Goal: Task Accomplishment & Management: Use online tool/utility

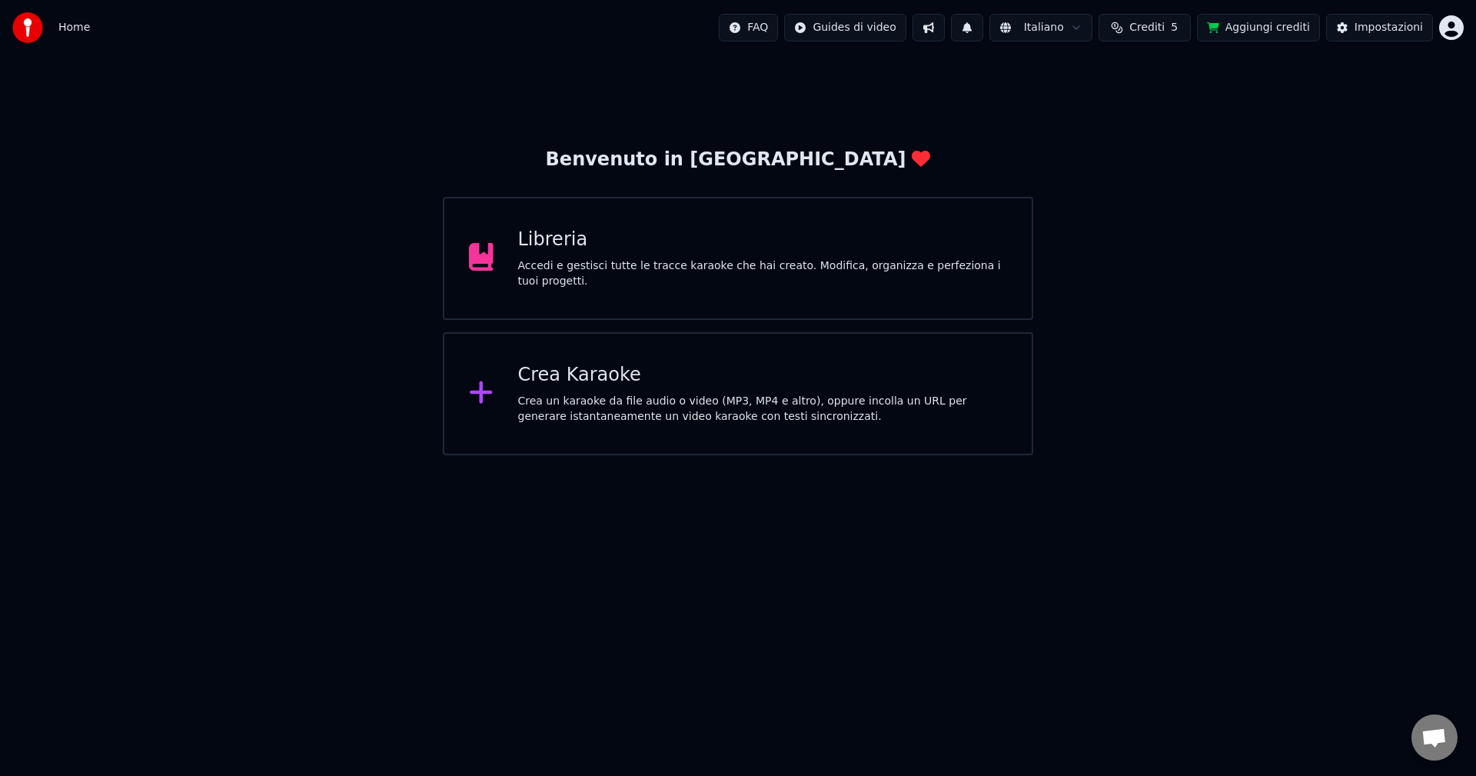
click at [699, 274] on div "Accedi e gestisci tutte le tracce karaoke che hai creato. Modifica, organizza e…" at bounding box center [763, 273] width 490 height 31
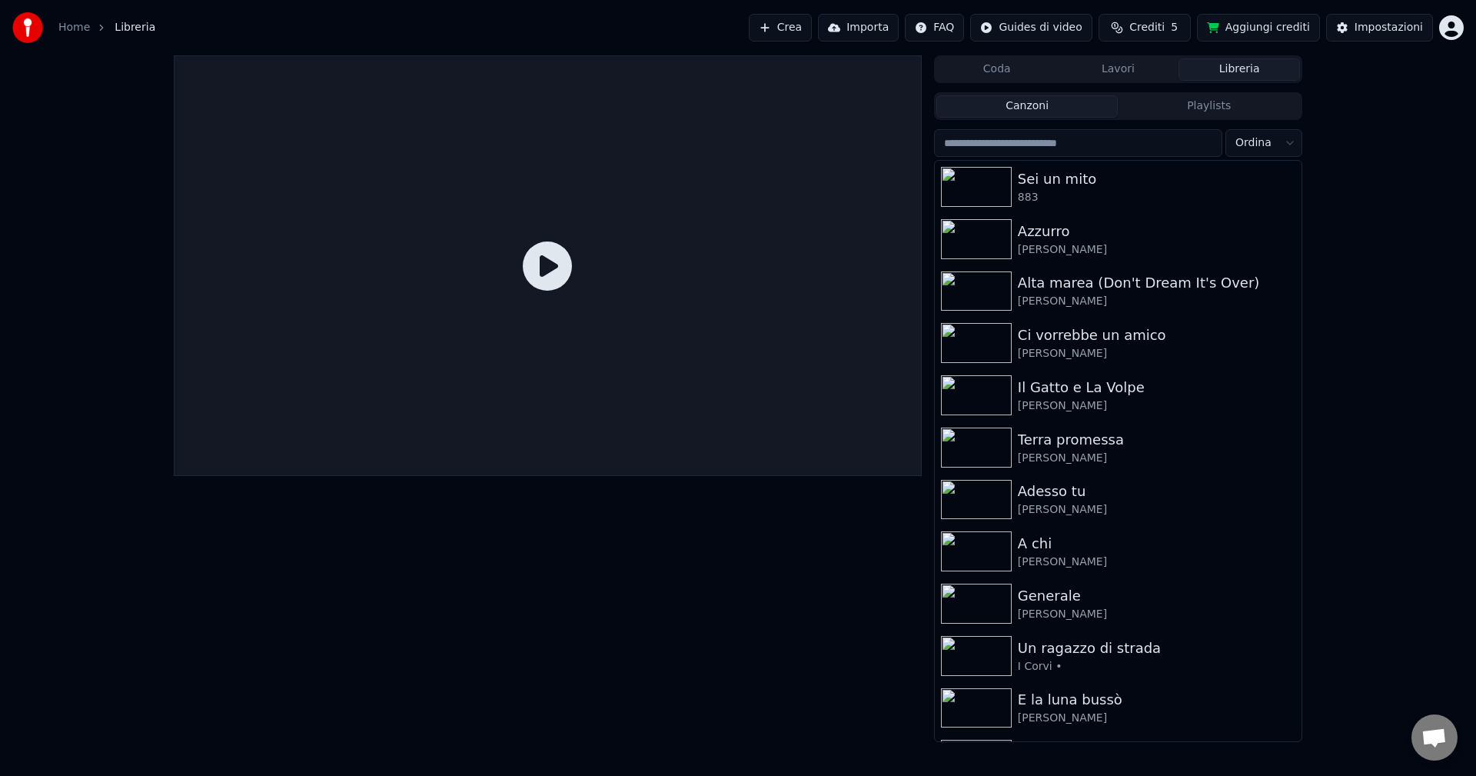
click at [811, 28] on button "Crea" at bounding box center [780, 28] width 63 height 28
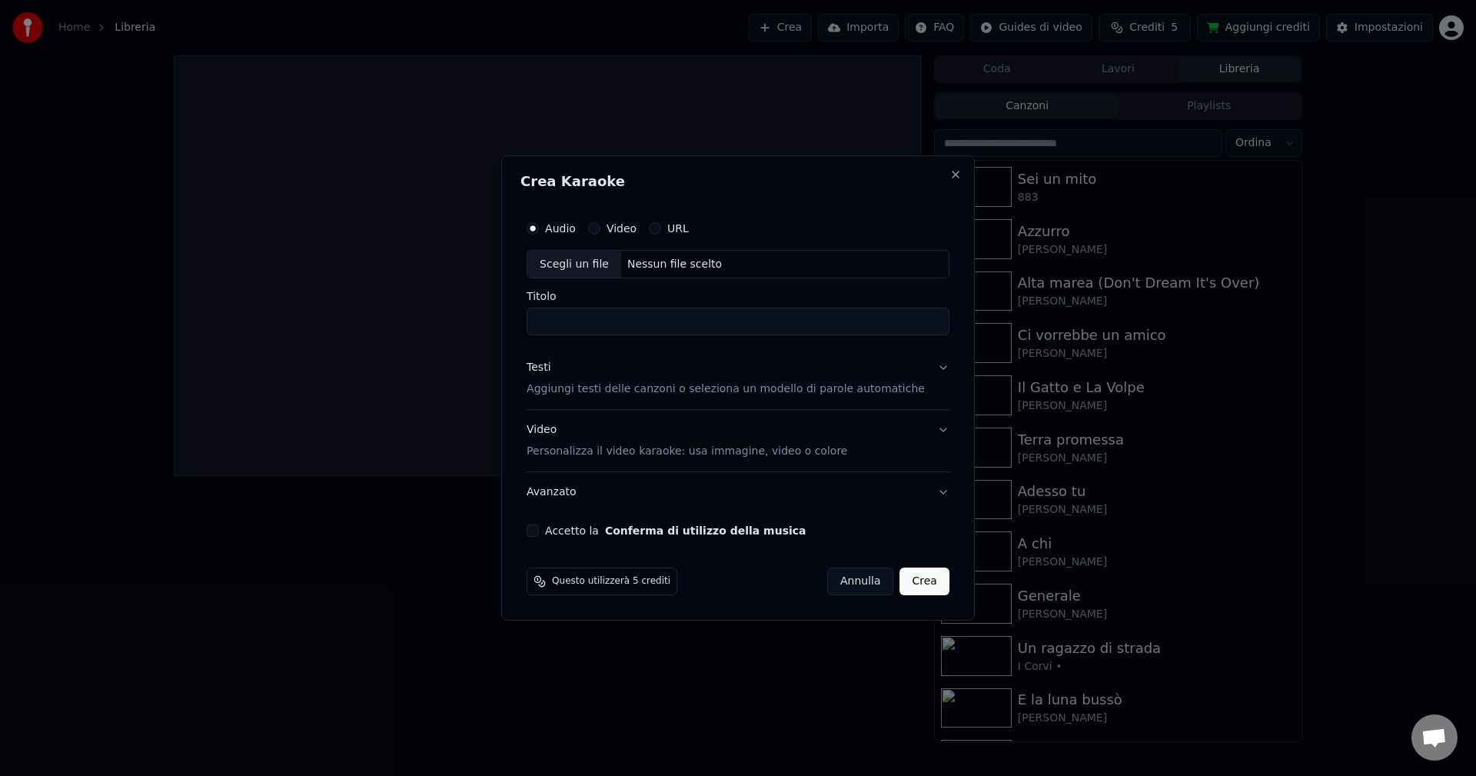
click at [575, 262] on div "Scegli un file" at bounding box center [574, 265] width 94 height 28
click at [613, 326] on input "*********" at bounding box center [738, 322] width 423 height 28
click at [578, 264] on div "Scegli un file" at bounding box center [574, 265] width 94 height 28
drag, startPoint x: 568, startPoint y: 320, endPoint x: 480, endPoint y: 313, distance: 87.9
click at [480, 313] on body "**********" at bounding box center [738, 388] width 1476 height 776
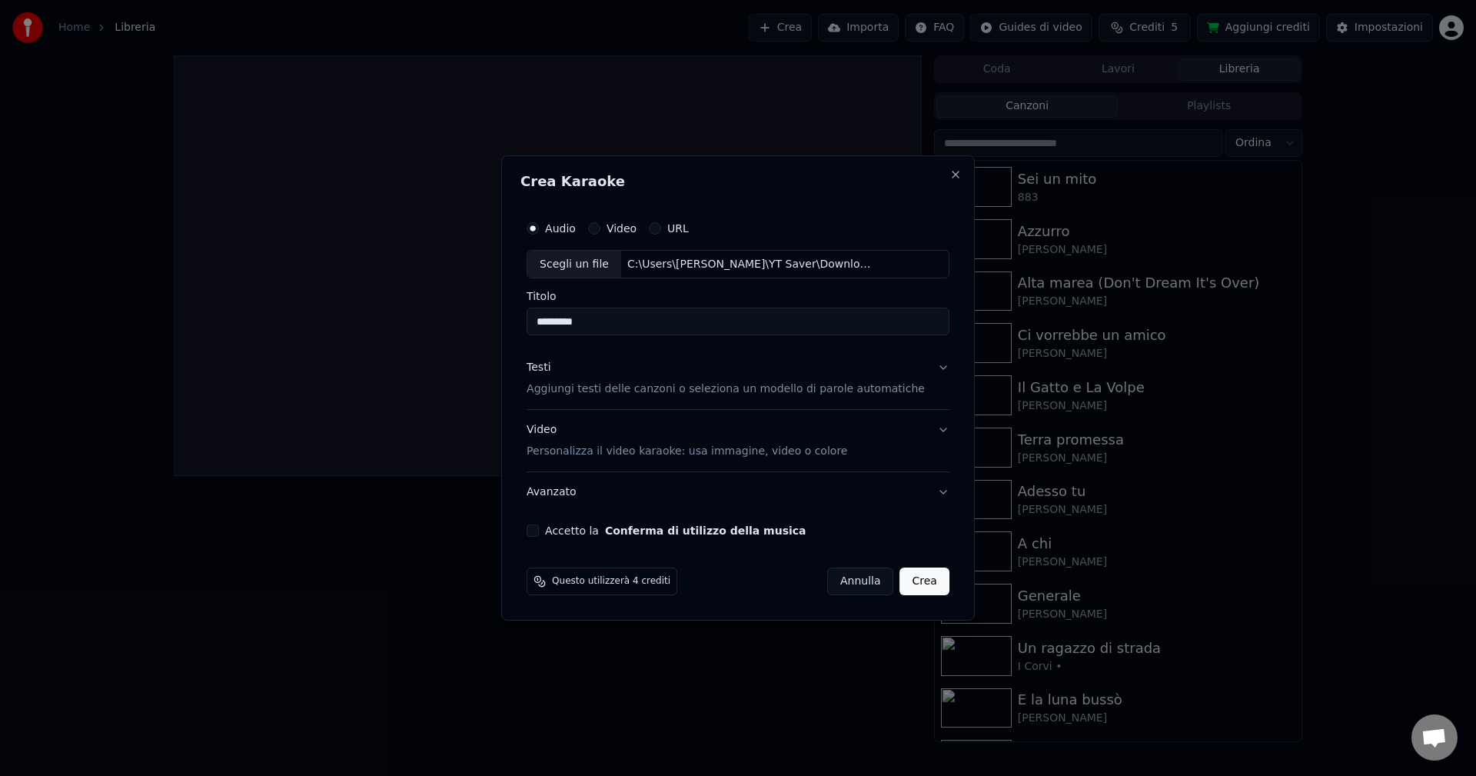
click at [625, 323] on input "*********" at bounding box center [738, 322] width 423 height 28
type input "**********"
click at [591, 396] on p "Aggiungi testi delle canzoni o seleziona un modello di parole automatiche" at bounding box center [726, 389] width 398 height 15
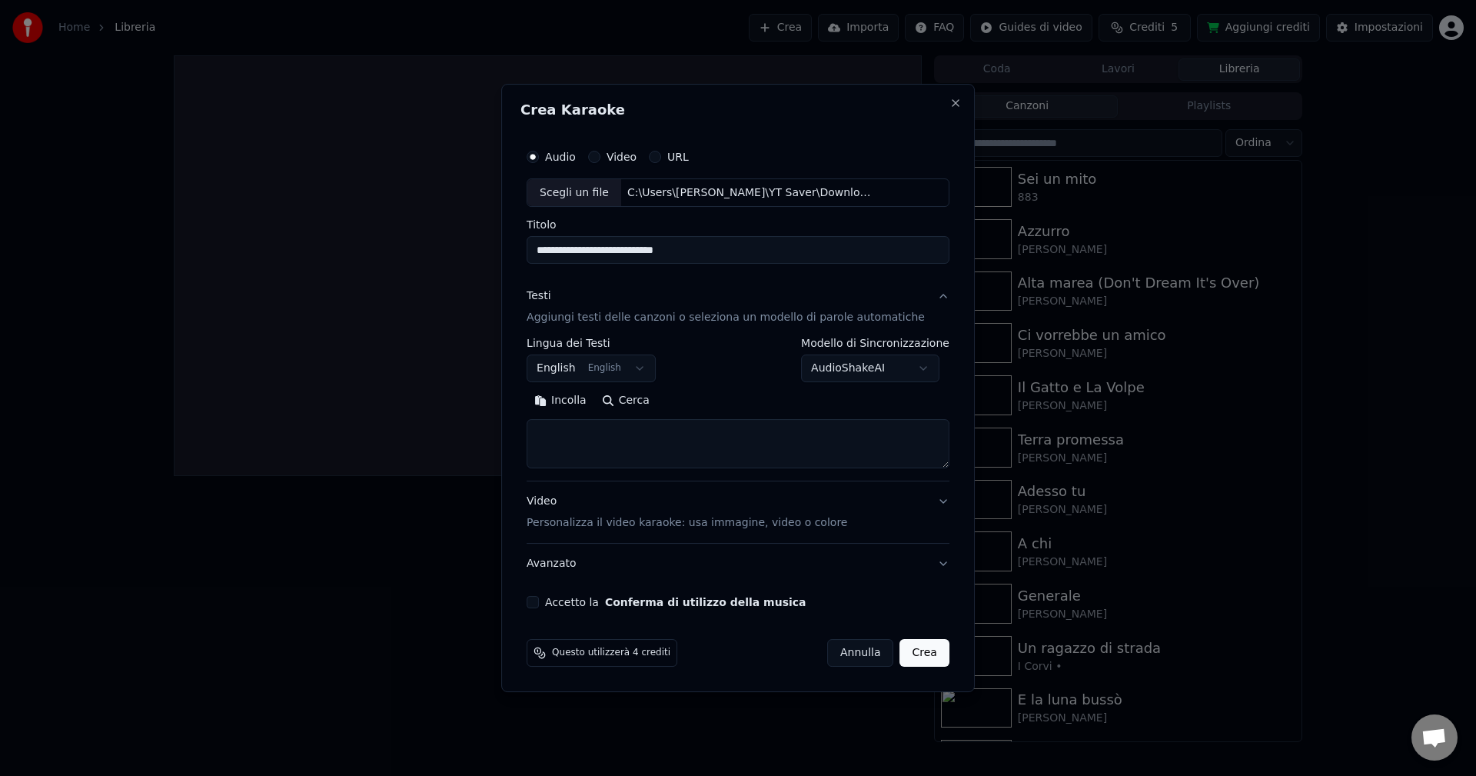
click at [570, 371] on button "English English" at bounding box center [591, 369] width 129 height 28
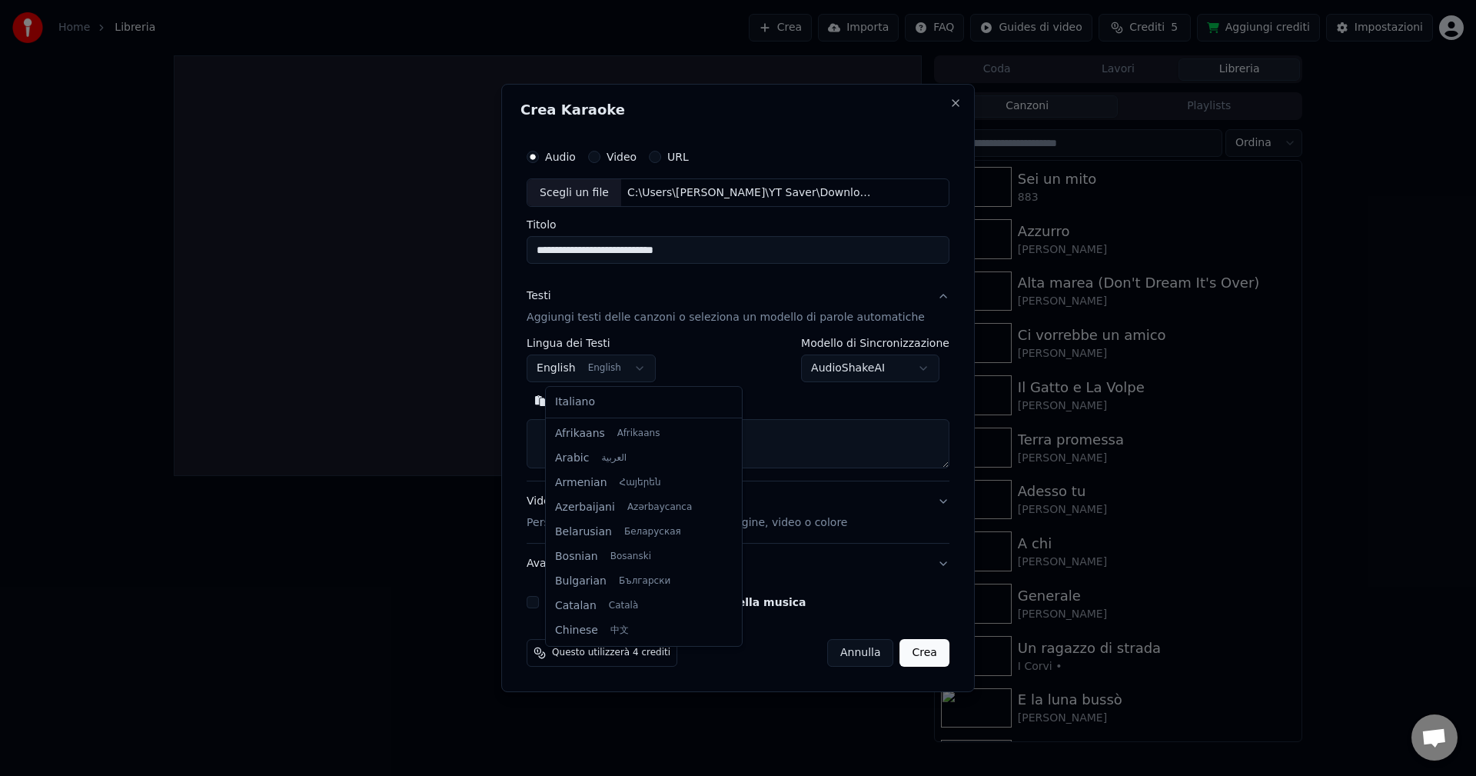
scroll to position [123, 0]
select select "**"
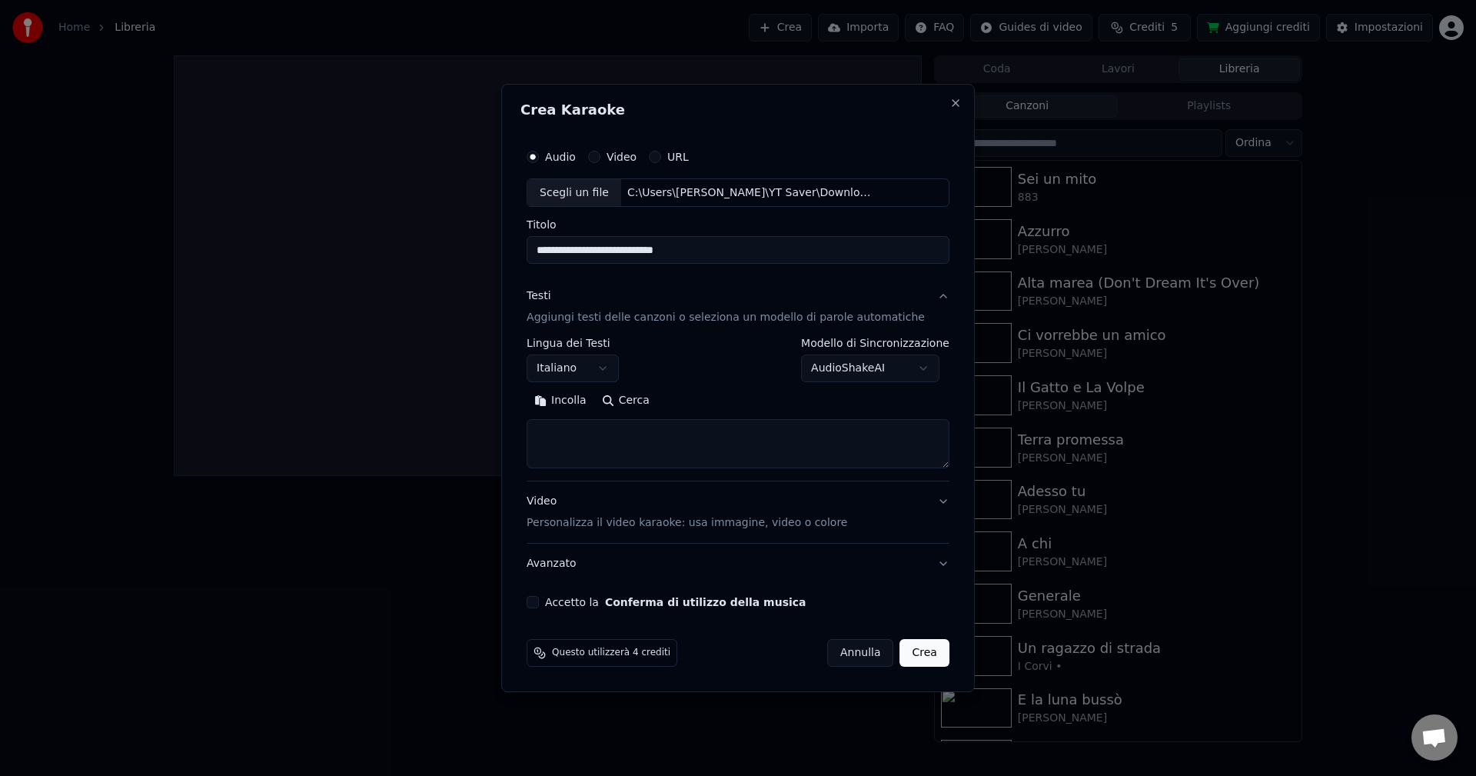
click at [585, 443] on textarea at bounding box center [738, 444] width 423 height 49
paste textarea "**********"
drag, startPoint x: 621, startPoint y: 453, endPoint x: 548, endPoint y: 420, distance: 80.2
click at [548, 420] on textarea at bounding box center [720, 444] width 387 height 49
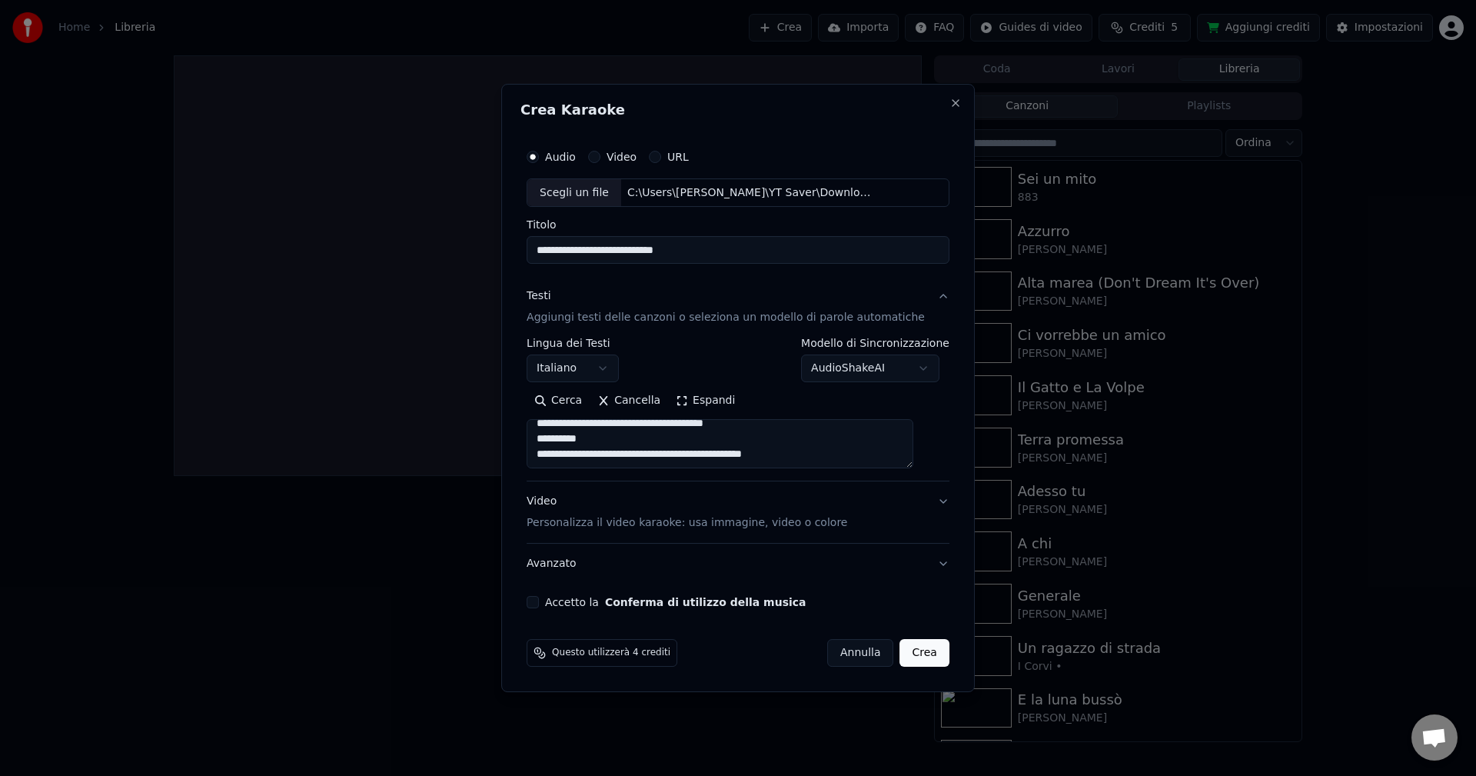
scroll to position [533, 0]
drag, startPoint x: 818, startPoint y: 457, endPoint x: 549, endPoint y: 459, distance: 269.0
click at [549, 459] on textarea at bounding box center [720, 444] width 387 height 49
type textarea "**********"
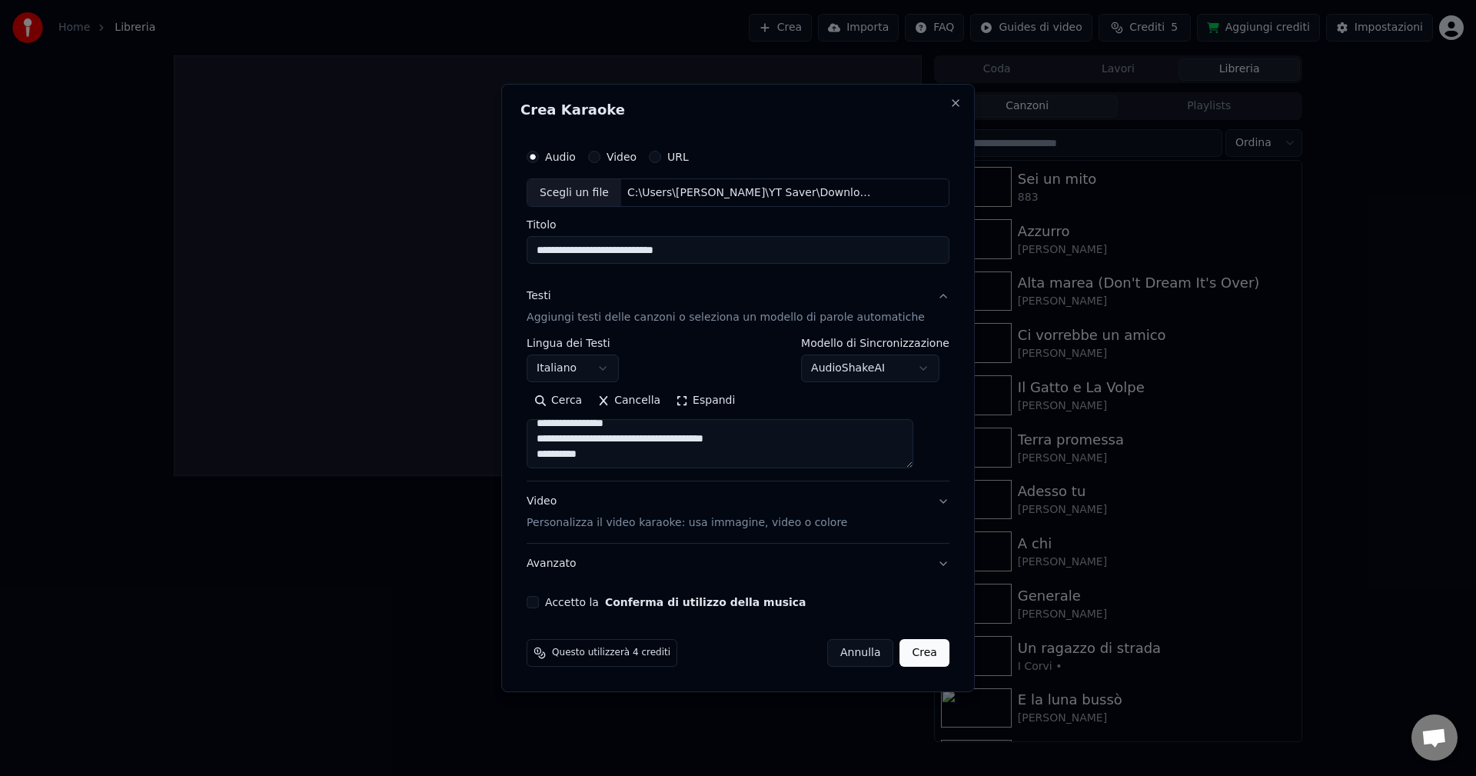
click at [539, 601] on button "Accetto la Conferma di utilizzo della musica" at bounding box center [533, 602] width 12 height 12
click at [915, 659] on button "Crea" at bounding box center [924, 653] width 49 height 28
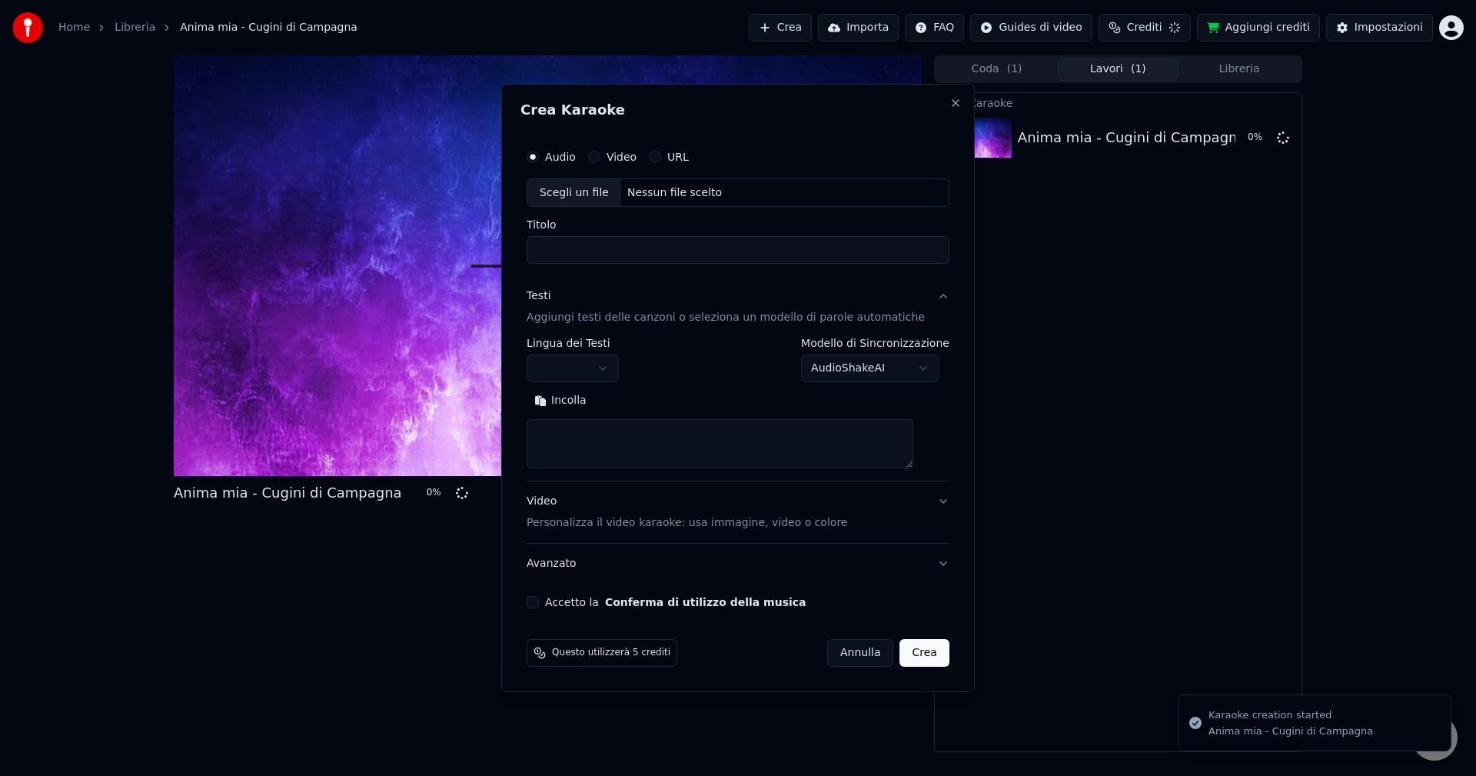
scroll to position [0, 0]
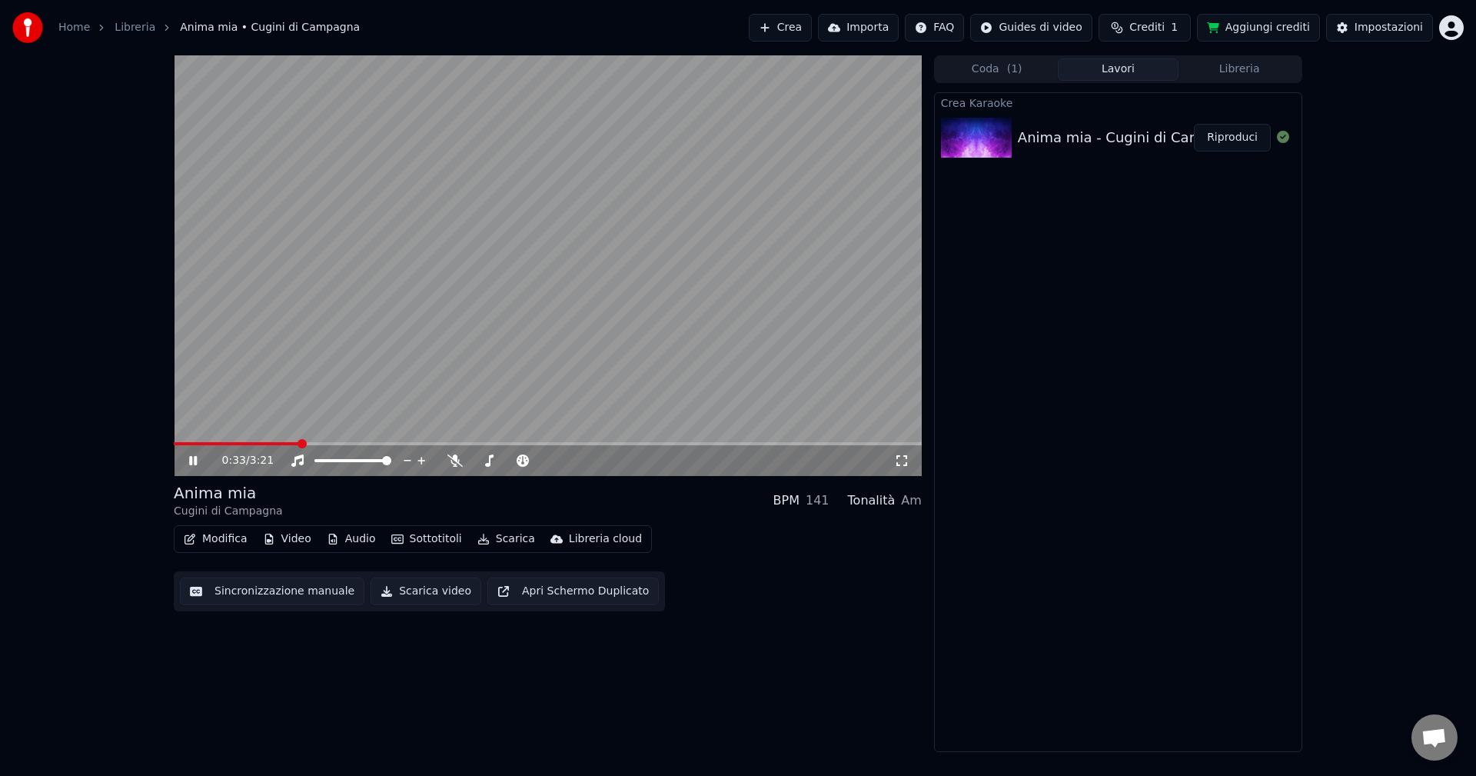
click at [195, 459] on icon at bounding box center [193, 460] width 8 height 9
click at [208, 443] on span at bounding box center [236, 443] width 125 height 3
click at [190, 462] on icon at bounding box center [192, 460] width 9 height 11
click at [194, 463] on icon at bounding box center [193, 460] width 8 height 9
click at [194, 463] on icon at bounding box center [204, 460] width 36 height 12
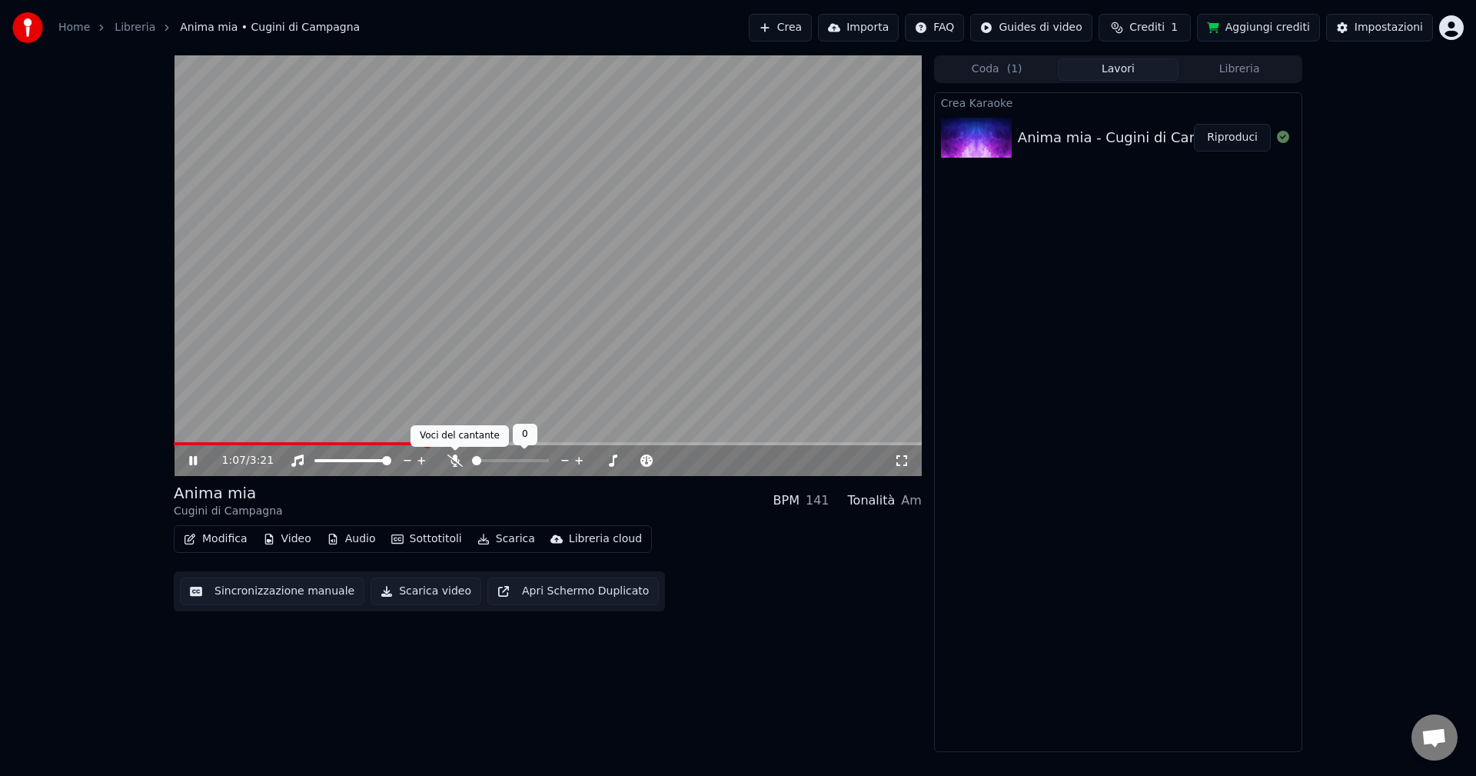
click at [447, 459] on icon at bounding box center [454, 460] width 15 height 12
click at [983, 141] on img at bounding box center [976, 138] width 71 height 40
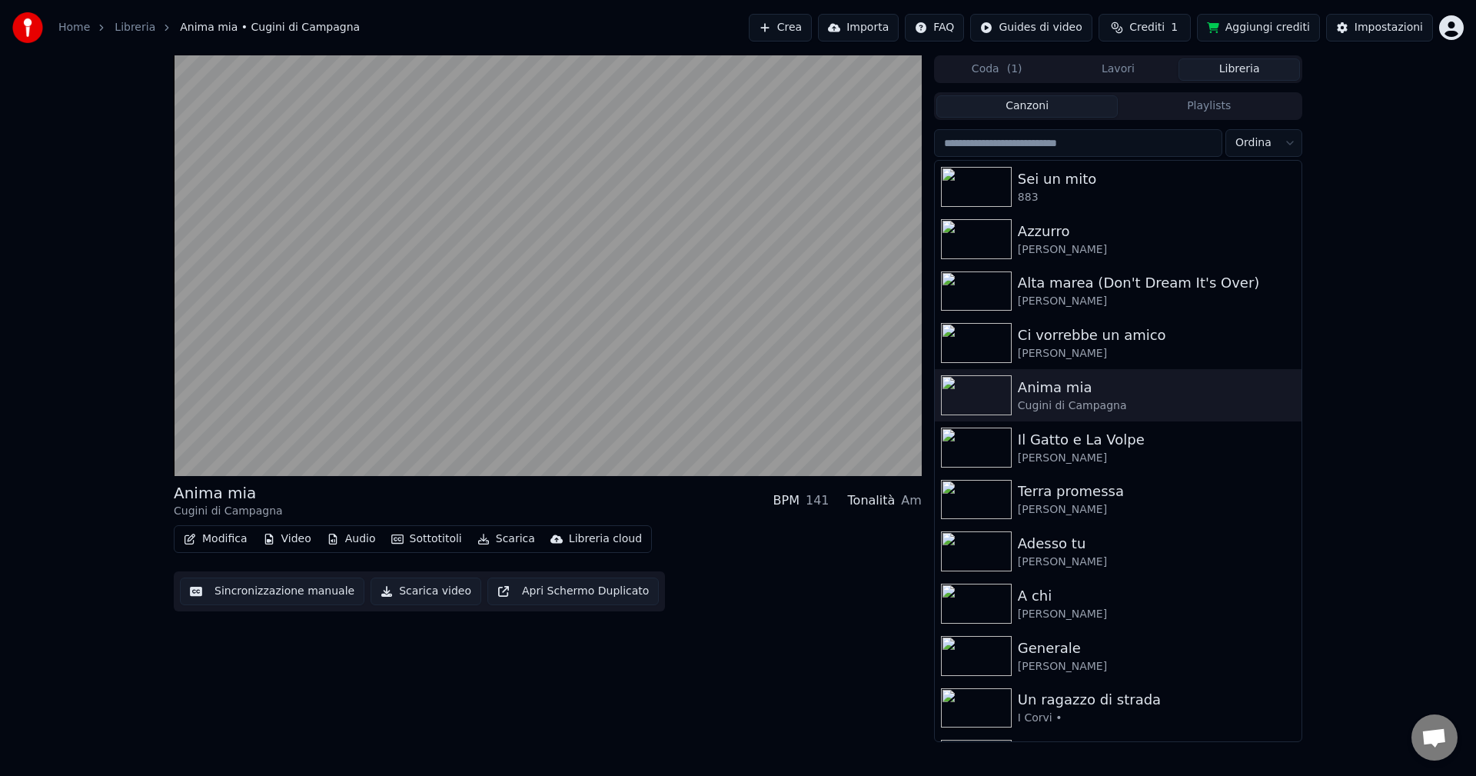
click at [1252, 75] on button "Libreria" at bounding box center [1238, 69] width 121 height 22
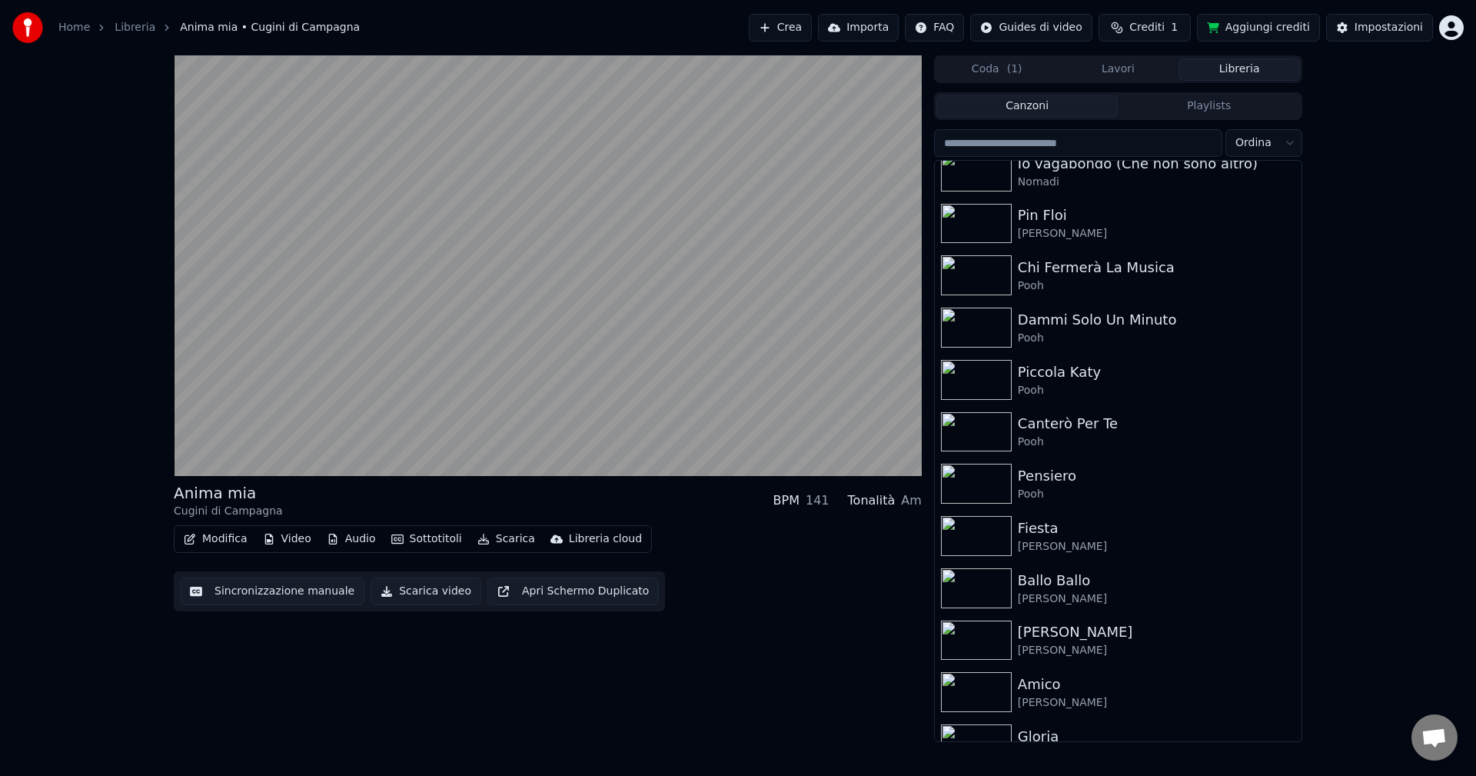
scroll to position [1246, 0]
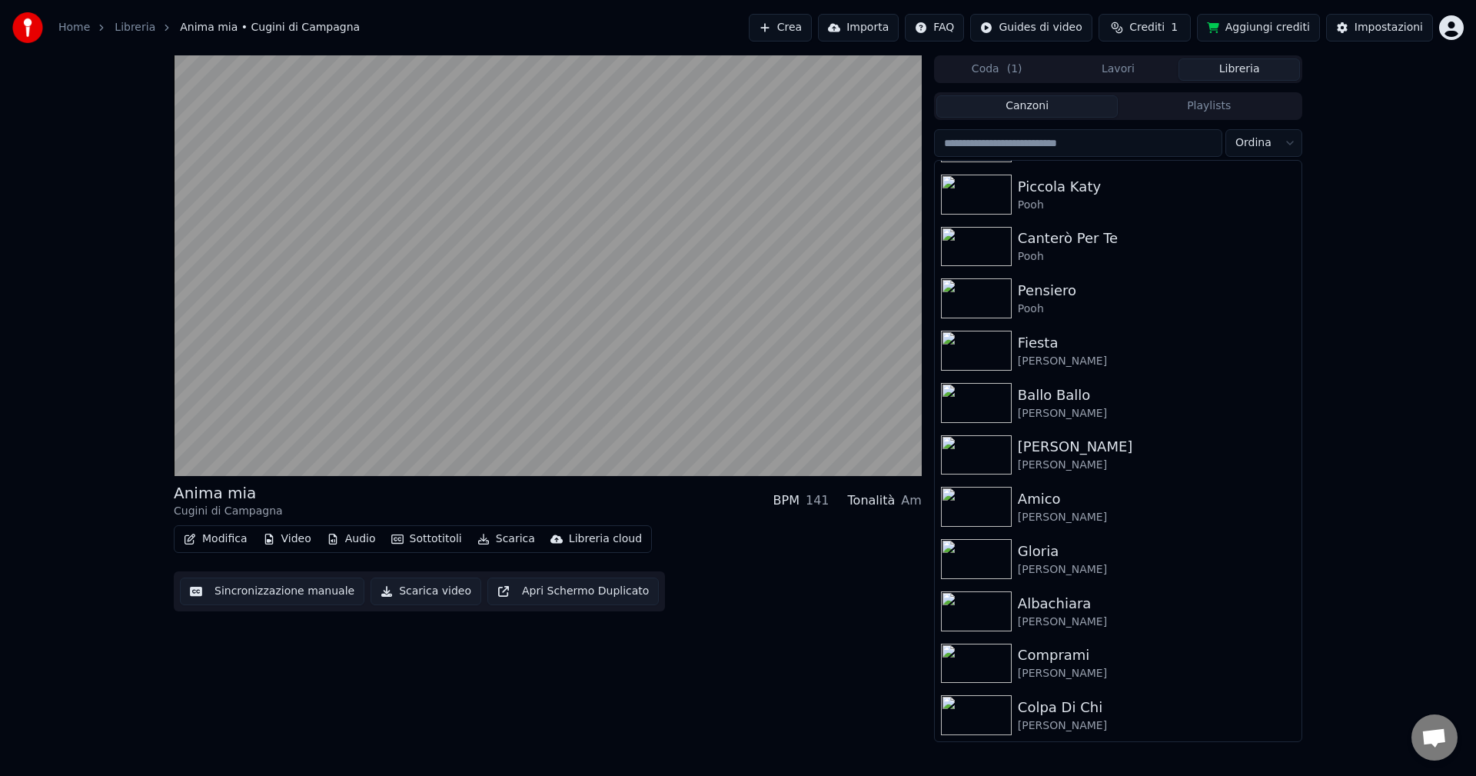
drag, startPoint x: 1303, startPoint y: 643, endPoint x: 1320, endPoint y: 583, distance: 63.2
click at [1320, 583] on div "Anima mia Cugini di Campagna BPM 141 Tonalità Am Modifica Video Audio Sottotito…" at bounding box center [738, 398] width 1476 height 686
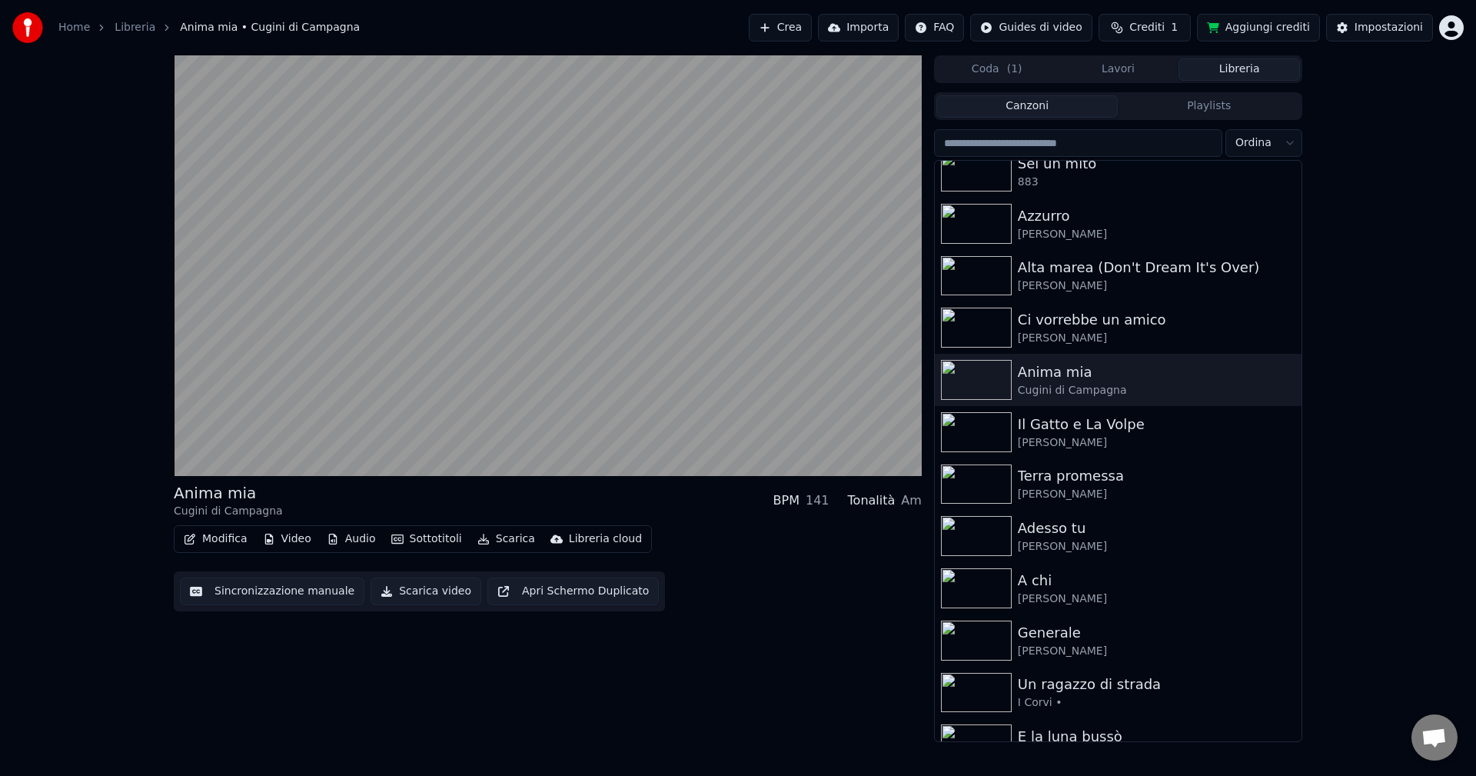
scroll to position [0, 0]
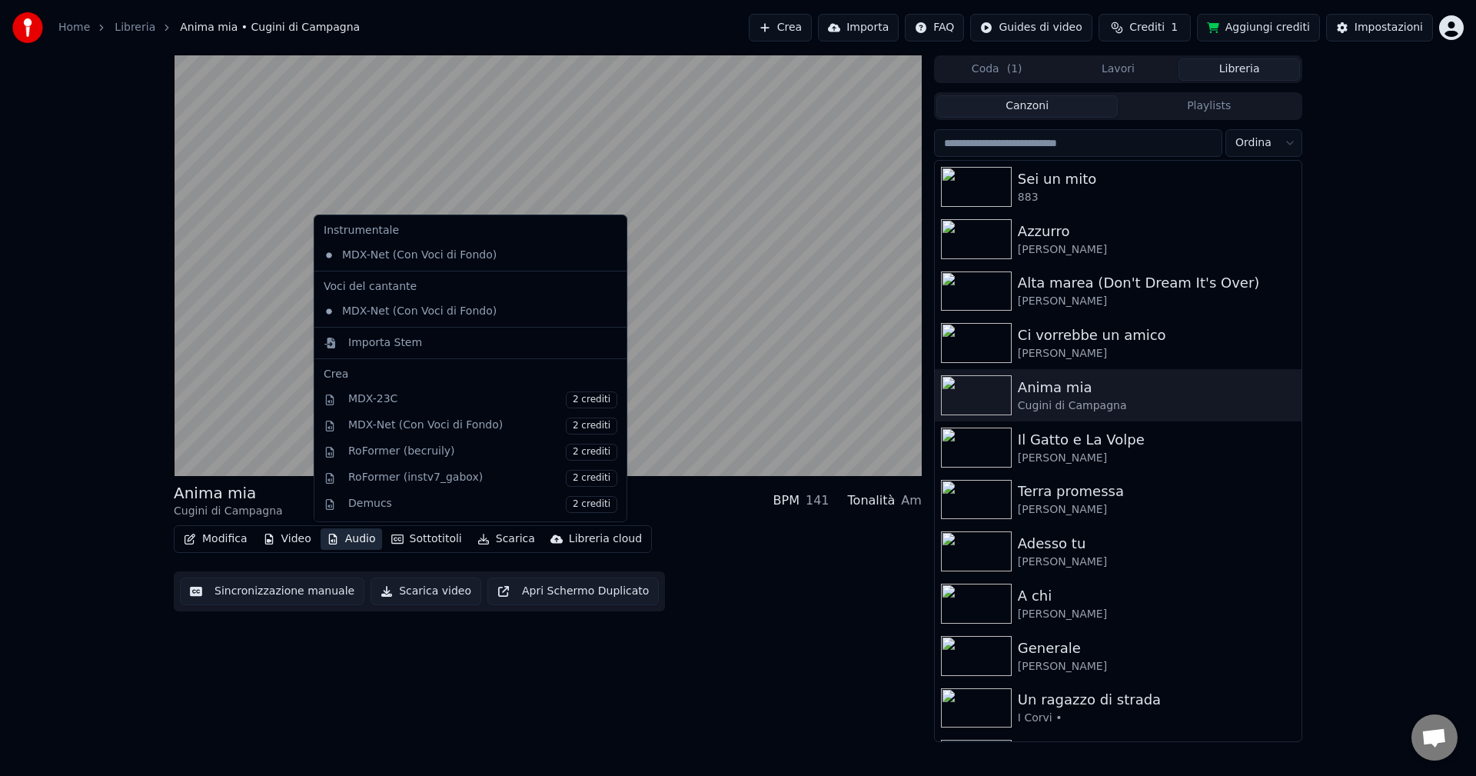
click at [344, 536] on button "Audio" at bounding box center [351, 539] width 61 height 22
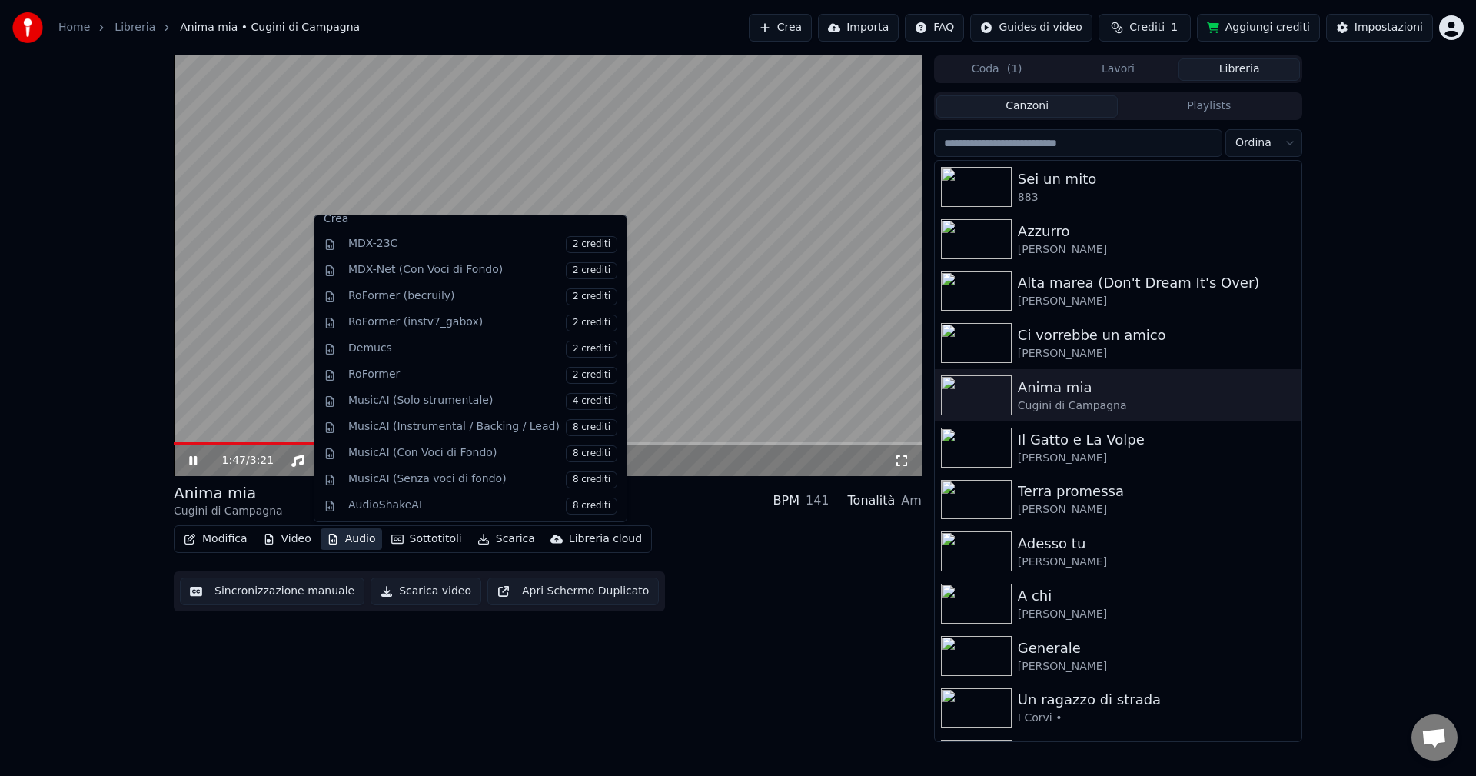
scroll to position [156, 0]
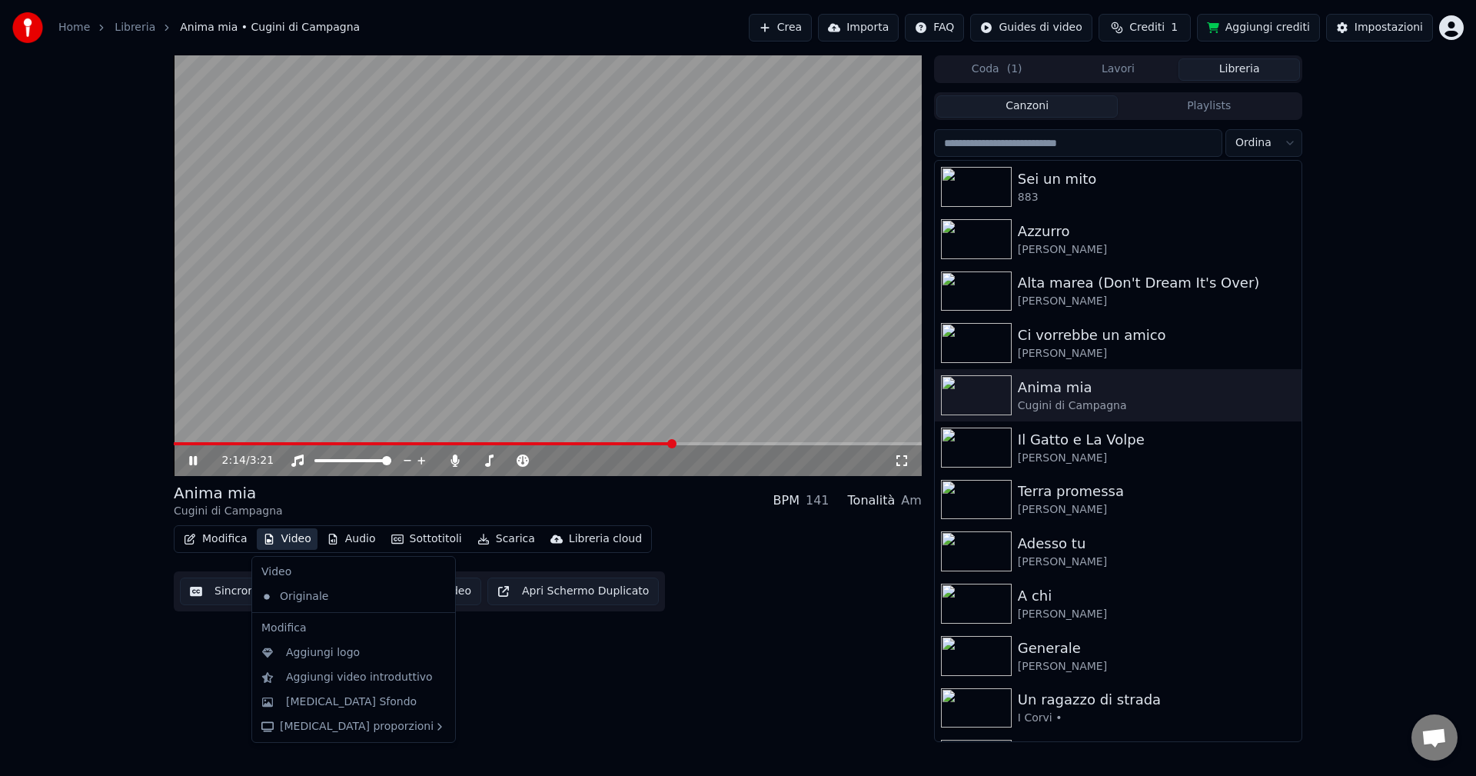
click at [191, 459] on icon at bounding box center [193, 460] width 8 height 9
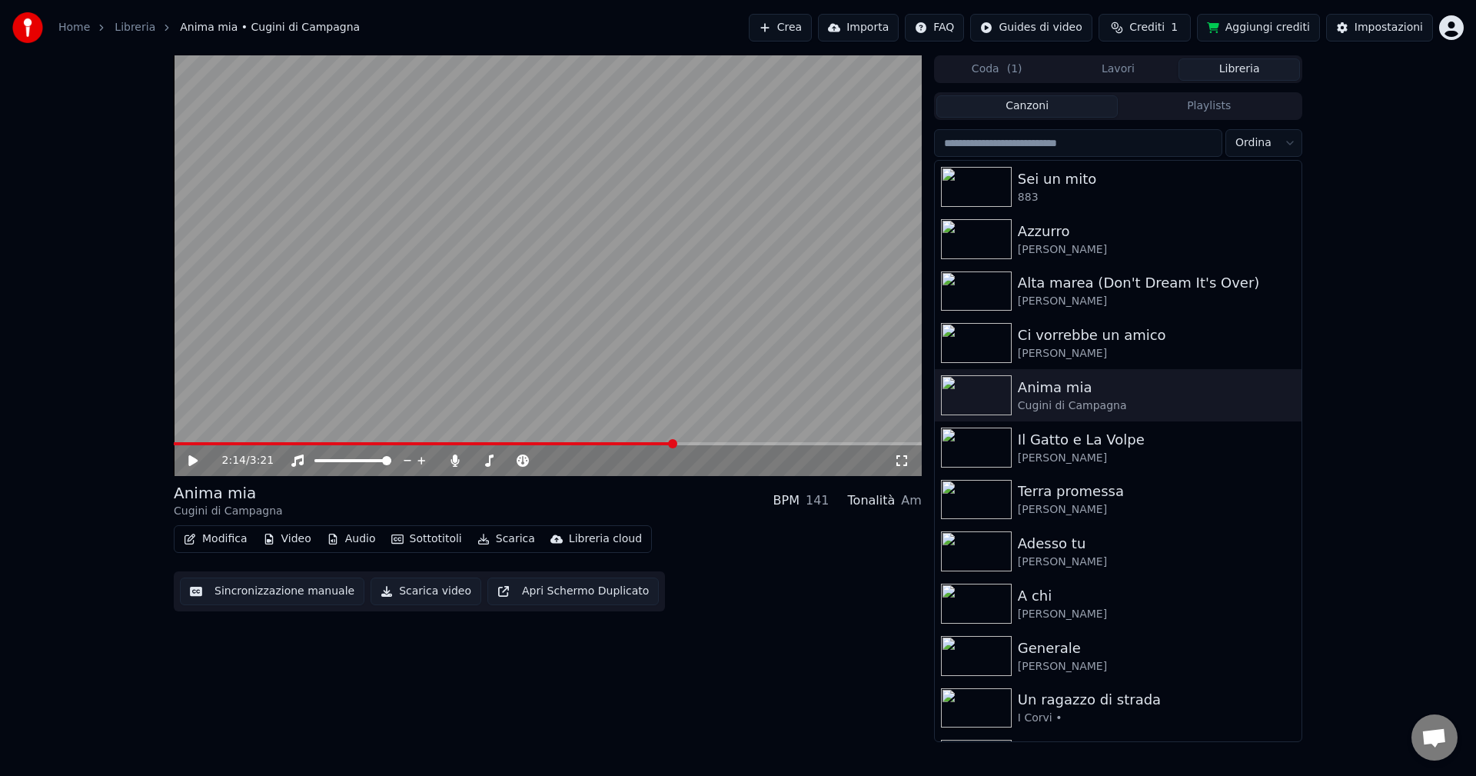
click at [191, 459] on icon at bounding box center [192, 460] width 9 height 11
click at [191, 459] on icon at bounding box center [193, 460] width 8 height 9
click at [191, 459] on icon at bounding box center [192, 460] width 9 height 11
click at [200, 445] on span at bounding box center [187, 443] width 26 height 3
click at [180, 443] on span at bounding box center [178, 443] width 8 height 3
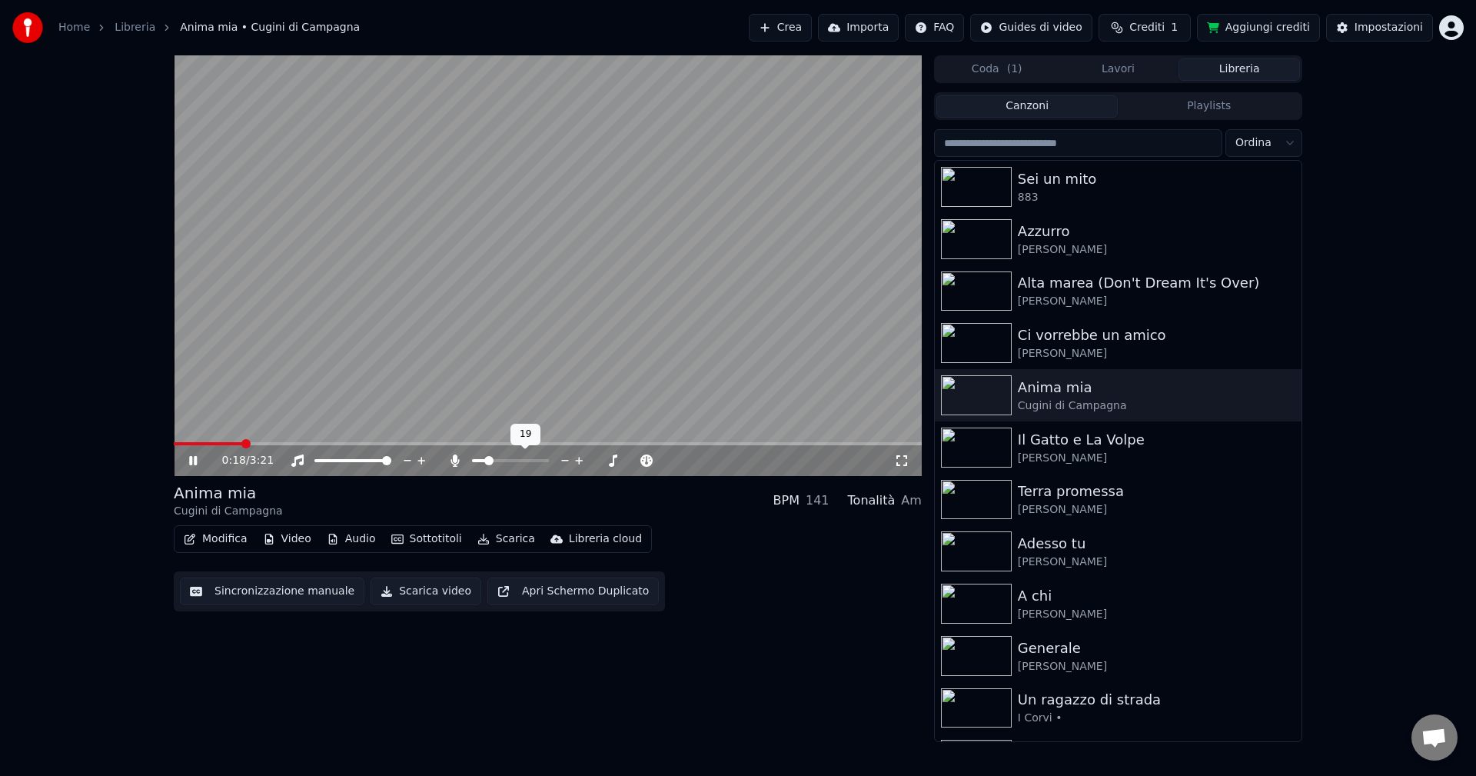
click at [484, 465] on span at bounding box center [488, 460] width 9 height 9
drag, startPoint x: 467, startPoint y: 466, endPoint x: 519, endPoint y: 465, distance: 51.5
click at [519, 465] on div at bounding box center [525, 460] width 124 height 15
click at [535, 461] on span at bounding box center [531, 460] width 9 height 9
click at [483, 462] on span at bounding box center [486, 460] width 9 height 9
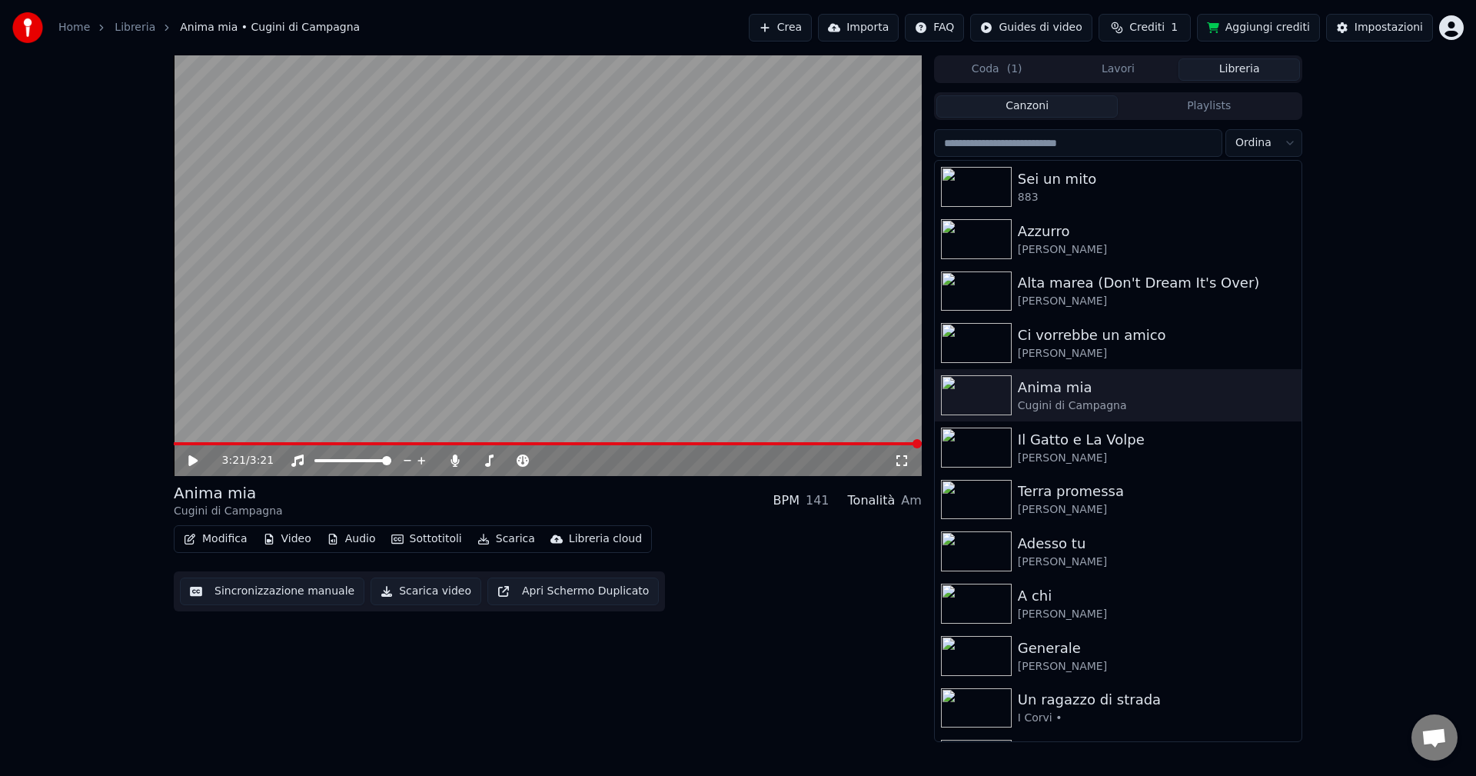
click at [189, 463] on icon at bounding box center [192, 460] width 9 height 11
click at [477, 463] on span at bounding box center [476, 460] width 9 height 9
click at [484, 463] on span at bounding box center [487, 460] width 9 height 9
click at [324, 444] on span at bounding box center [548, 443] width 748 height 3
click at [544, 462] on span at bounding box center [544, 460] width 9 height 9
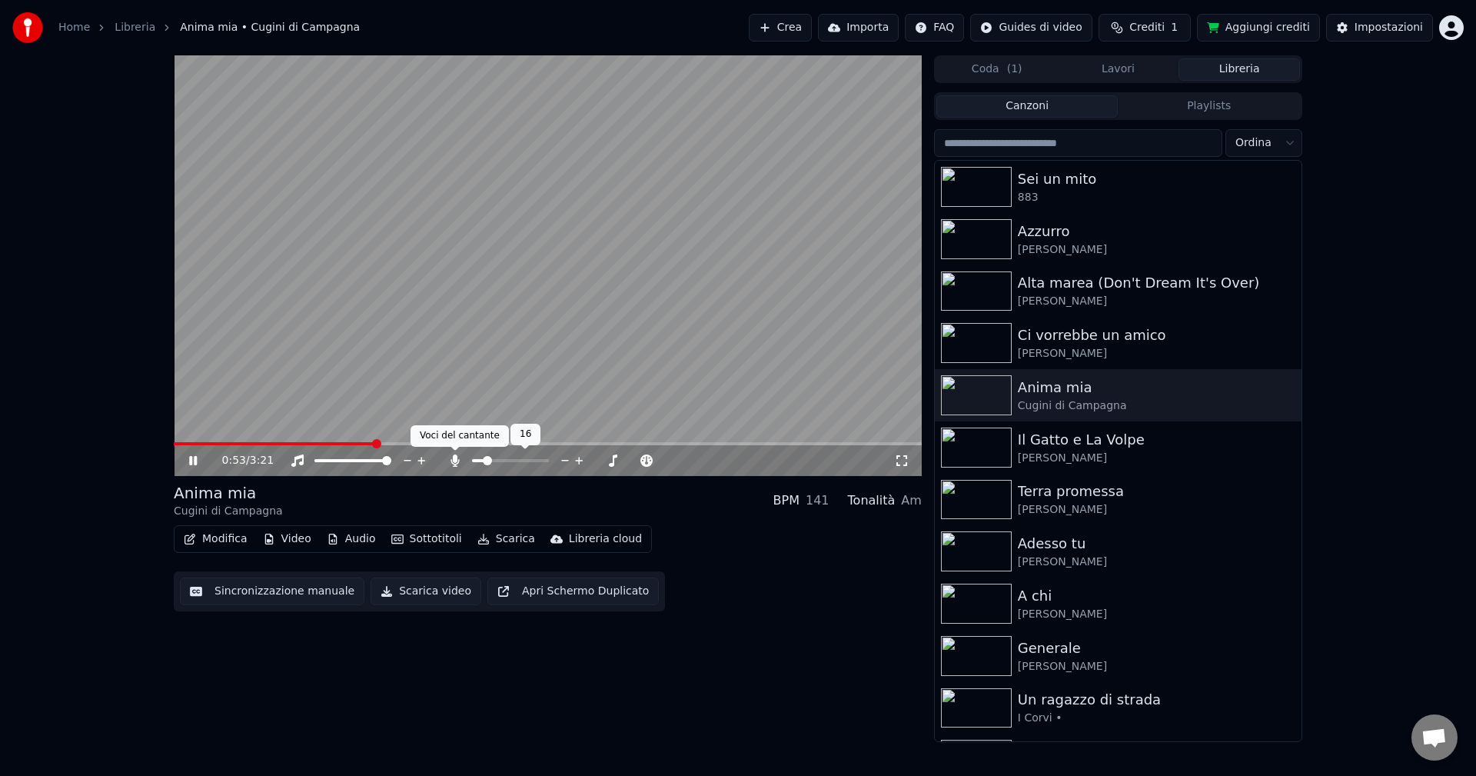
click at [447, 458] on icon at bounding box center [454, 460] width 15 height 12
click at [499, 456] on span at bounding box center [499, 460] width 9 height 9
click at [506, 444] on span at bounding box center [548, 443] width 748 height 3
click at [524, 444] on span at bounding box center [548, 443] width 748 height 3
click at [472, 459] on span at bounding box center [476, 460] width 9 height 9
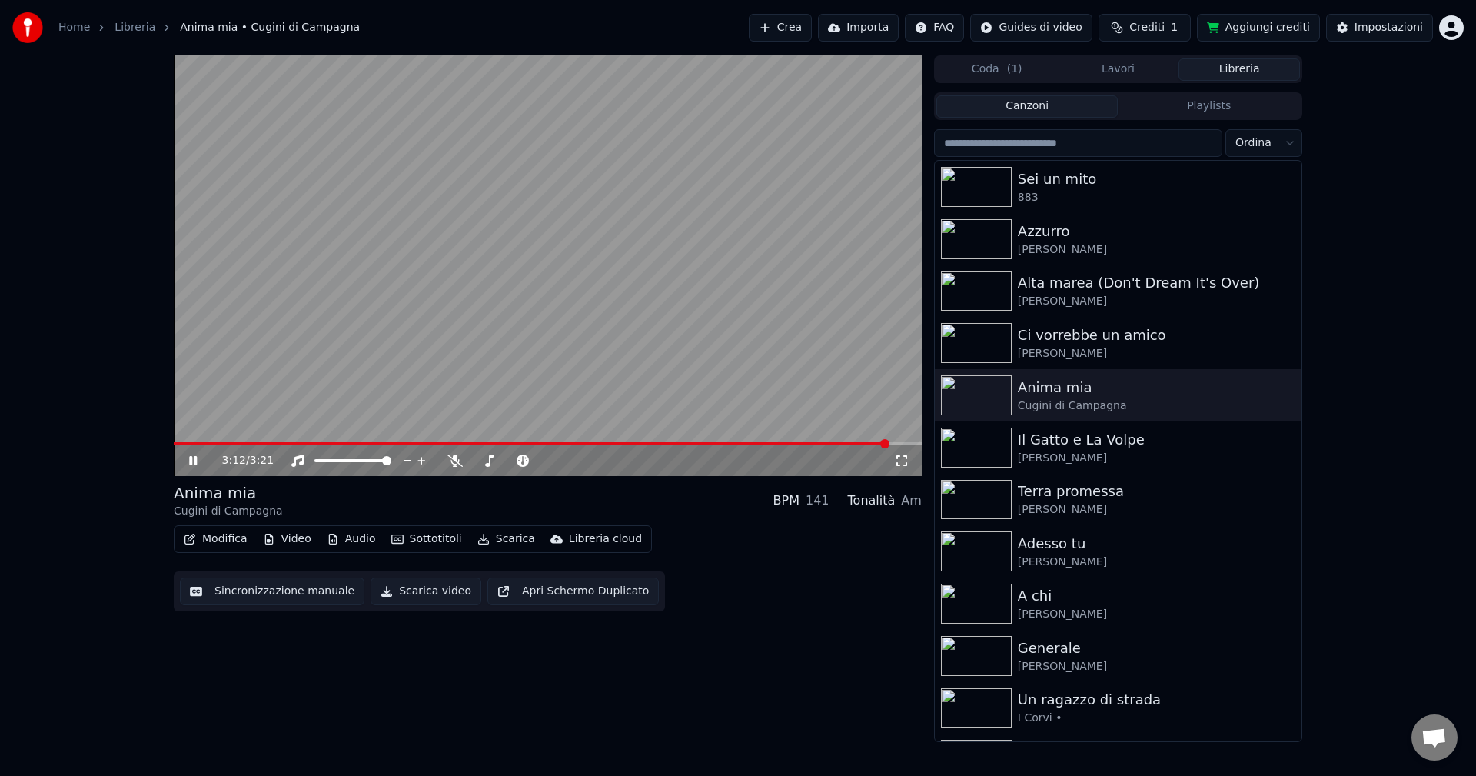
click at [1430, 376] on div "3:12 / 3:21 Anima mia Cugini di Campagna BPM 141 Tonalità Am Modifica Video Aud…" at bounding box center [738, 398] width 1476 height 686
click at [1044, 500] on div "Terra promessa" at bounding box center [1149, 491] width 262 height 22
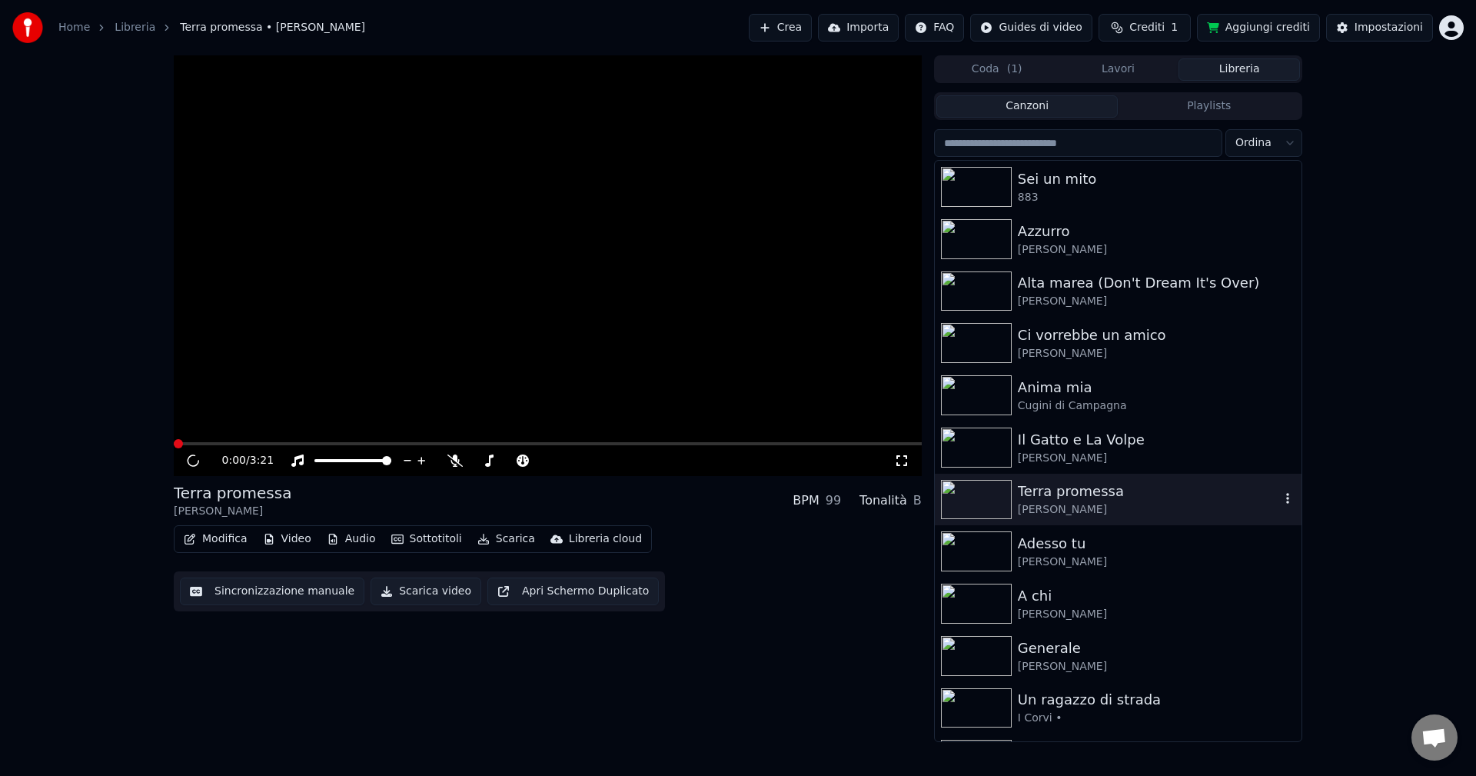
click at [1044, 500] on div "Terra promessa" at bounding box center [1149, 491] width 262 height 22
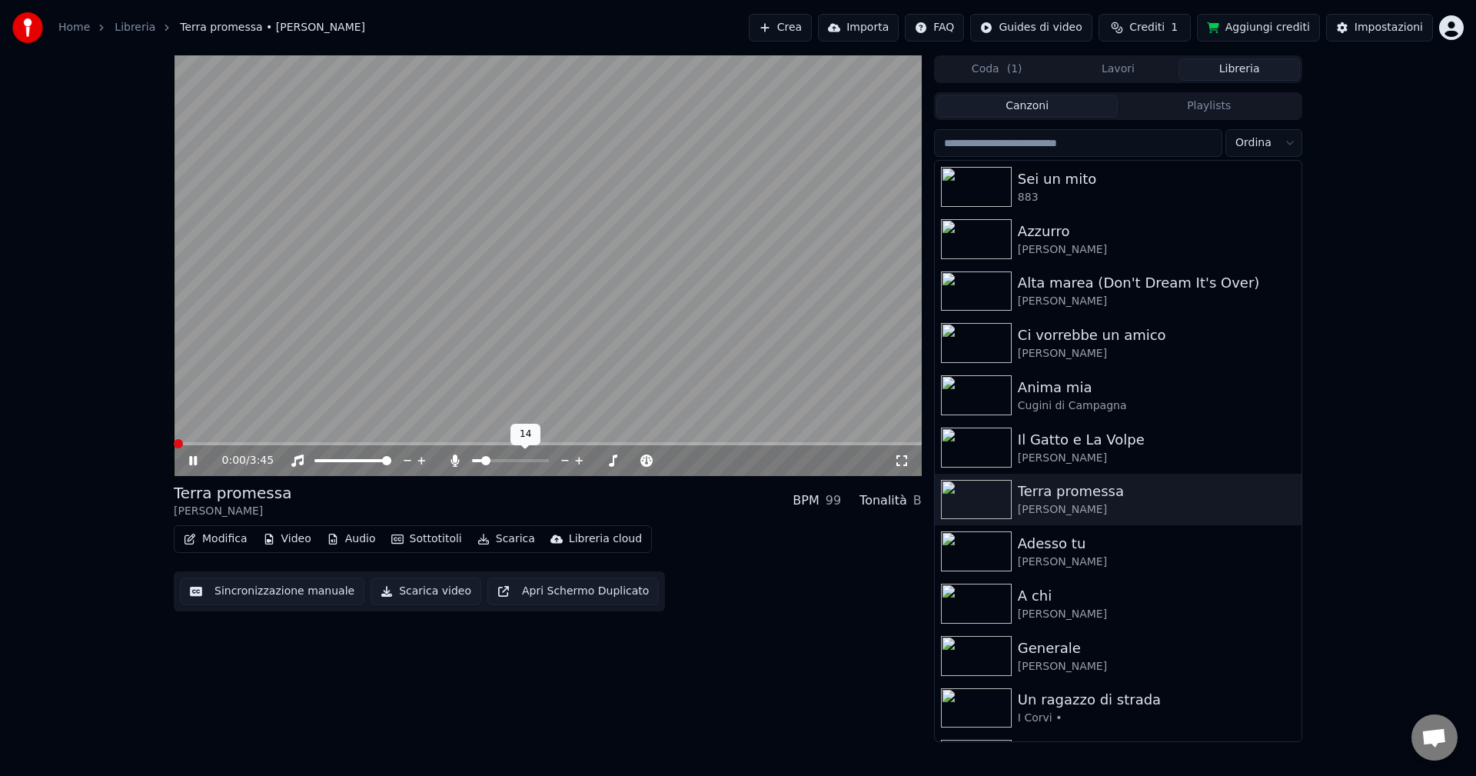
click at [483, 462] on span at bounding box center [485, 460] width 9 height 9
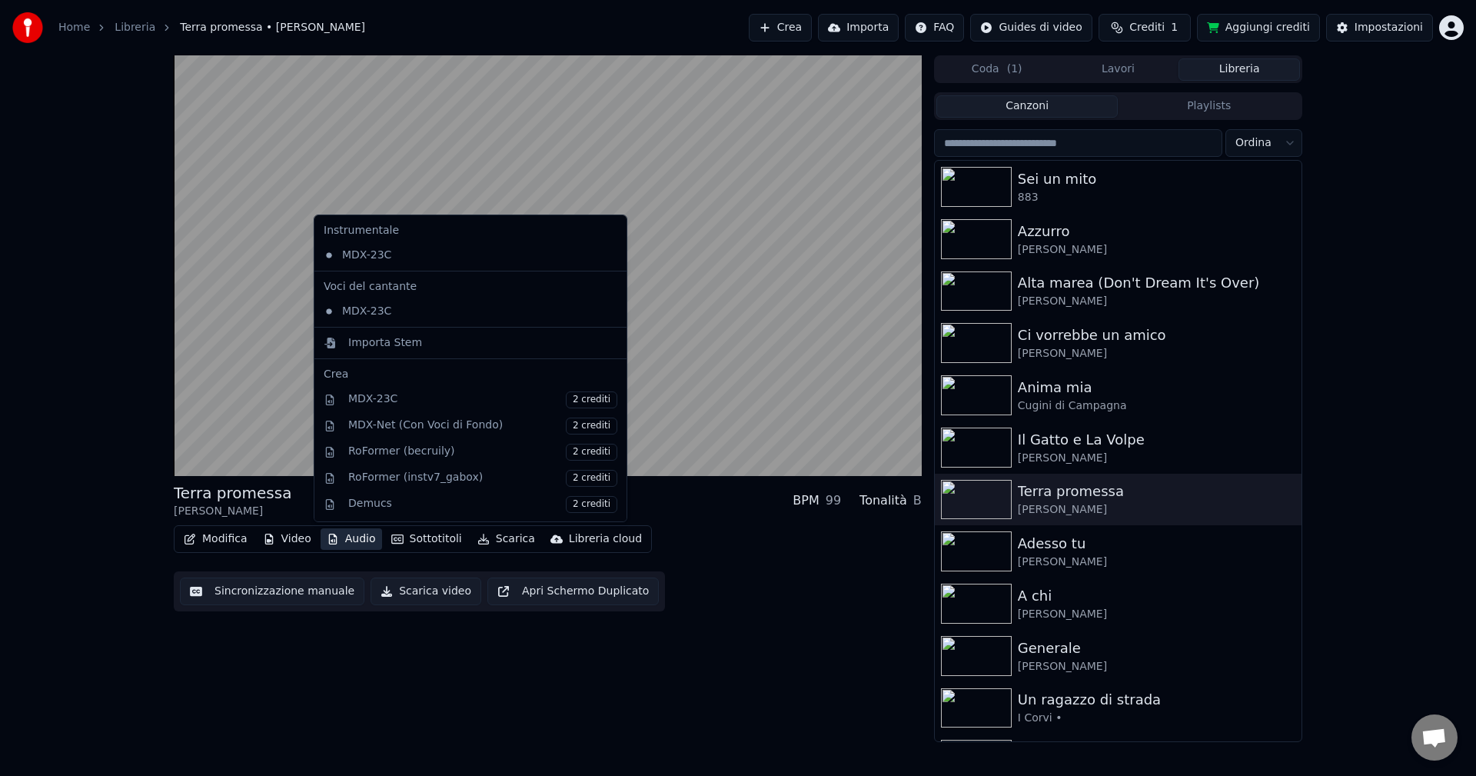
click at [332, 539] on icon "button" at bounding box center [333, 538] width 8 height 11
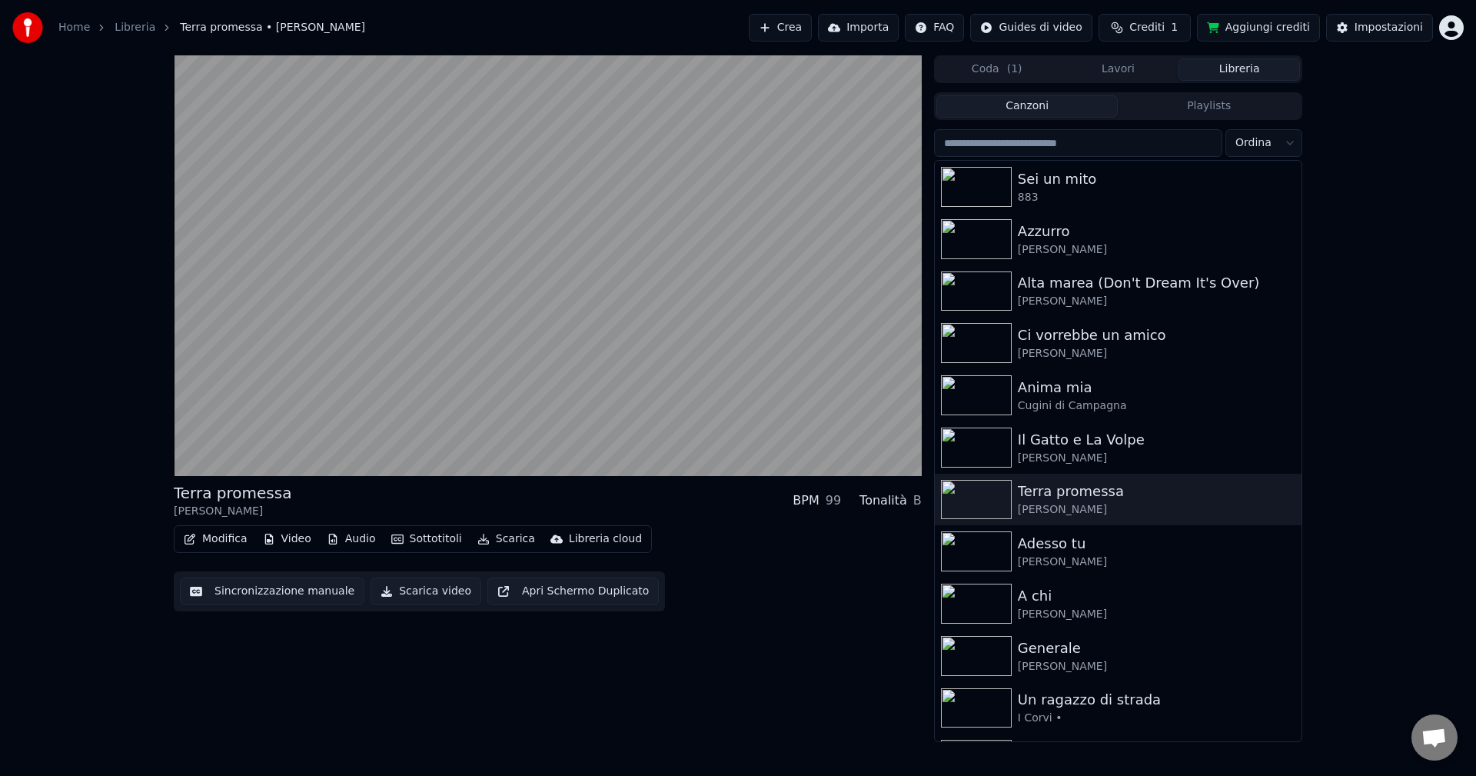
click at [806, 736] on div "Terra promessa [PERSON_NAME] BPM 99 Tonalità B Modifica Video Audio Sottotitoli…" at bounding box center [548, 398] width 748 height 686
click at [1000, 450] on img at bounding box center [976, 447] width 71 height 40
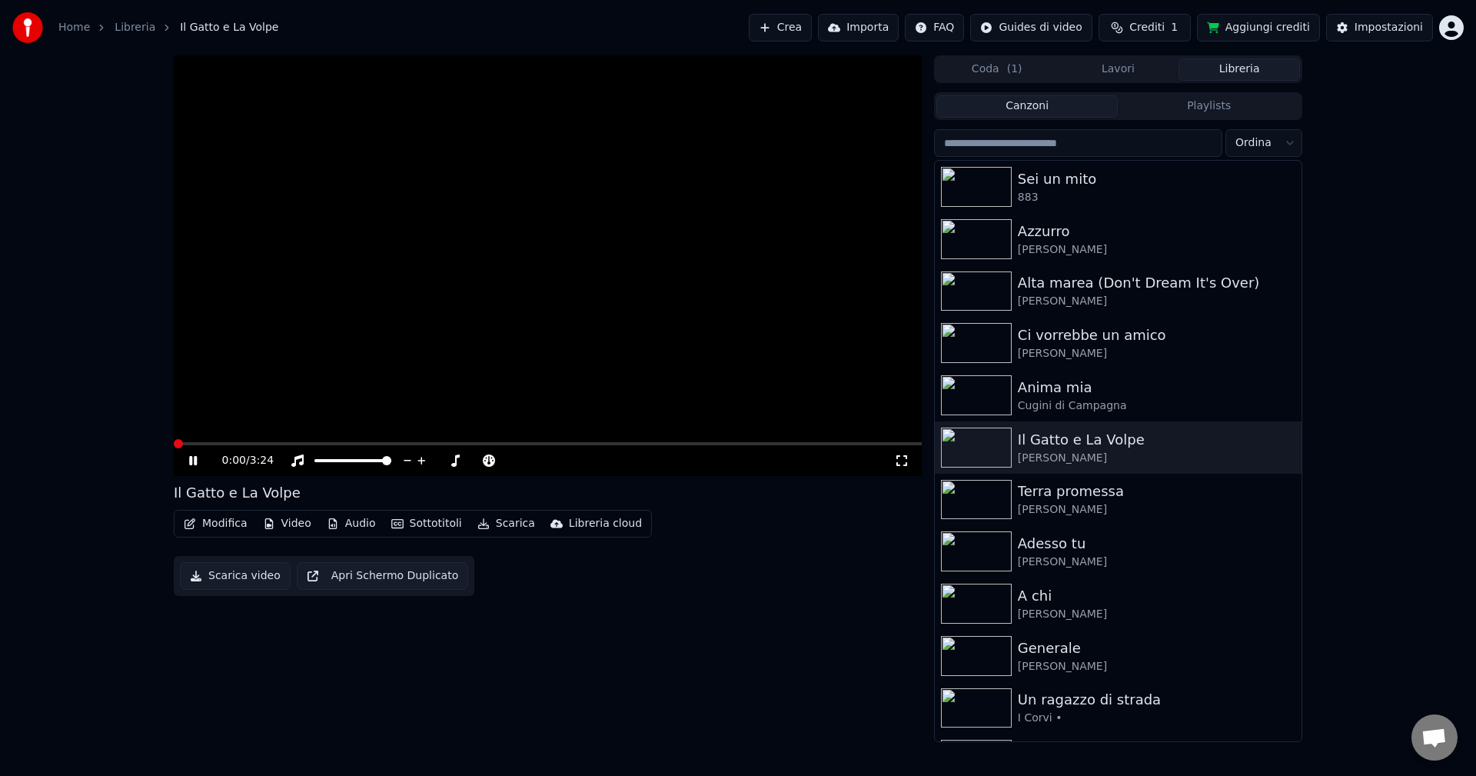
click at [898, 443] on span at bounding box center [548, 443] width 748 height 3
click at [870, 442] on span at bounding box center [522, 443] width 696 height 3
click at [813, 450] on div "3:10 / 3:24" at bounding box center [548, 460] width 748 height 31
click at [819, 444] on span at bounding box center [496, 443] width 645 height 3
click at [191, 460] on icon at bounding box center [192, 460] width 9 height 11
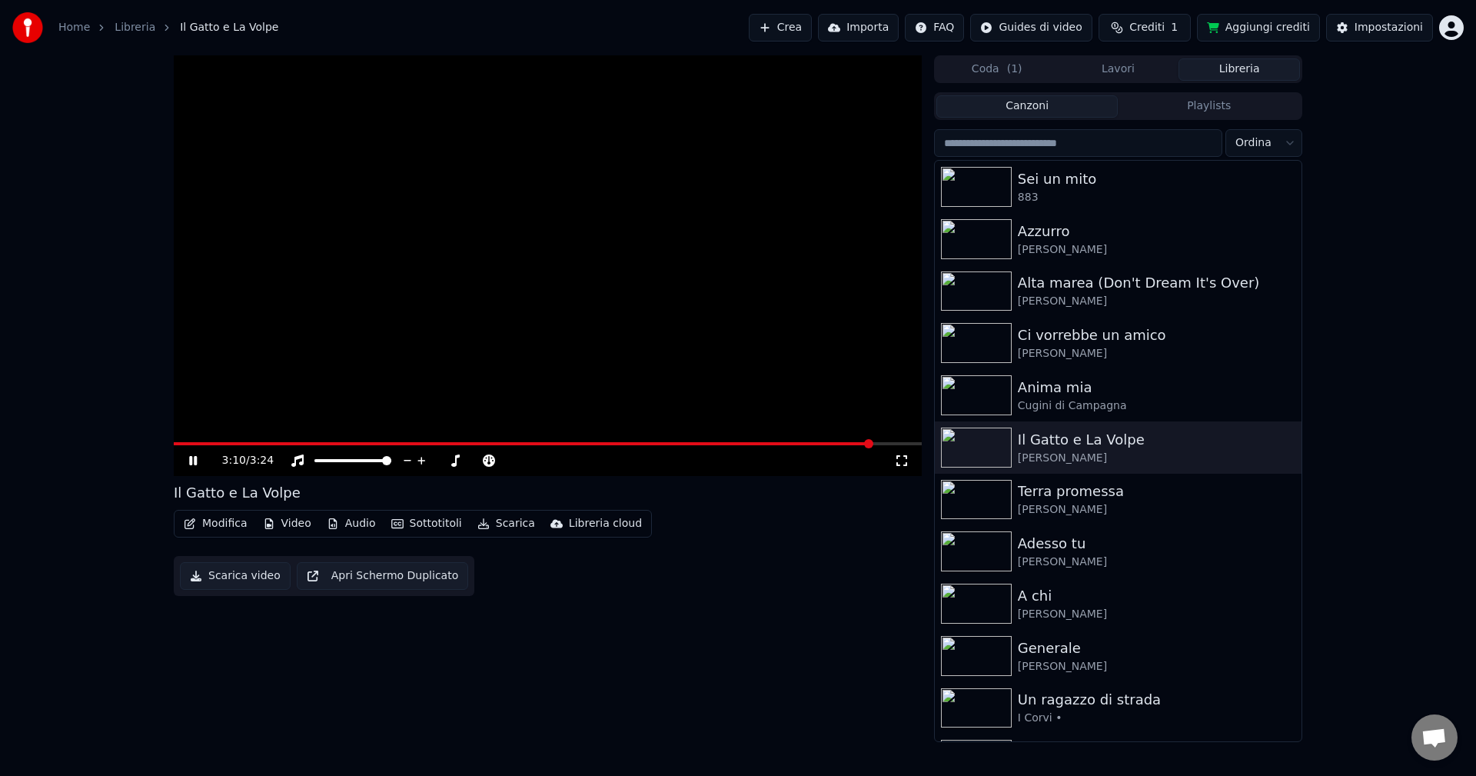
click at [837, 440] on video at bounding box center [548, 265] width 748 height 420
click at [840, 445] on span at bounding box center [523, 443] width 699 height 3
click at [192, 455] on icon at bounding box center [204, 460] width 36 height 12
click at [202, 522] on button "Modifica" at bounding box center [216, 524] width 76 height 22
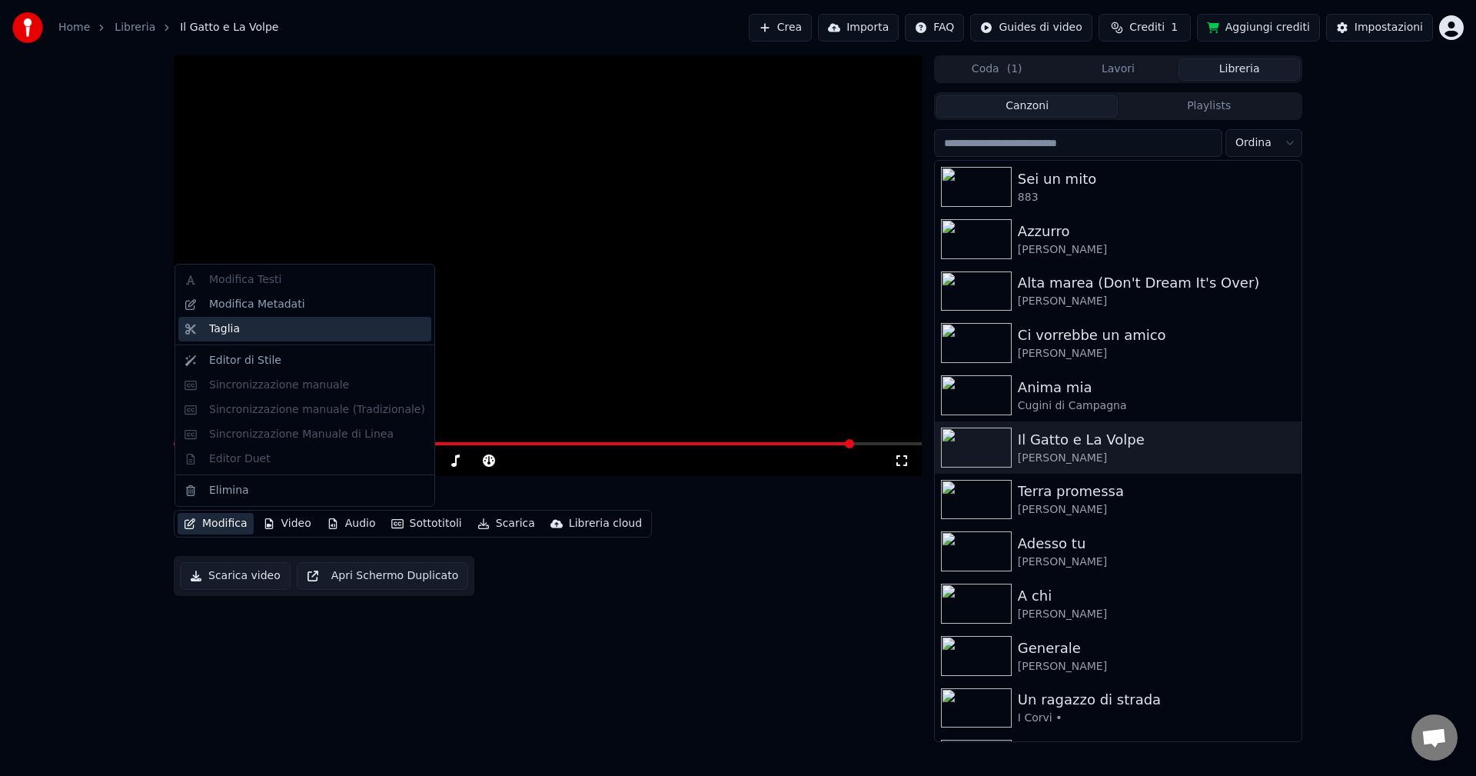
click at [218, 331] on div "Taglia" at bounding box center [224, 328] width 31 height 15
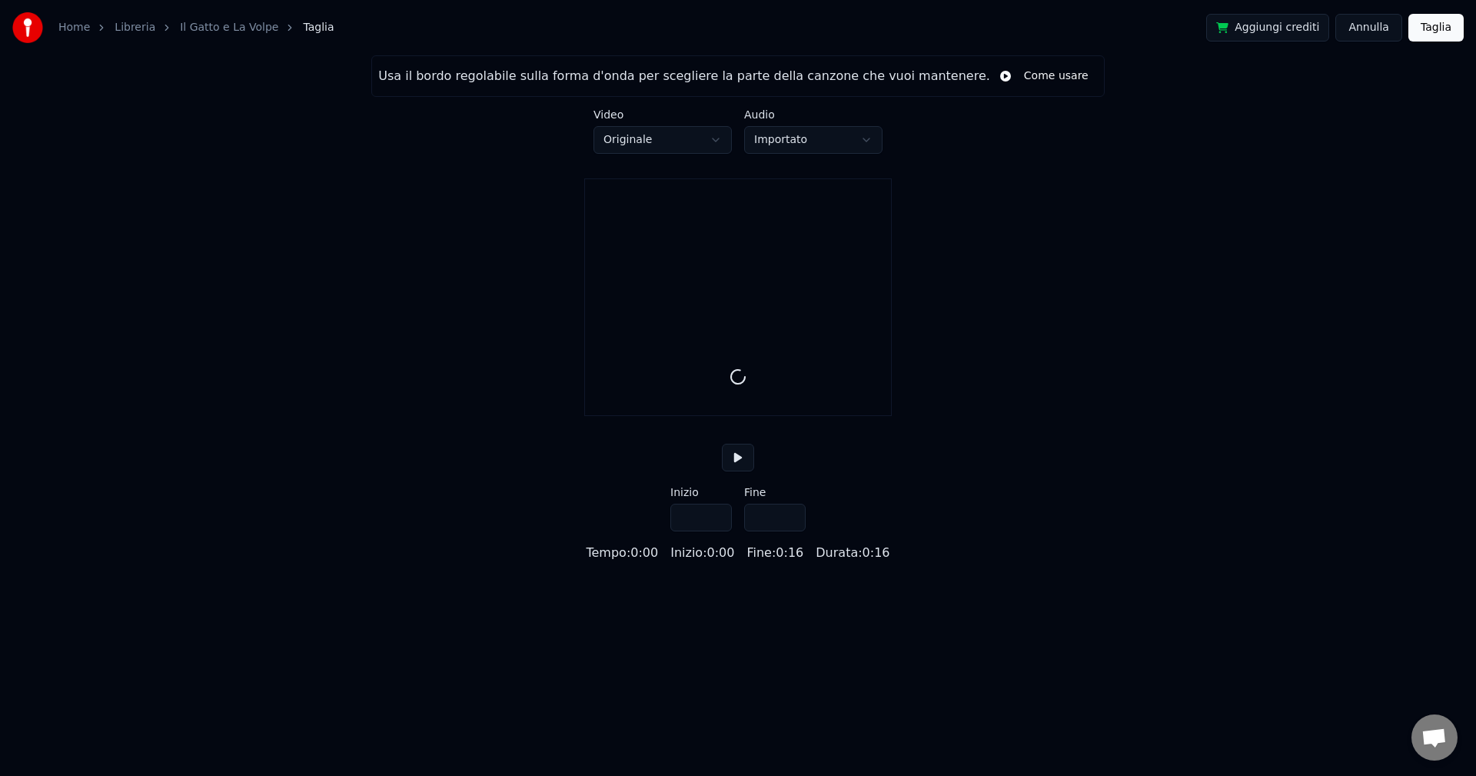
click at [792, 531] on input "****" at bounding box center [774, 517] width 61 height 28
click at [792, 531] on input "*****" at bounding box center [774, 517] width 61 height 28
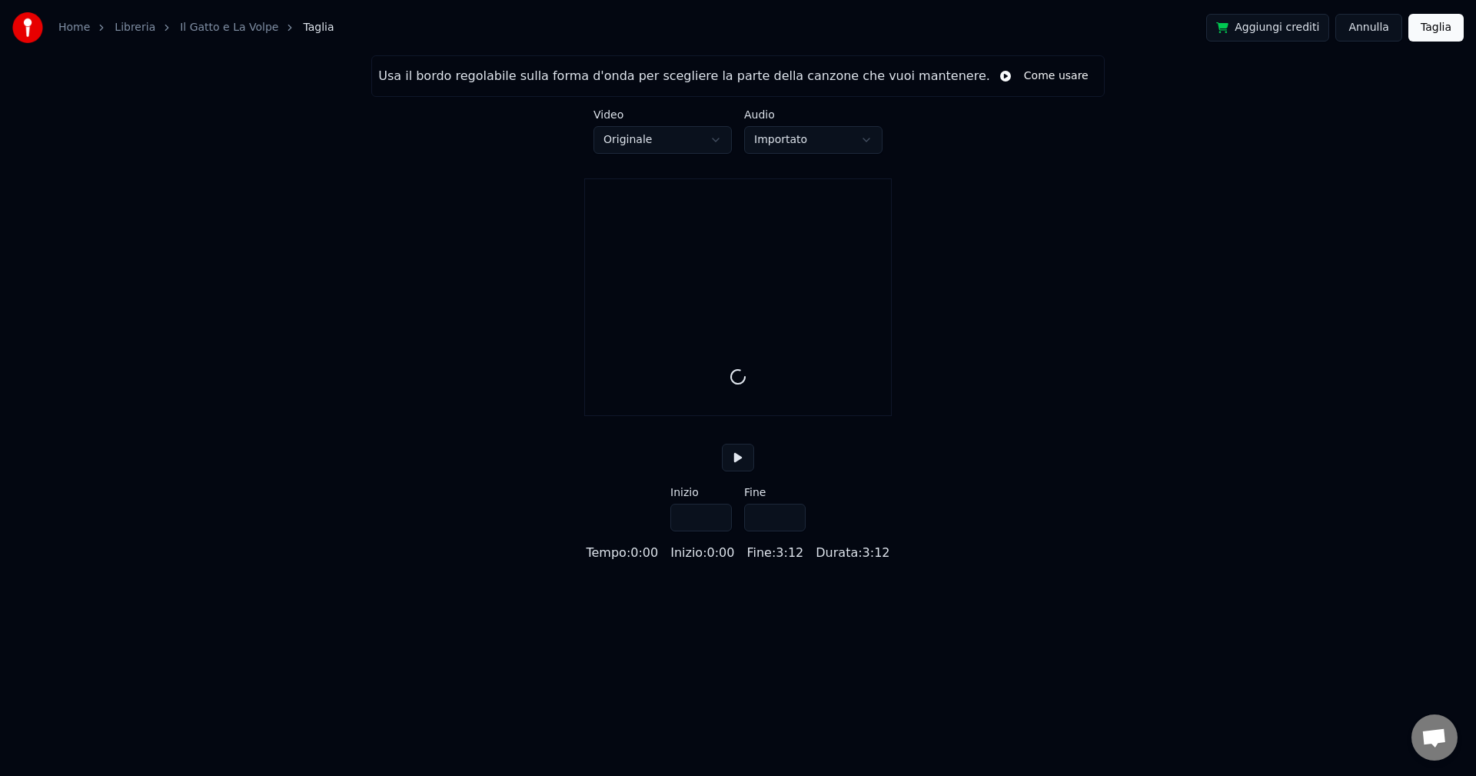
click at [792, 531] on input "*****" at bounding box center [774, 517] width 61 height 28
click at [789, 531] on input "*****" at bounding box center [774, 517] width 61 height 28
type input "*****"
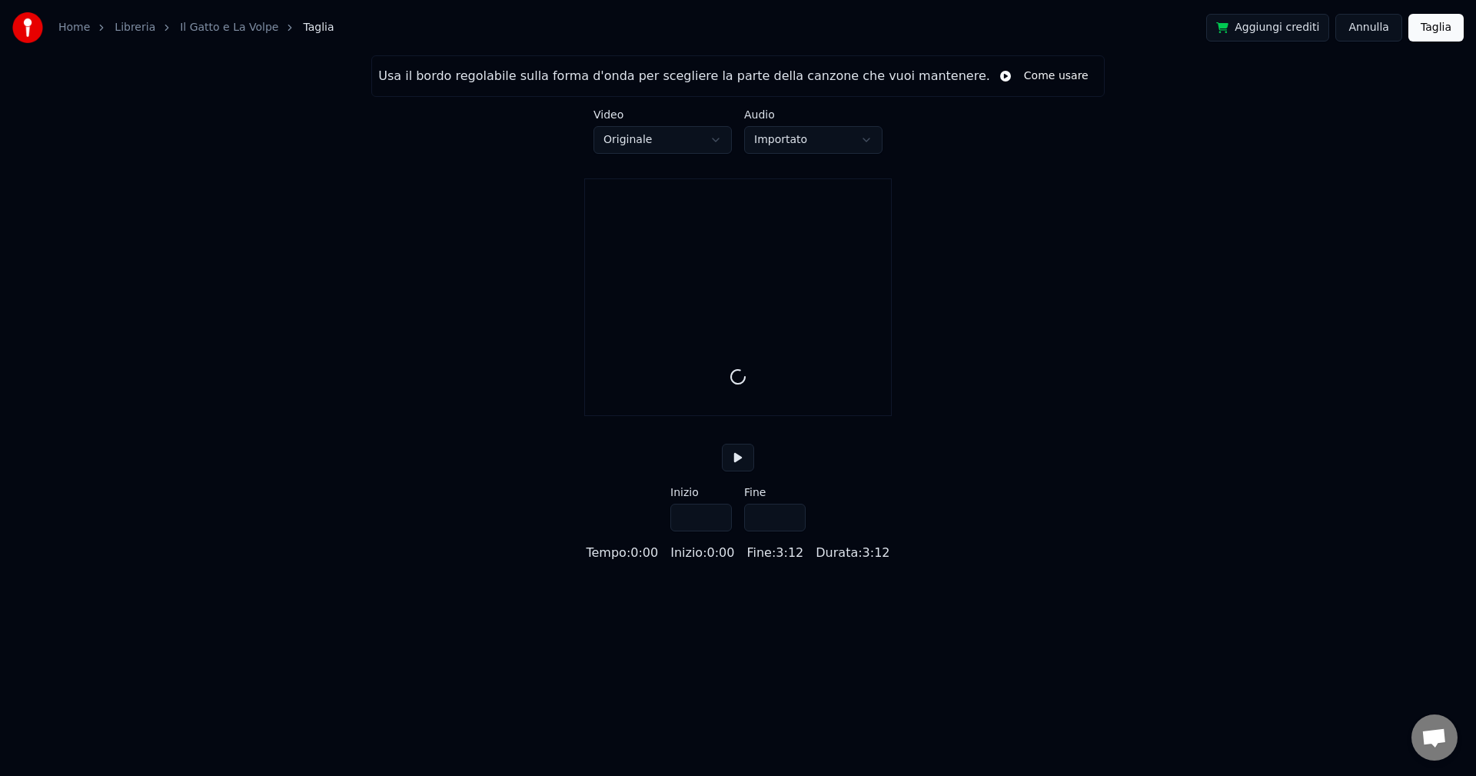
click at [789, 531] on input "*****" at bounding box center [774, 517] width 61 height 28
click at [739, 471] on button at bounding box center [738, 457] width 32 height 28
click at [738, 471] on button at bounding box center [738, 457] width 32 height 28
drag, startPoint x: 847, startPoint y: 204, endPoint x: 886, endPoint y: 201, distance: 39.3
click at [885, 202] on video at bounding box center [738, 255] width 306 height 153
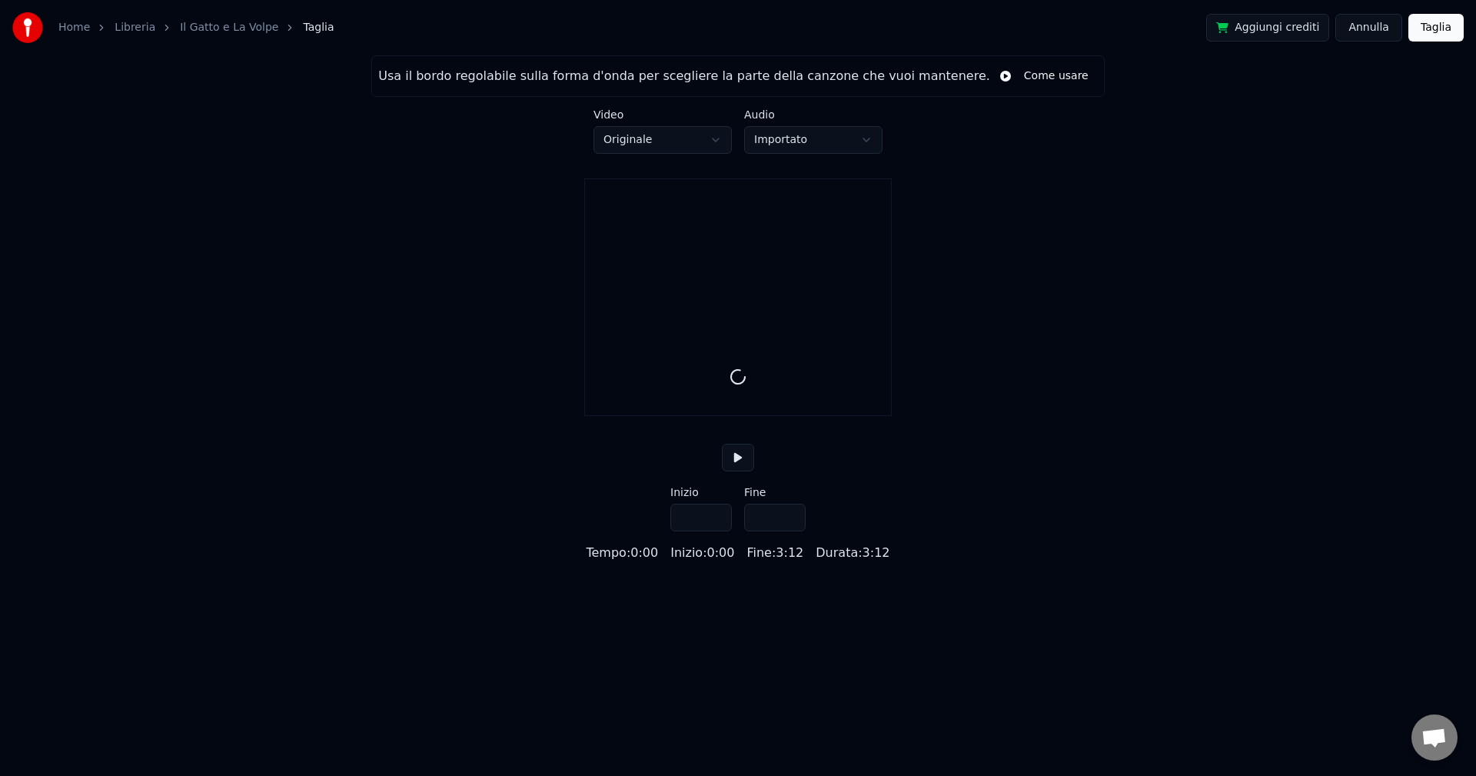
drag, startPoint x: 896, startPoint y: 214, endPoint x: 894, endPoint y: 353, distance: 139.1
click at [894, 347] on div "Usa il bordo regolabile sulla forma d'onda per scegliere la parte della canzone…" at bounding box center [738, 308] width 1476 height 507
drag, startPoint x: 895, startPoint y: 388, endPoint x: 951, endPoint y: 540, distance: 161.5
click at [829, 431] on div "Usa il bordo regolabile sulla forma d'onda per scegliere la parte della canzone…" at bounding box center [738, 308] width 1476 height 507
drag, startPoint x: 732, startPoint y: 395, endPoint x: 795, endPoint y: 387, distance: 62.8
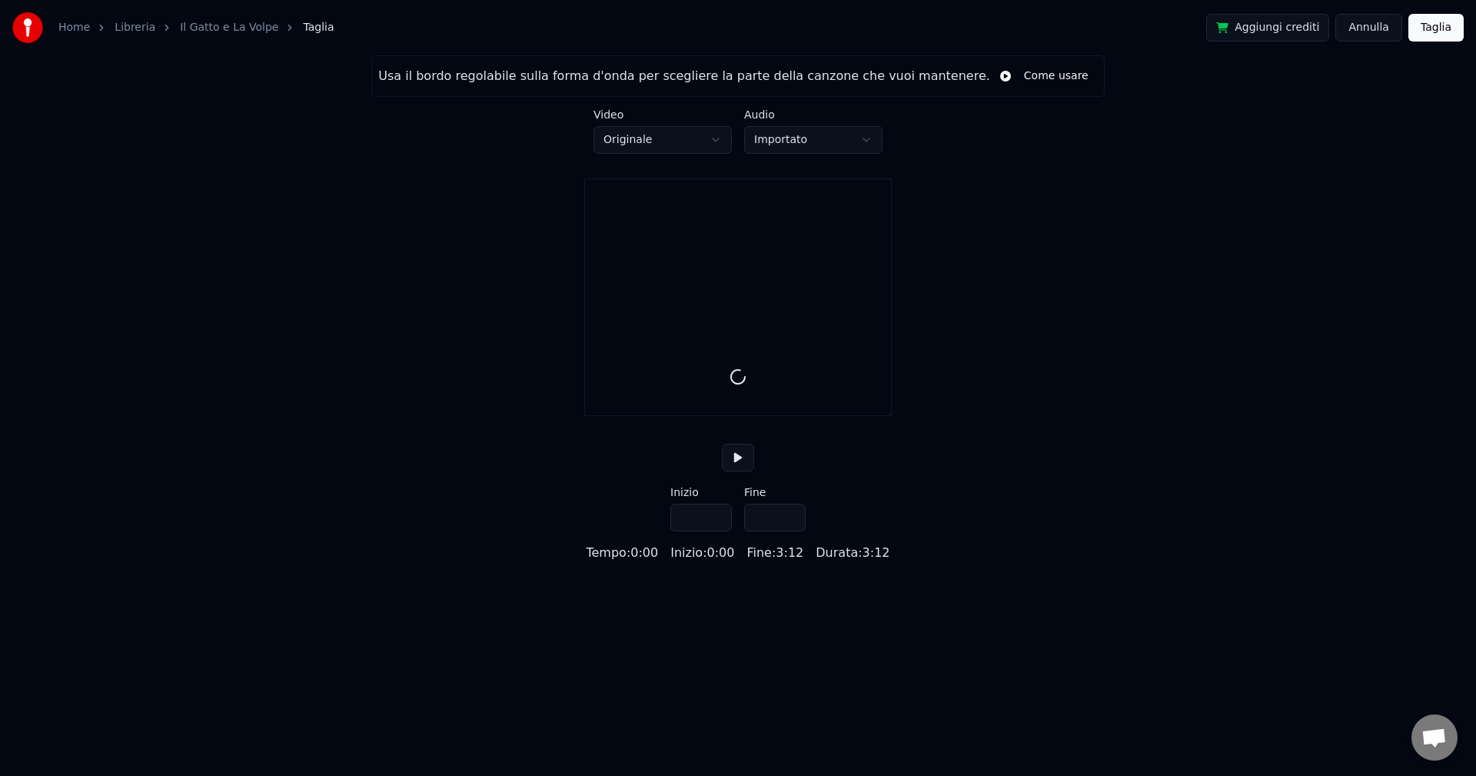
click at [792, 389] on div at bounding box center [738, 376] width 306 height 77
click at [710, 139] on html "Home Libreria Il Gatto e La Volpe Taglia Aggiungi crediti [PERSON_NAME] Usa il …" at bounding box center [738, 281] width 1476 height 562
click at [812, 140] on html "Home Libreria Il Gatto e La Volpe Taglia Aggiungi crediti [PERSON_NAME] Usa il …" at bounding box center [738, 281] width 1476 height 562
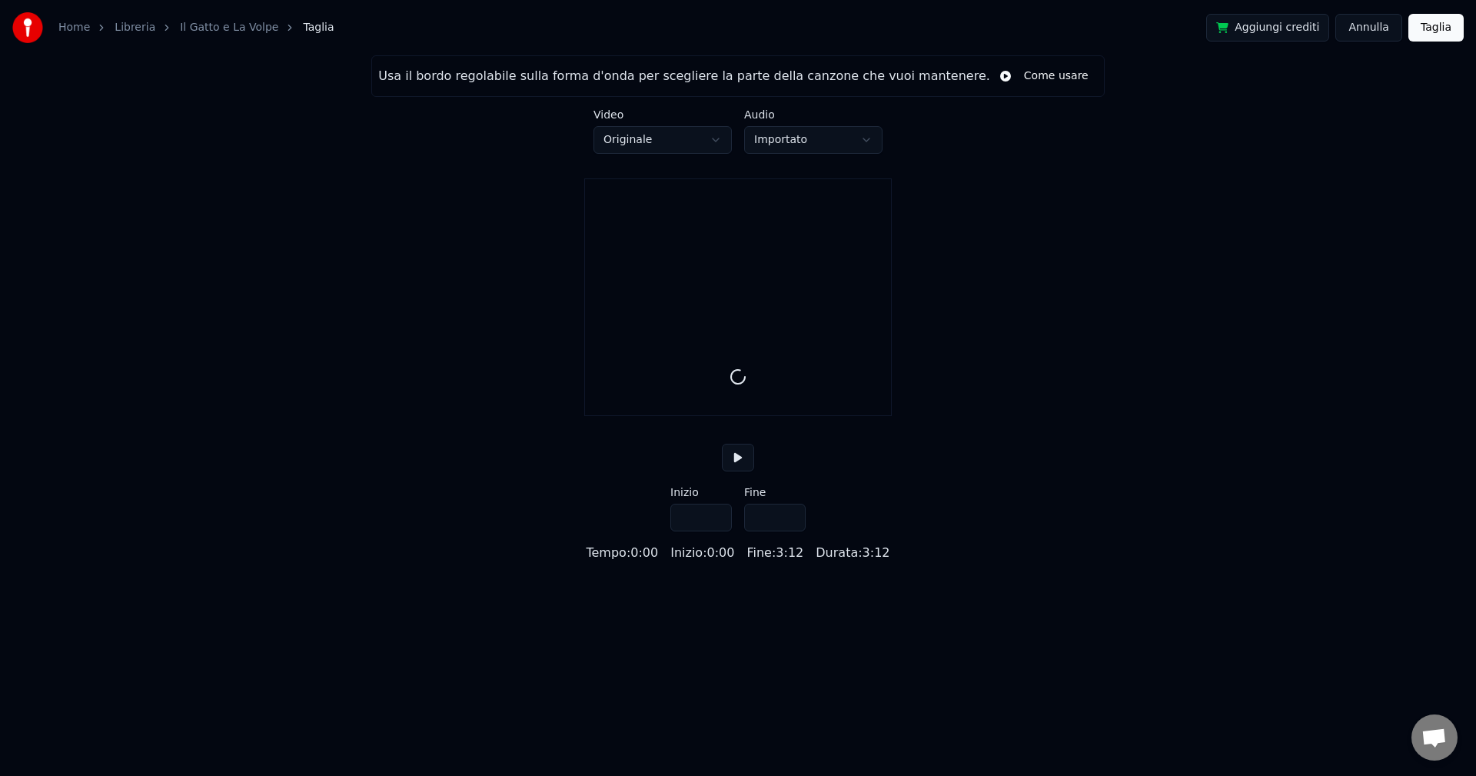
click at [738, 471] on button at bounding box center [738, 457] width 32 height 28
drag, startPoint x: 866, startPoint y: 575, endPoint x: 879, endPoint y: 574, distance: 13.1
click at [879, 562] on div "Usa il bordo regolabile sulla forma d'onda per scegliere la parte della canzone…" at bounding box center [738, 308] width 1476 height 507
drag, startPoint x: 865, startPoint y: 572, endPoint x: 837, endPoint y: 573, distance: 27.7
click at [837, 562] on div "Durata : 3:12" at bounding box center [853, 552] width 74 height 18
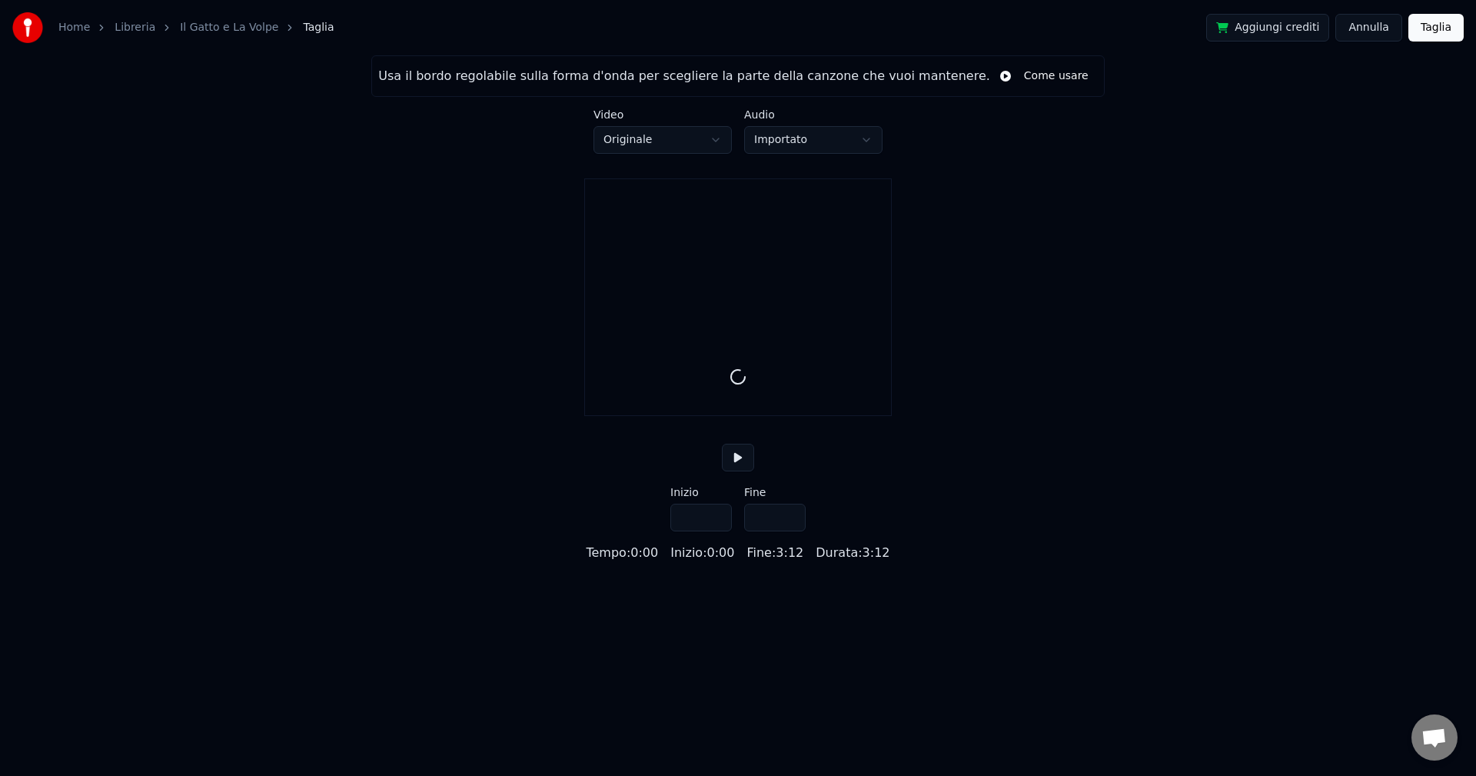
click at [736, 471] on button at bounding box center [738, 457] width 32 height 28
click at [1370, 24] on button "Annulla" at bounding box center [1368, 28] width 67 height 28
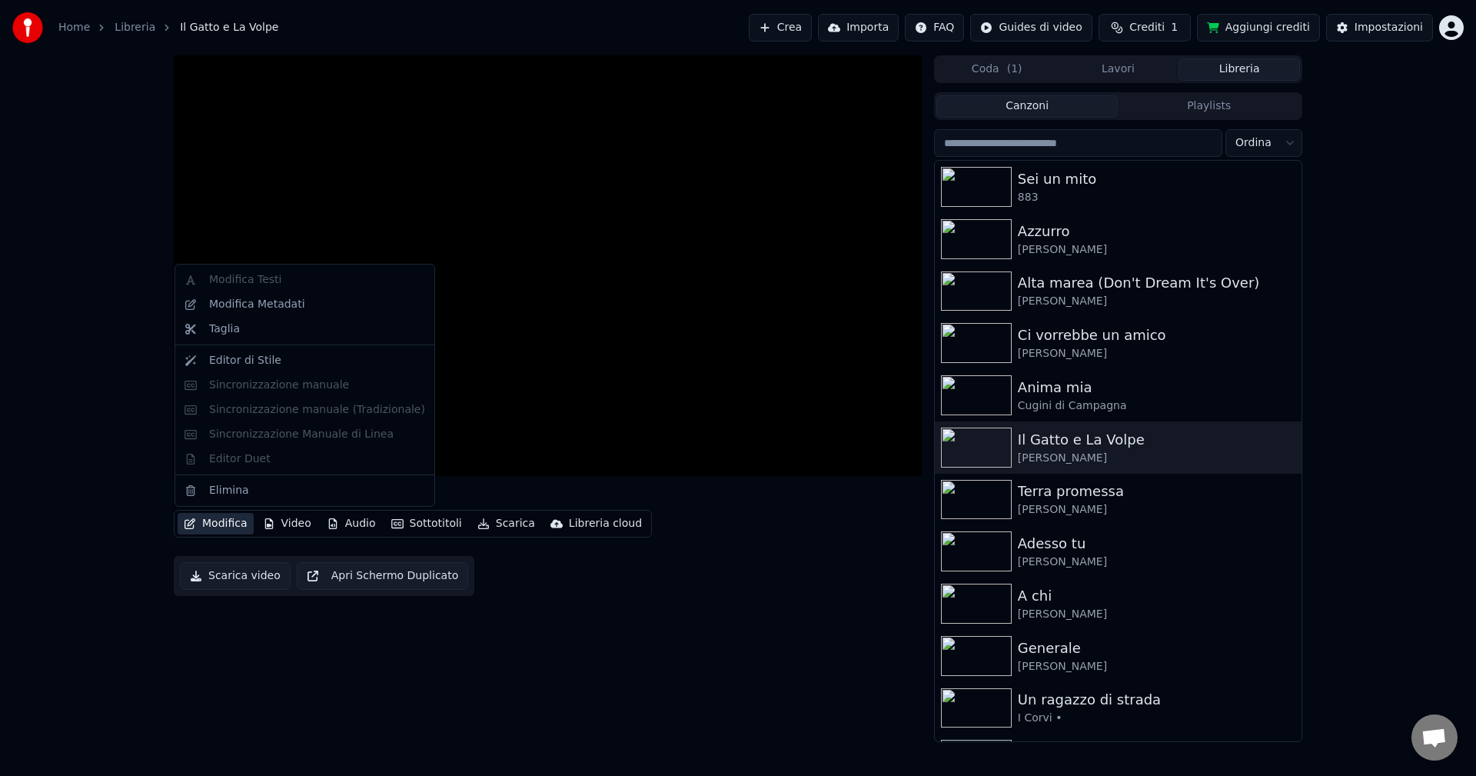
click at [211, 523] on button "Modifica" at bounding box center [216, 524] width 76 height 22
click at [214, 357] on div "Editor di Stile" at bounding box center [245, 360] width 72 height 15
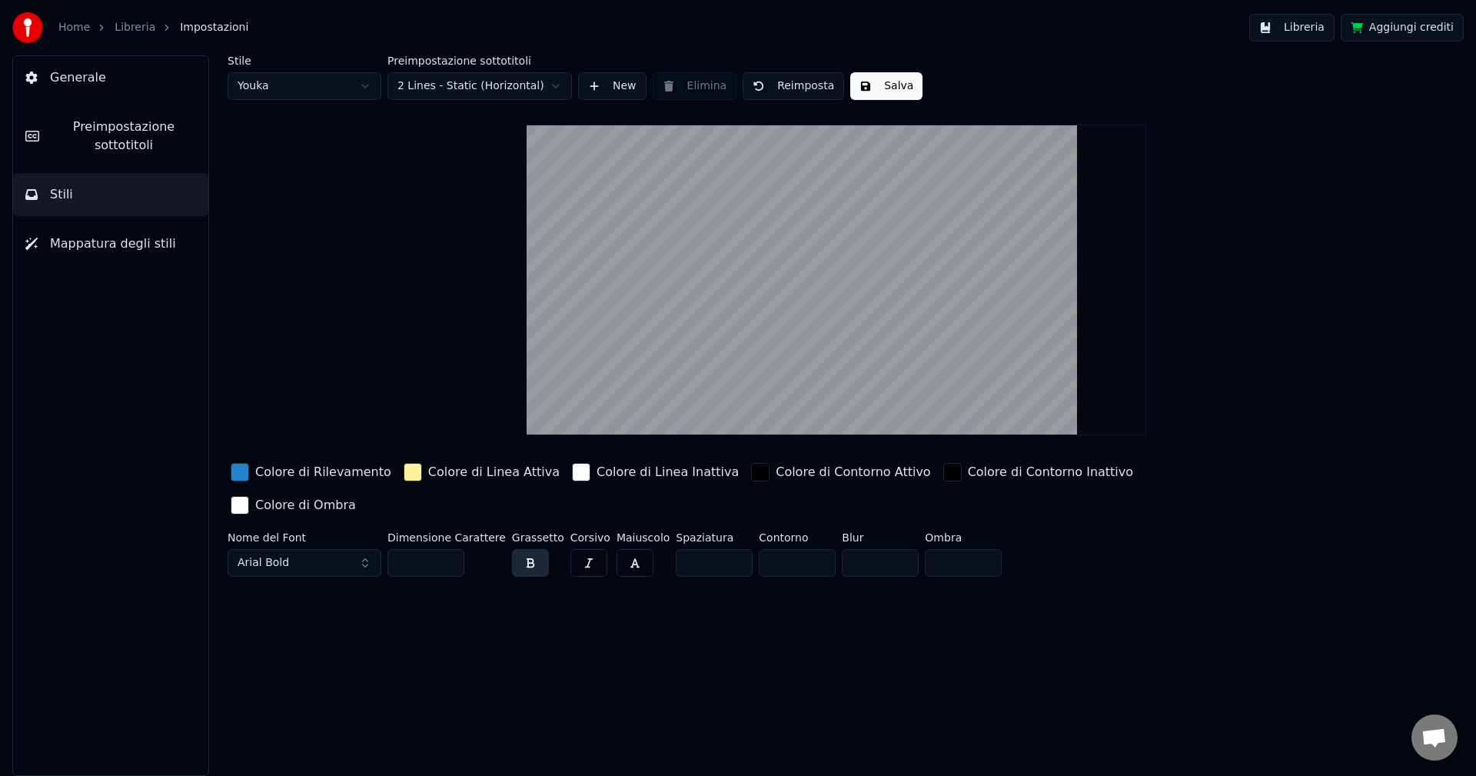
click at [1311, 29] on button "Libreria" at bounding box center [1291, 28] width 85 height 28
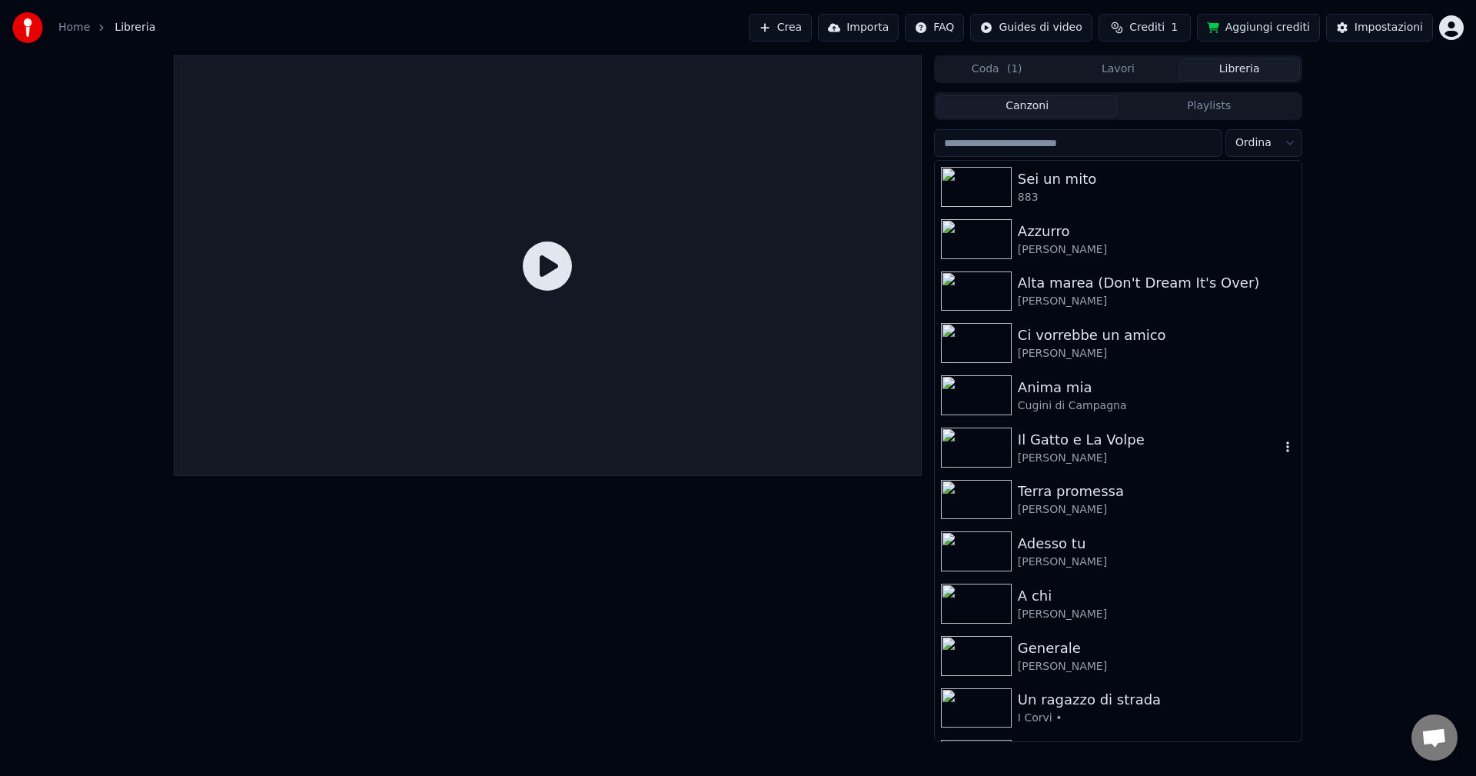
click at [997, 437] on img at bounding box center [976, 447] width 71 height 40
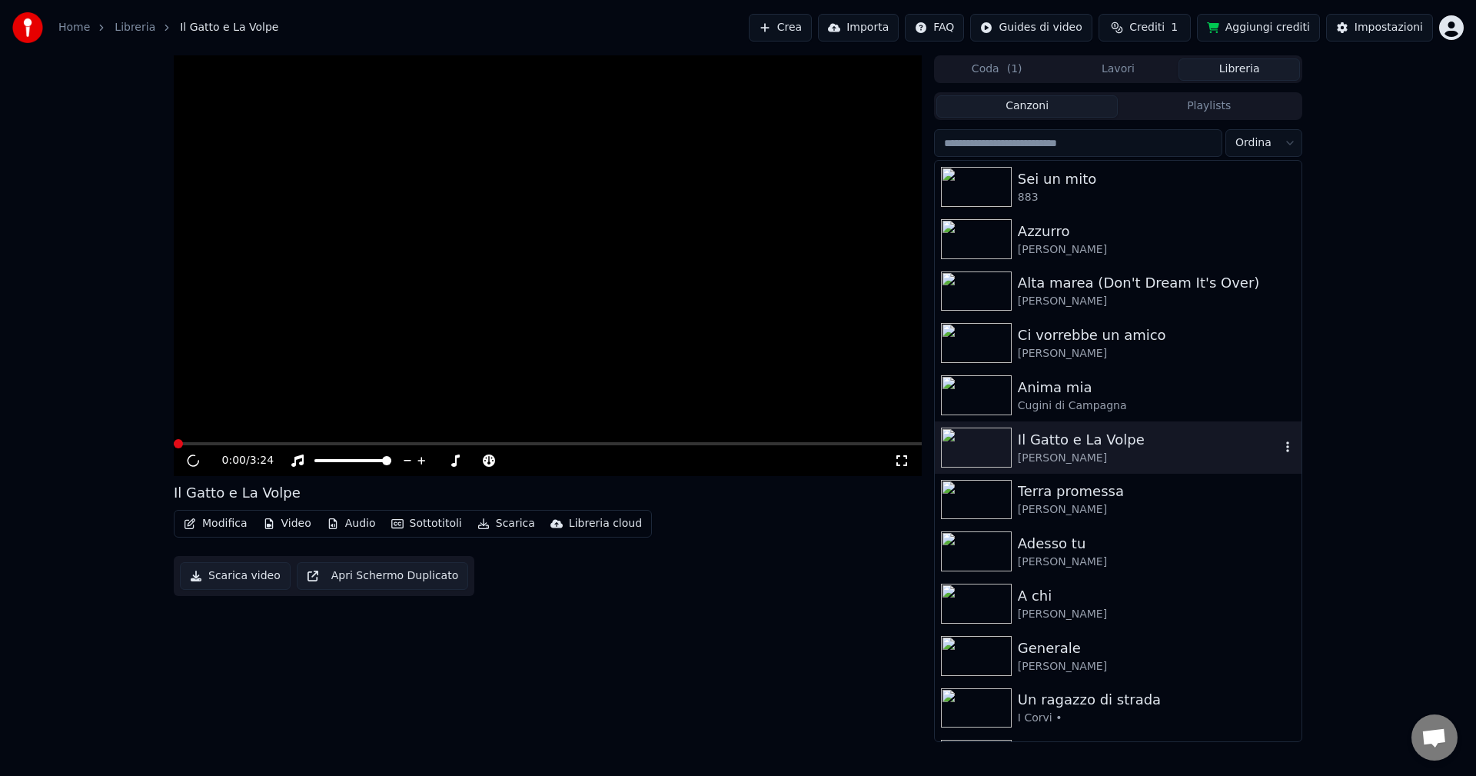
click at [997, 437] on img at bounding box center [976, 447] width 71 height 40
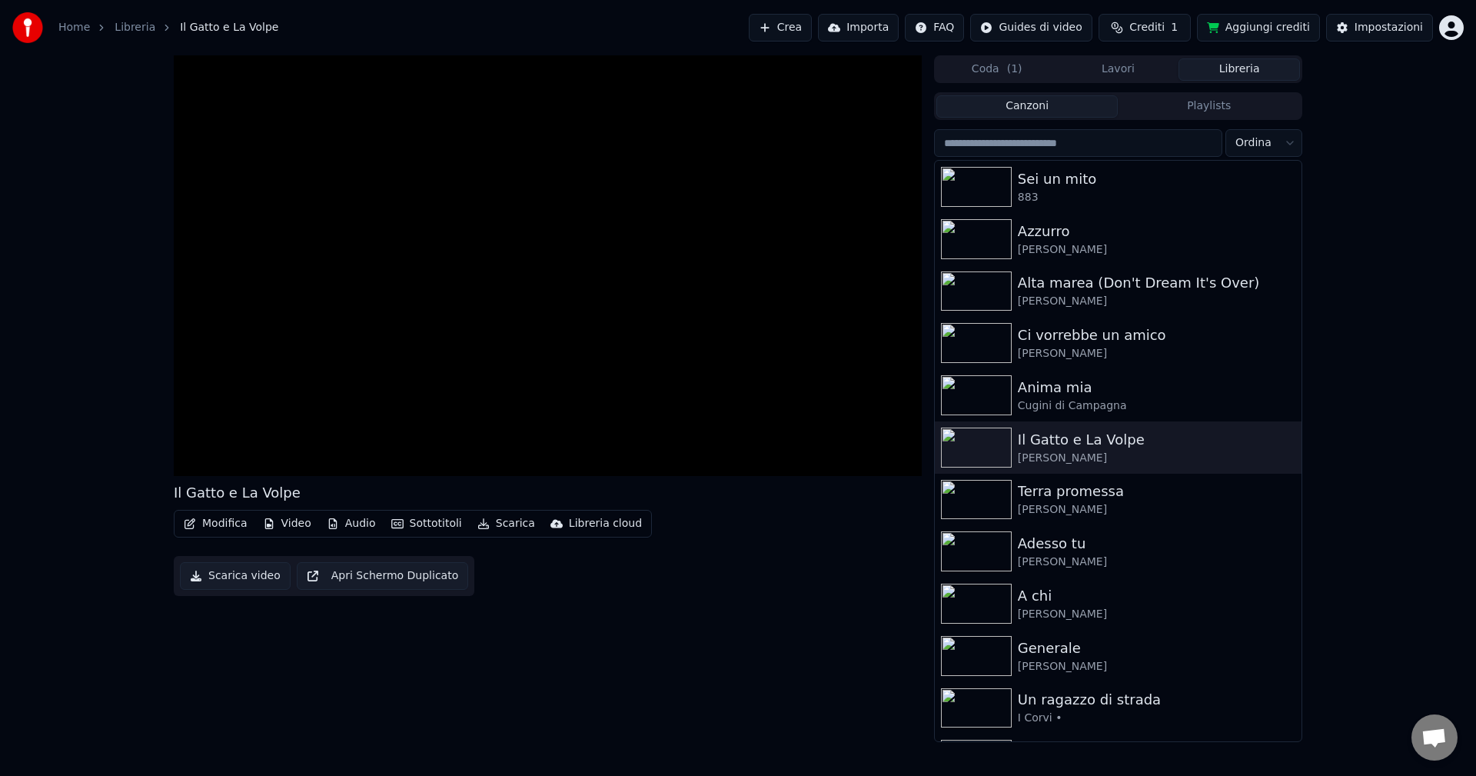
click at [297, 520] on button "Video" at bounding box center [287, 524] width 61 height 22
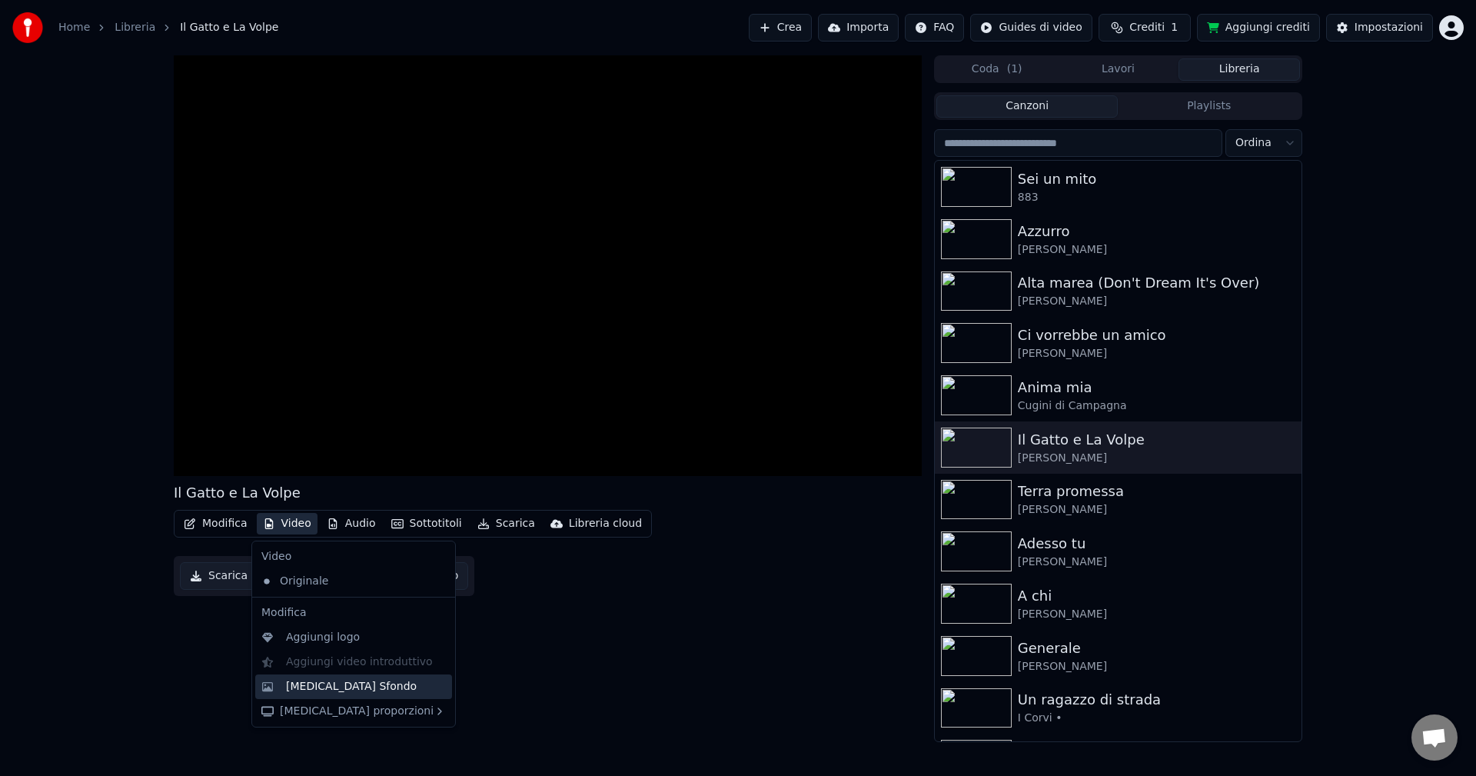
click at [338, 689] on div "[MEDICAL_DATA] Sfondo" at bounding box center [351, 686] width 131 height 15
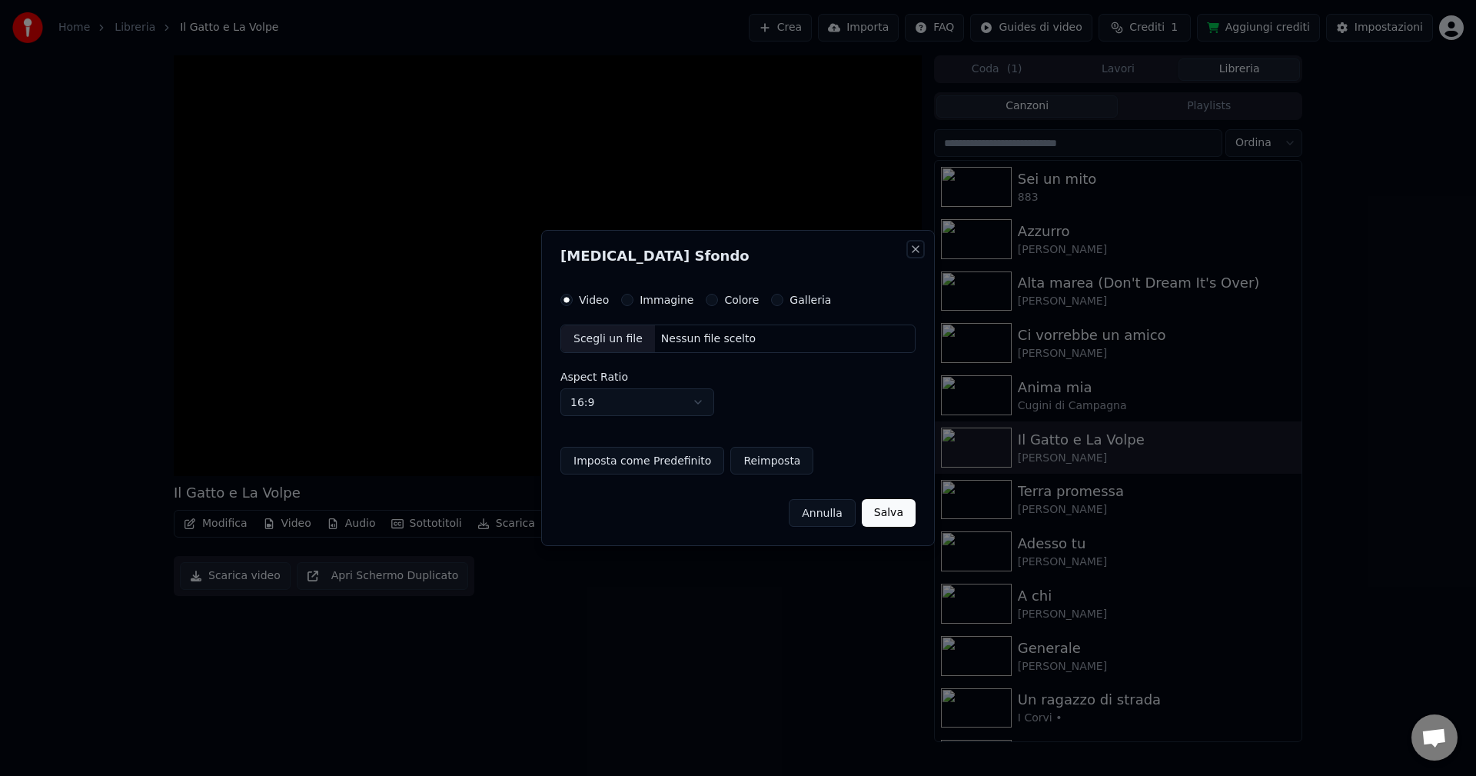
click at [921, 248] on button "Close" at bounding box center [915, 249] width 12 height 12
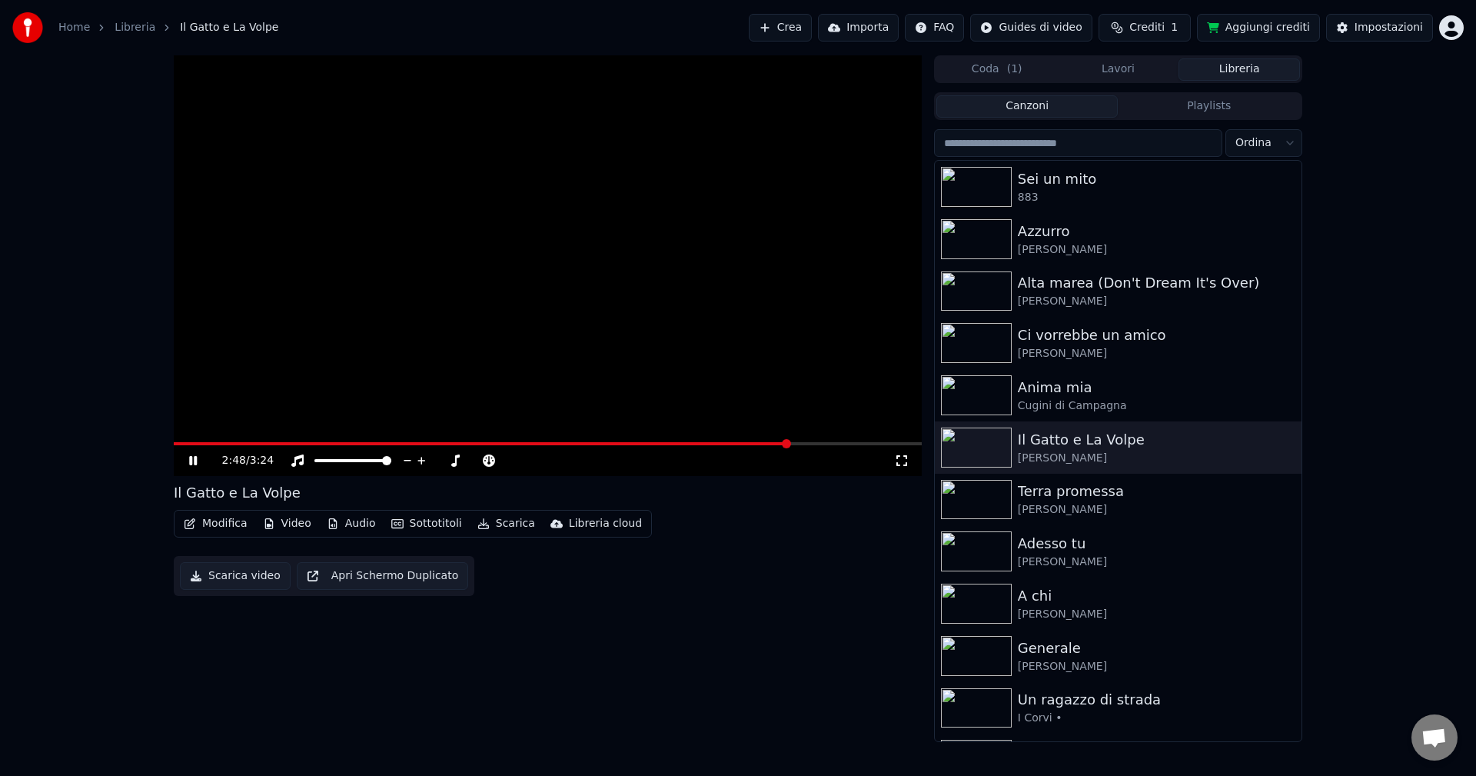
click at [789, 443] on span at bounding box center [548, 443] width 748 height 3
click at [817, 441] on video at bounding box center [548, 265] width 748 height 420
click at [825, 443] on span at bounding box center [548, 443] width 748 height 3
click at [194, 457] on icon at bounding box center [204, 460] width 36 height 12
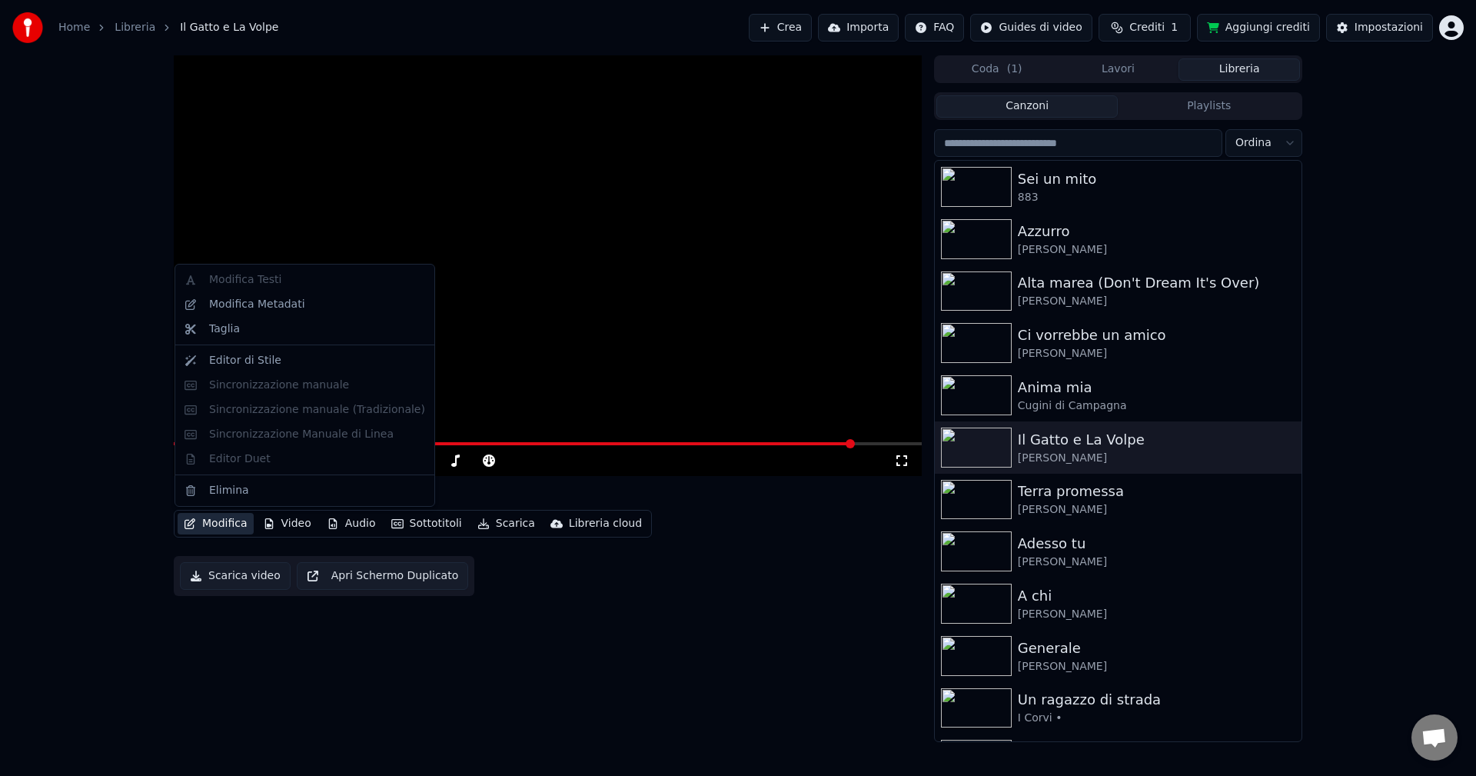
click at [206, 523] on button "Modifica" at bounding box center [216, 524] width 76 height 22
click at [216, 327] on div "Taglia" at bounding box center [224, 328] width 31 height 15
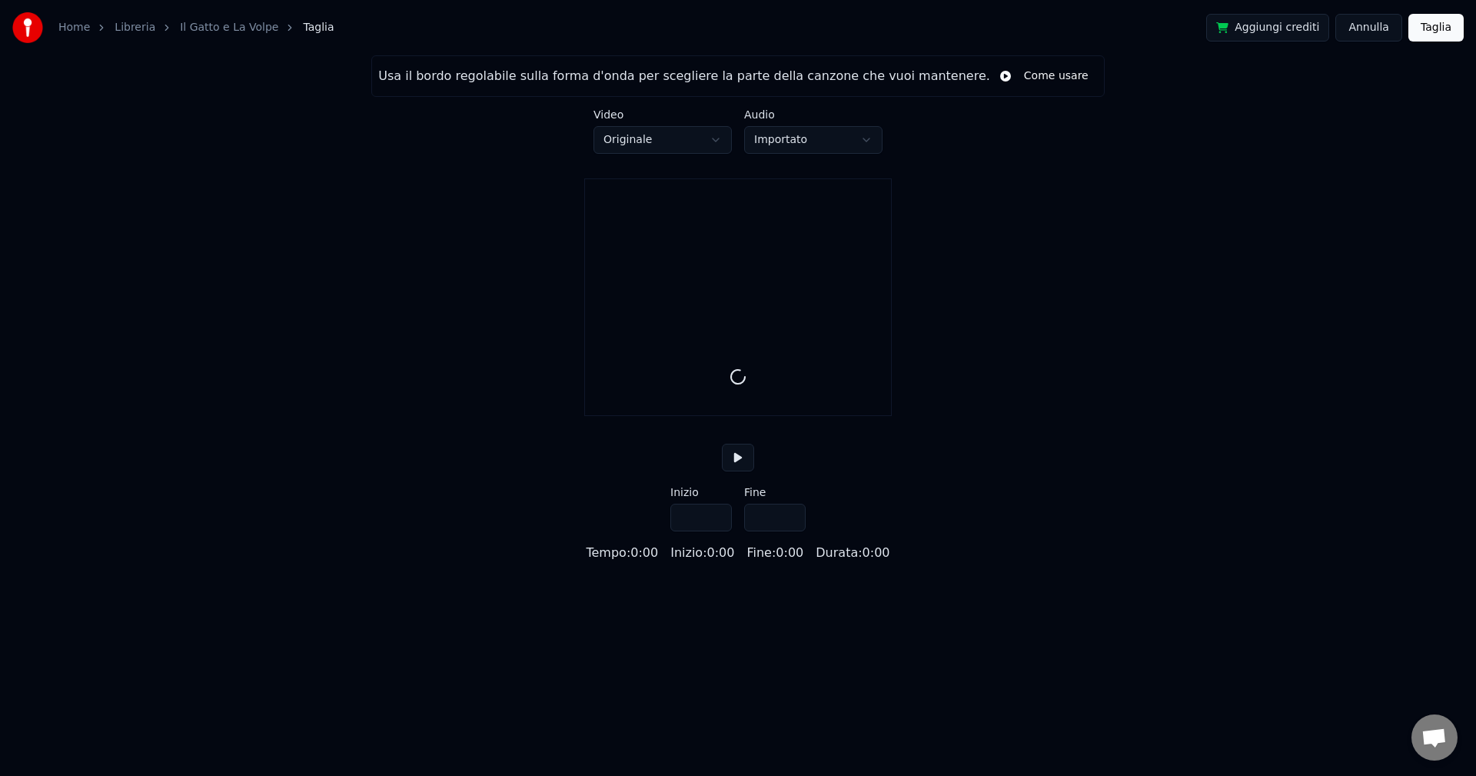
drag, startPoint x: 805, startPoint y: 347, endPoint x: 955, endPoint y: 312, distance: 153.8
click at [946, 313] on div "Usa il bordo regolabile sulla forma d'onda per scegliere la parte della canzone…" at bounding box center [738, 308] width 1476 height 507
click at [1008, 79] on button "Come usare" at bounding box center [1044, 76] width 108 height 28
click at [1364, 28] on button "Annulla" at bounding box center [1368, 28] width 67 height 28
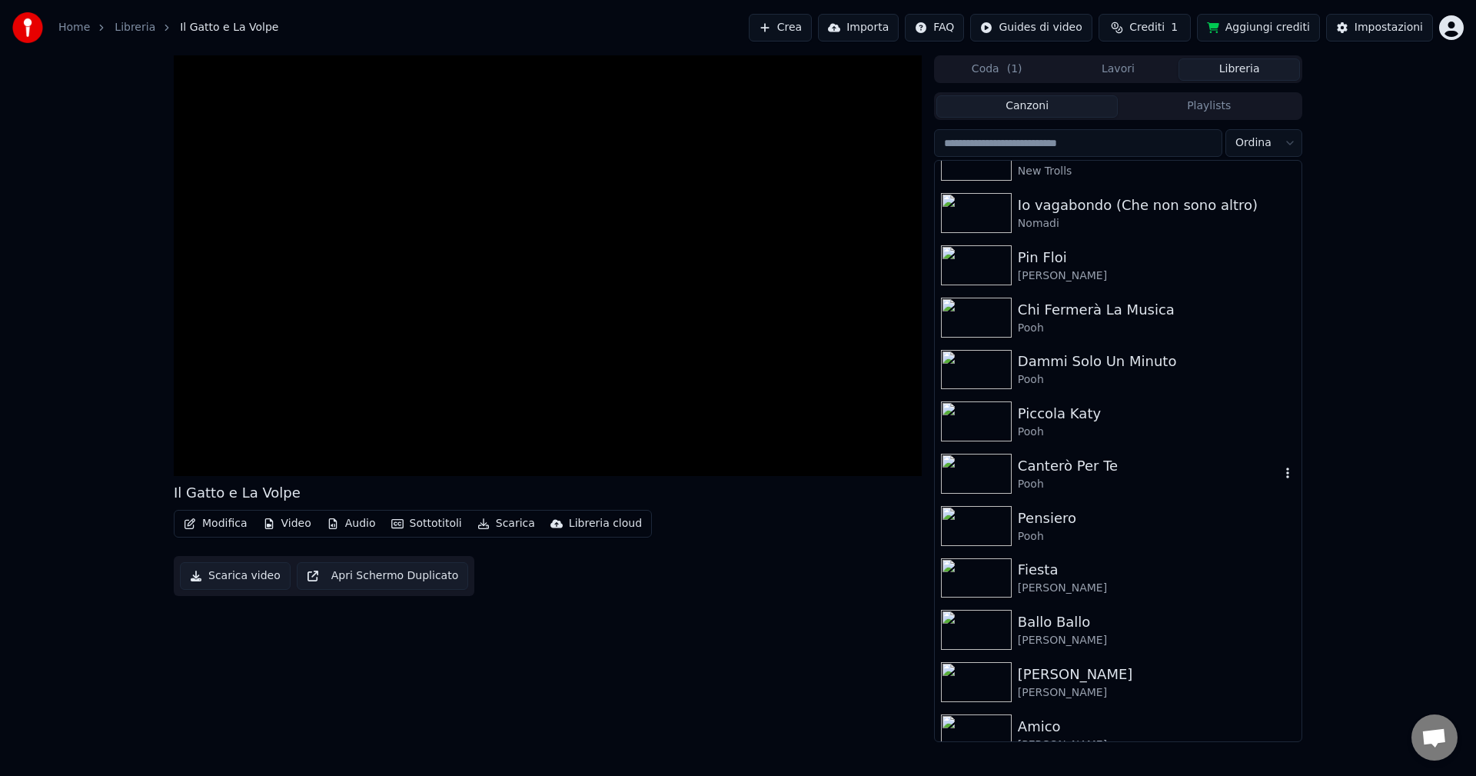
scroll to position [1015, 0]
click at [981, 373] on img at bounding box center [976, 373] width 71 height 40
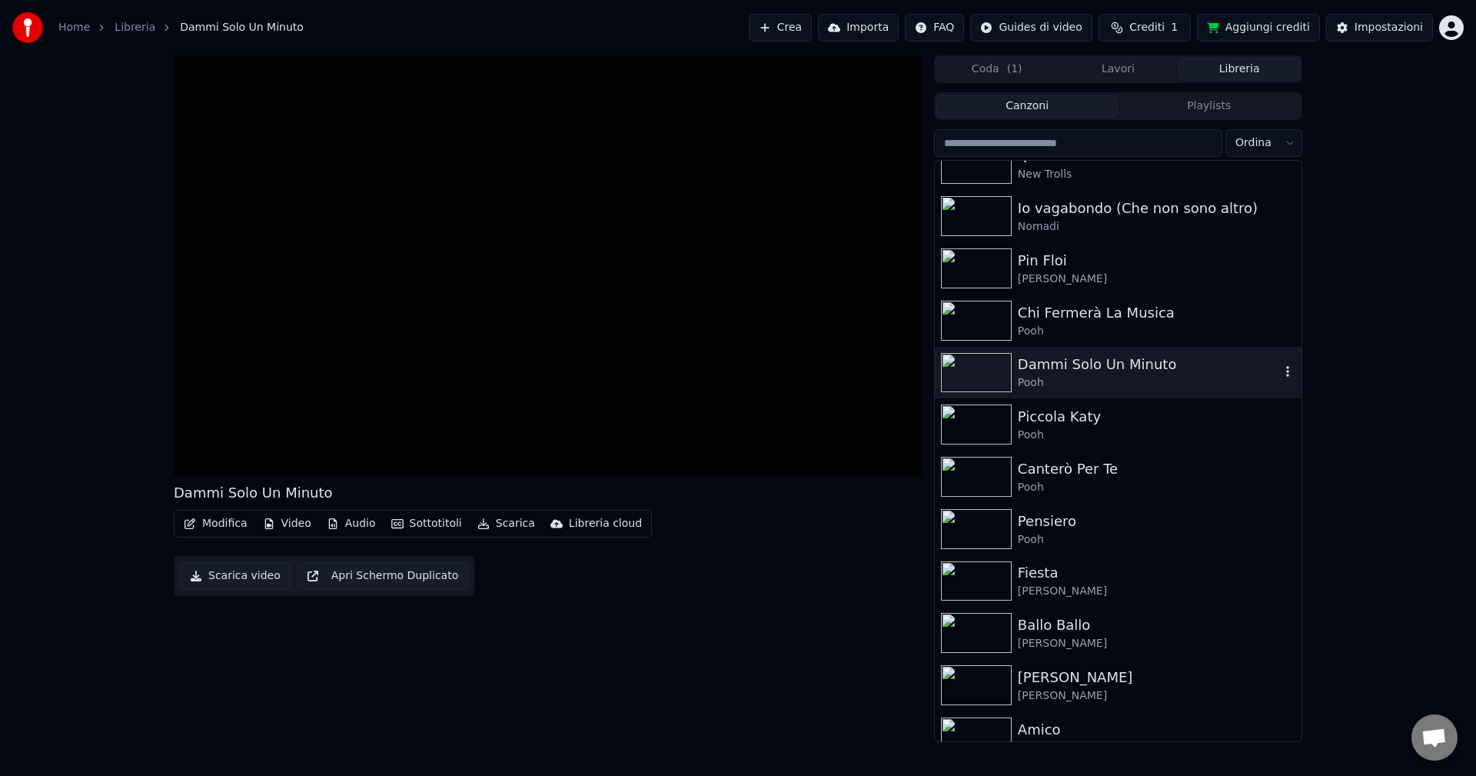
click at [981, 373] on img at bounding box center [976, 373] width 71 height 40
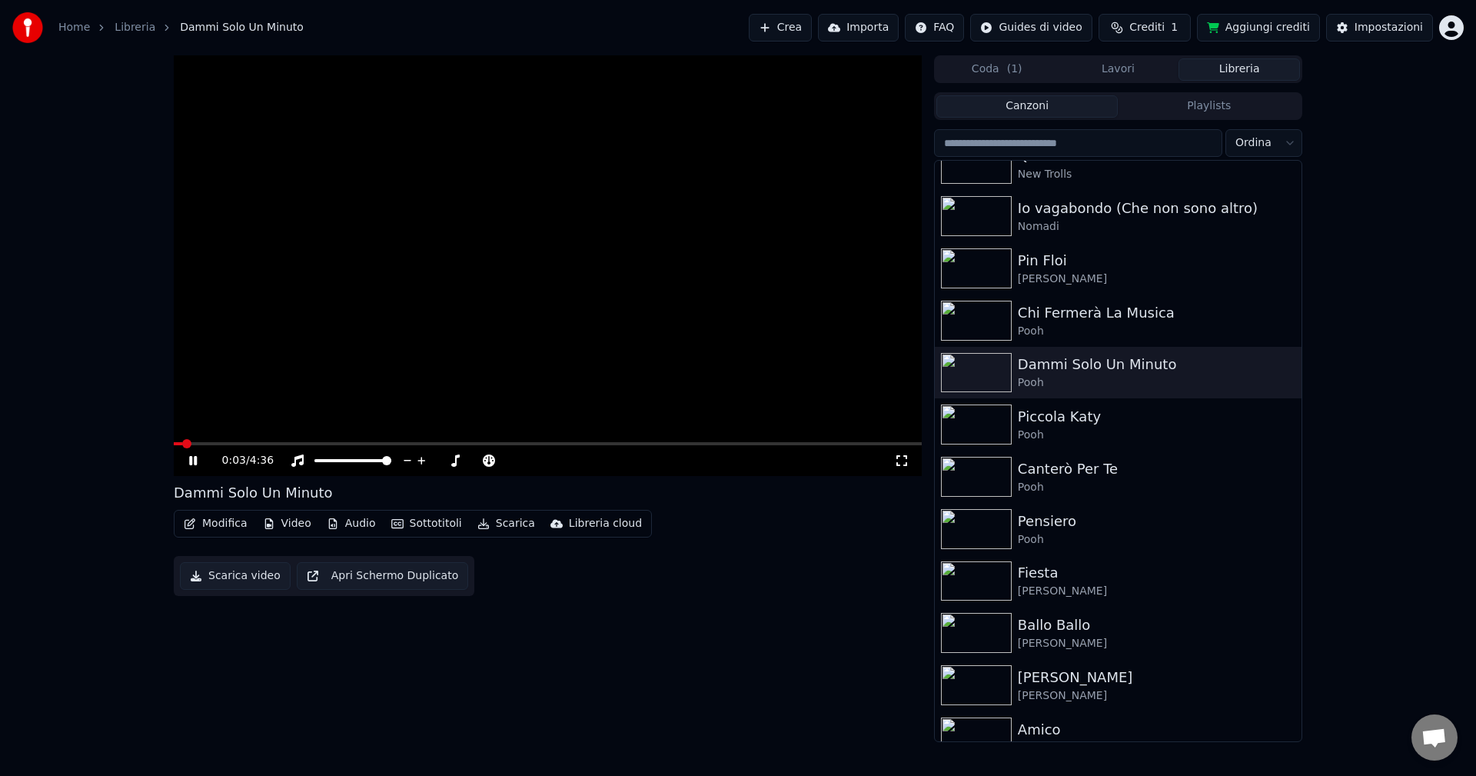
click at [903, 459] on icon at bounding box center [901, 460] width 15 height 12
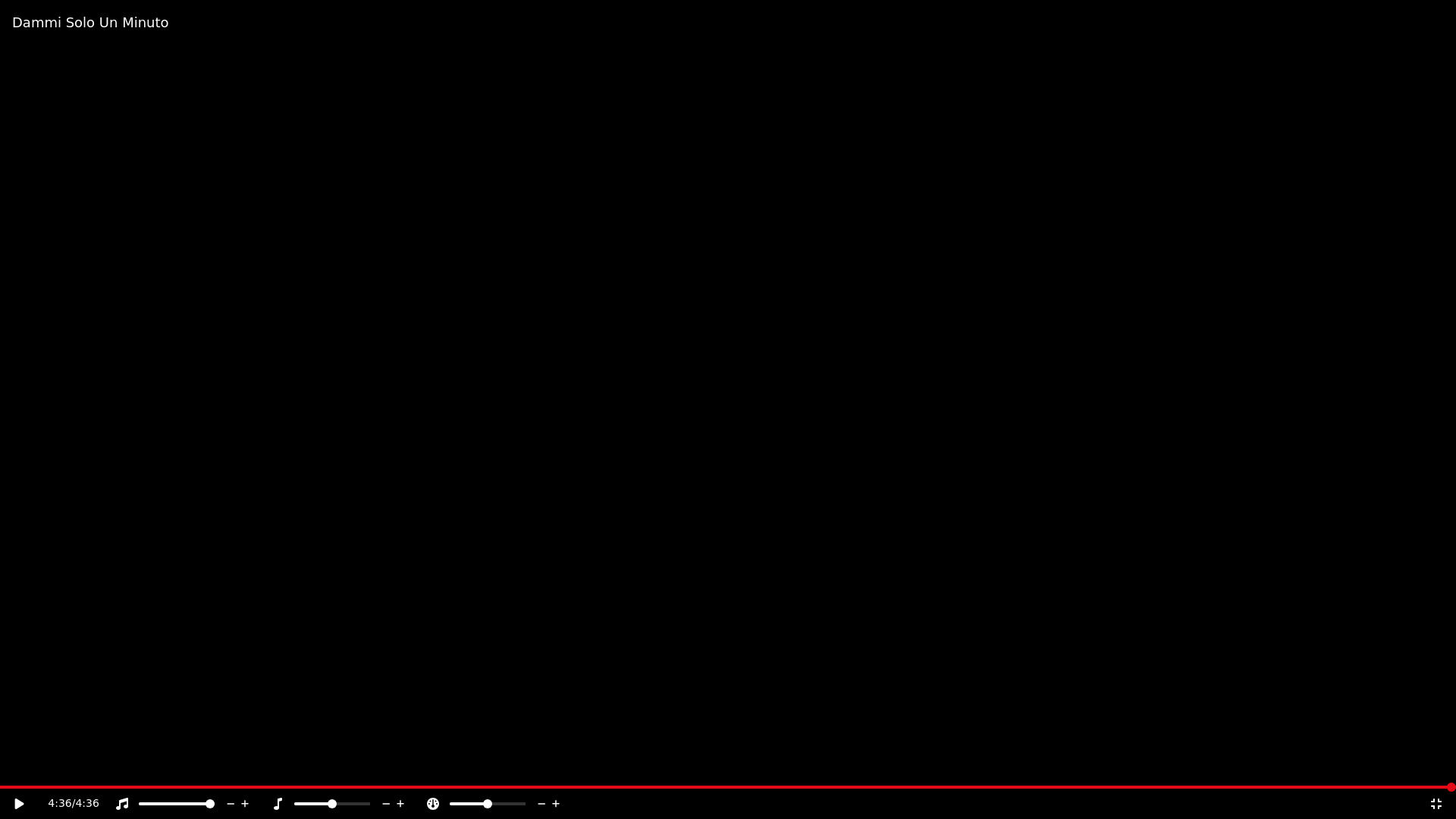
click at [1439, 765] on icon at bounding box center [1435, 803] width 11 height 11
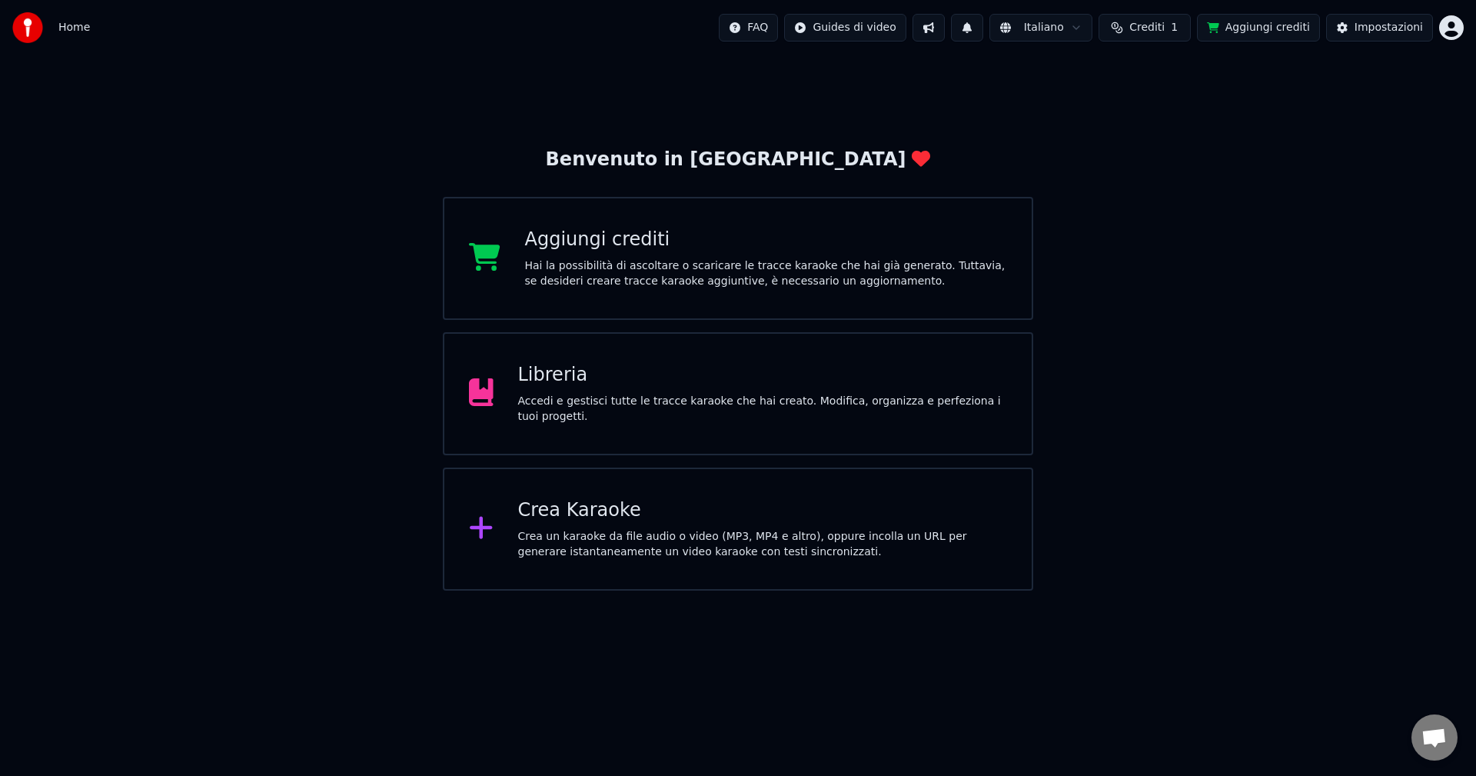
click at [556, 409] on div "Accedi e gestisci tutte le tracce karaoke che hai creato. Modifica, organizza e…" at bounding box center [763, 409] width 490 height 31
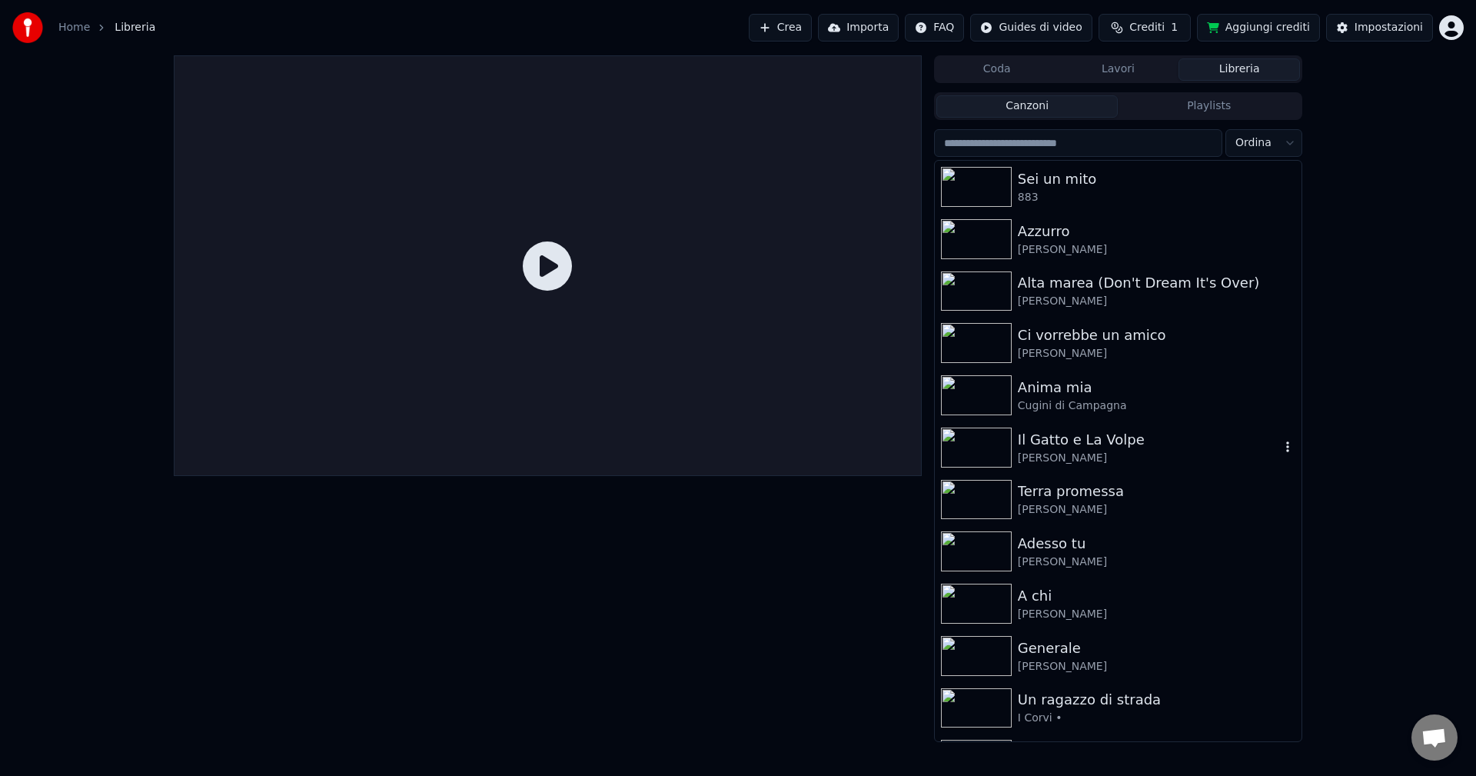
click at [1070, 449] on div "Il Gatto e La Volpe" at bounding box center [1149, 440] width 262 height 22
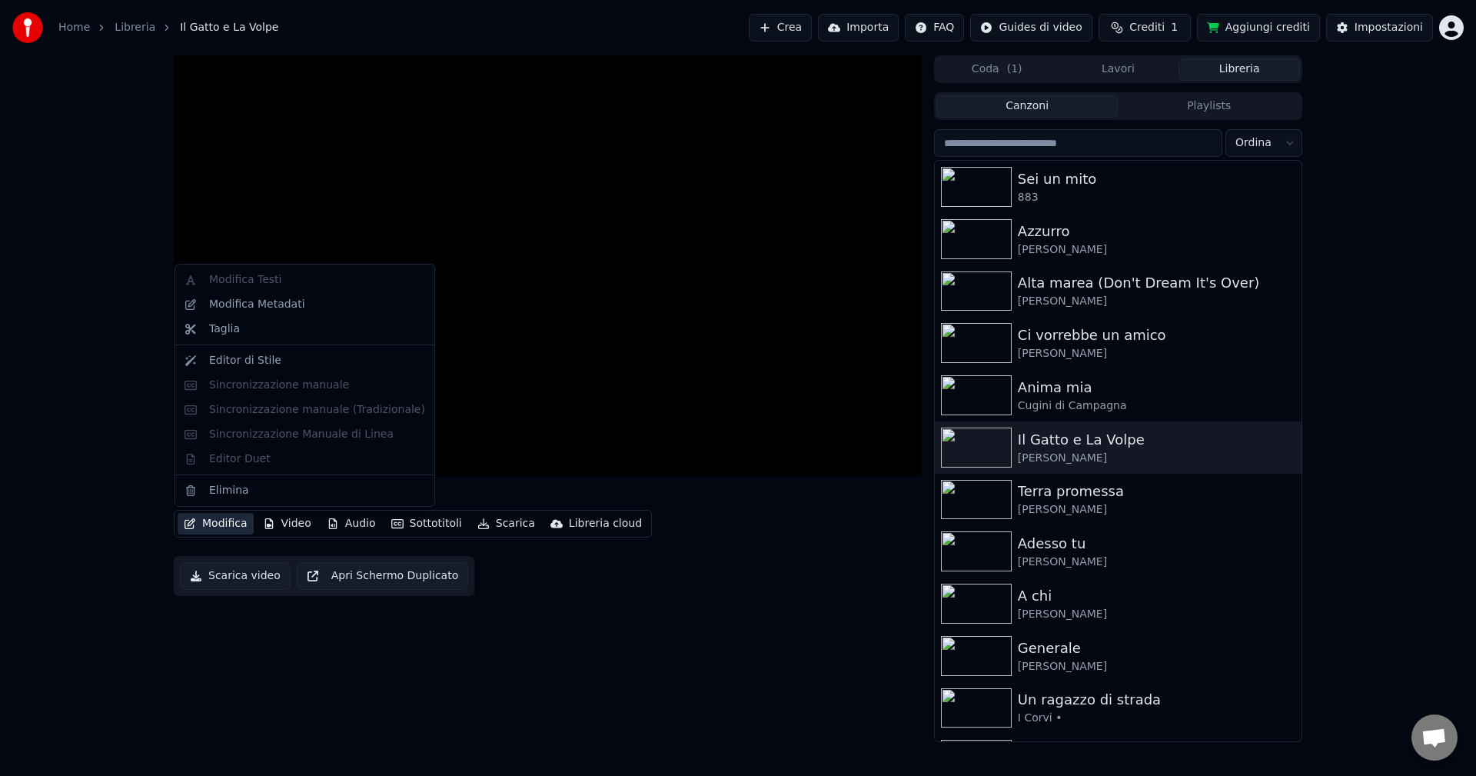
click at [213, 524] on button "Modifica" at bounding box center [216, 524] width 76 height 22
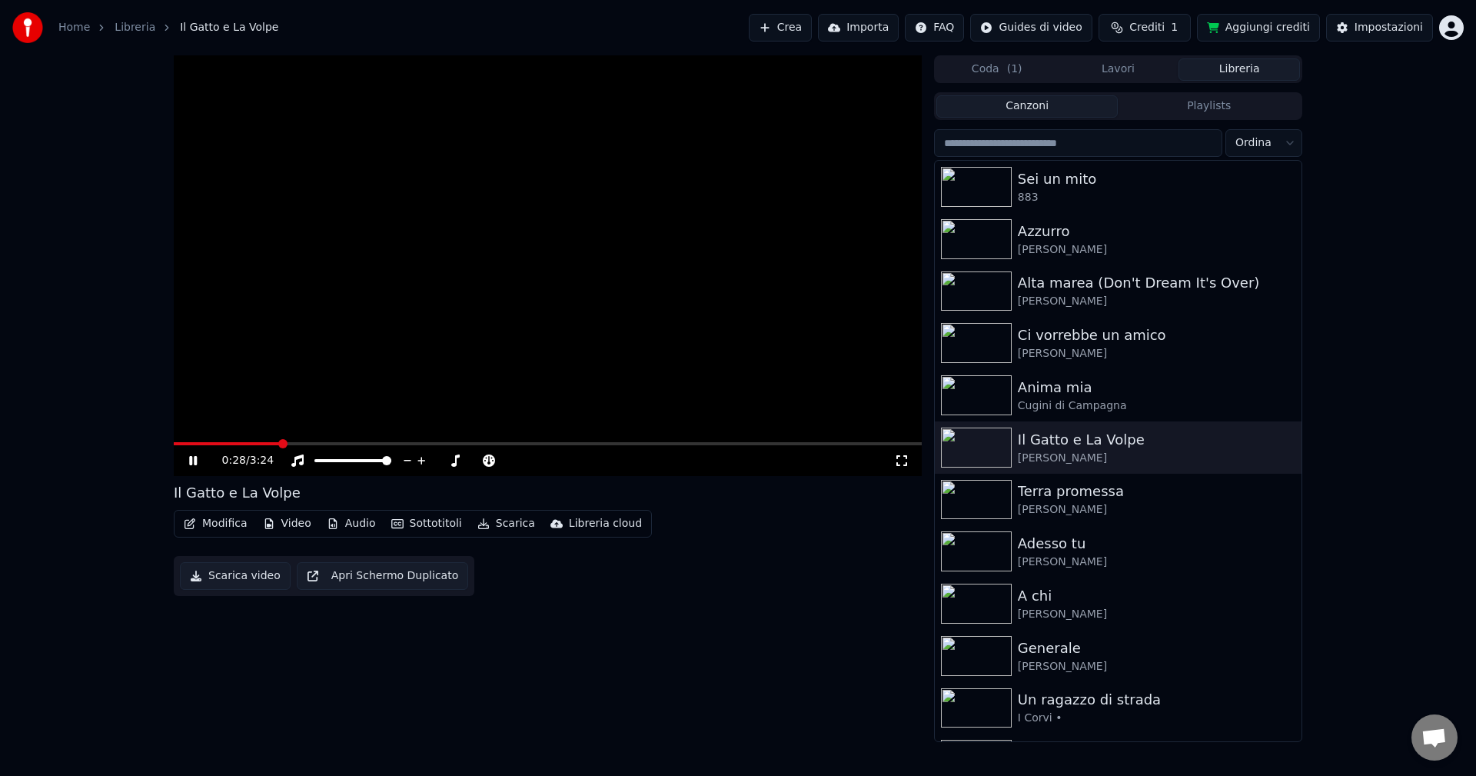
click at [242, 461] on div "0:28 / 3:24" at bounding box center [240, 460] width 37 height 15
click at [296, 459] on icon at bounding box center [297, 460] width 12 height 12
click at [296, 459] on icon at bounding box center [297, 460] width 15 height 12
click at [562, 467] on div "0:49 / 3:24" at bounding box center [558, 460] width 672 height 15
click at [194, 457] on icon at bounding box center [193, 460] width 8 height 9
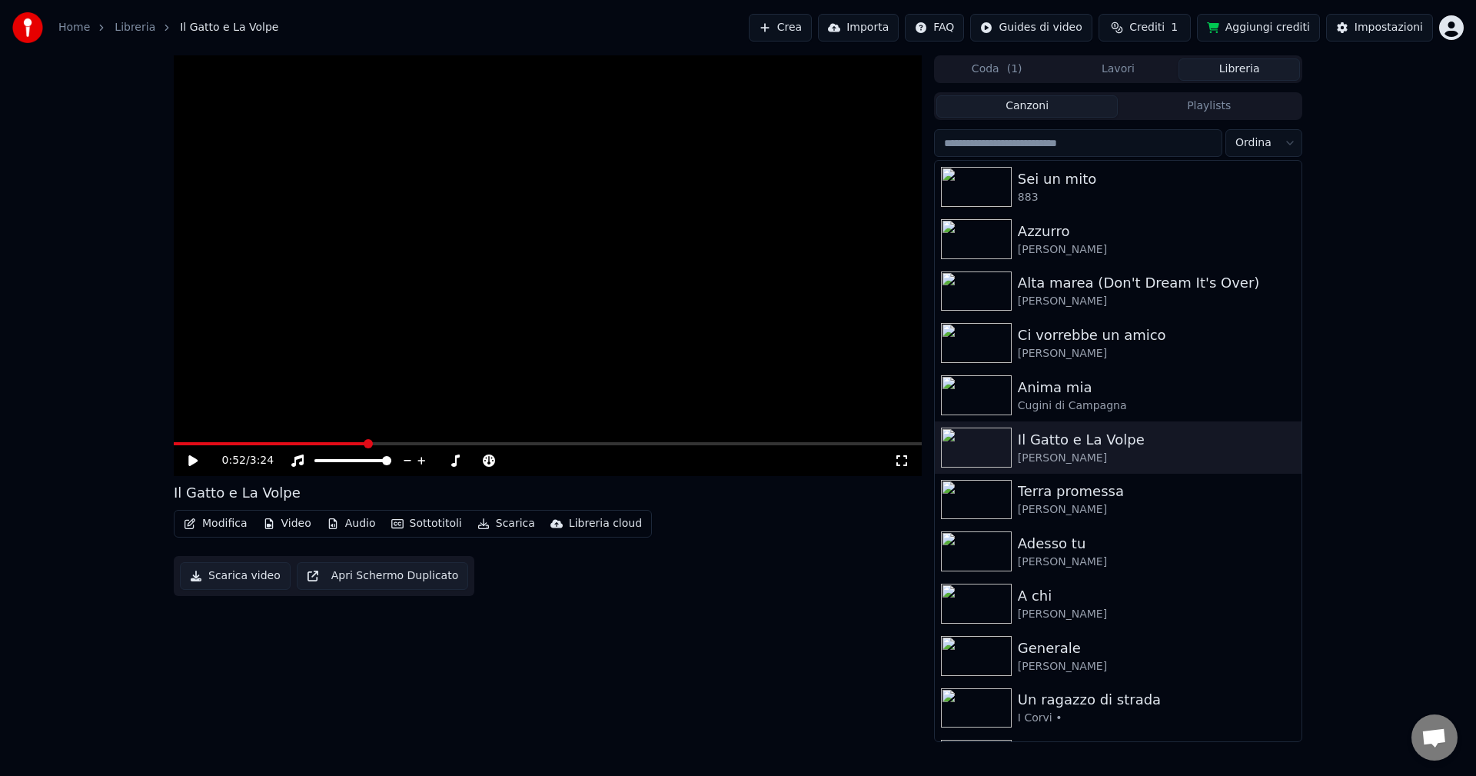
click at [225, 522] on button "Modifica" at bounding box center [216, 524] width 76 height 22
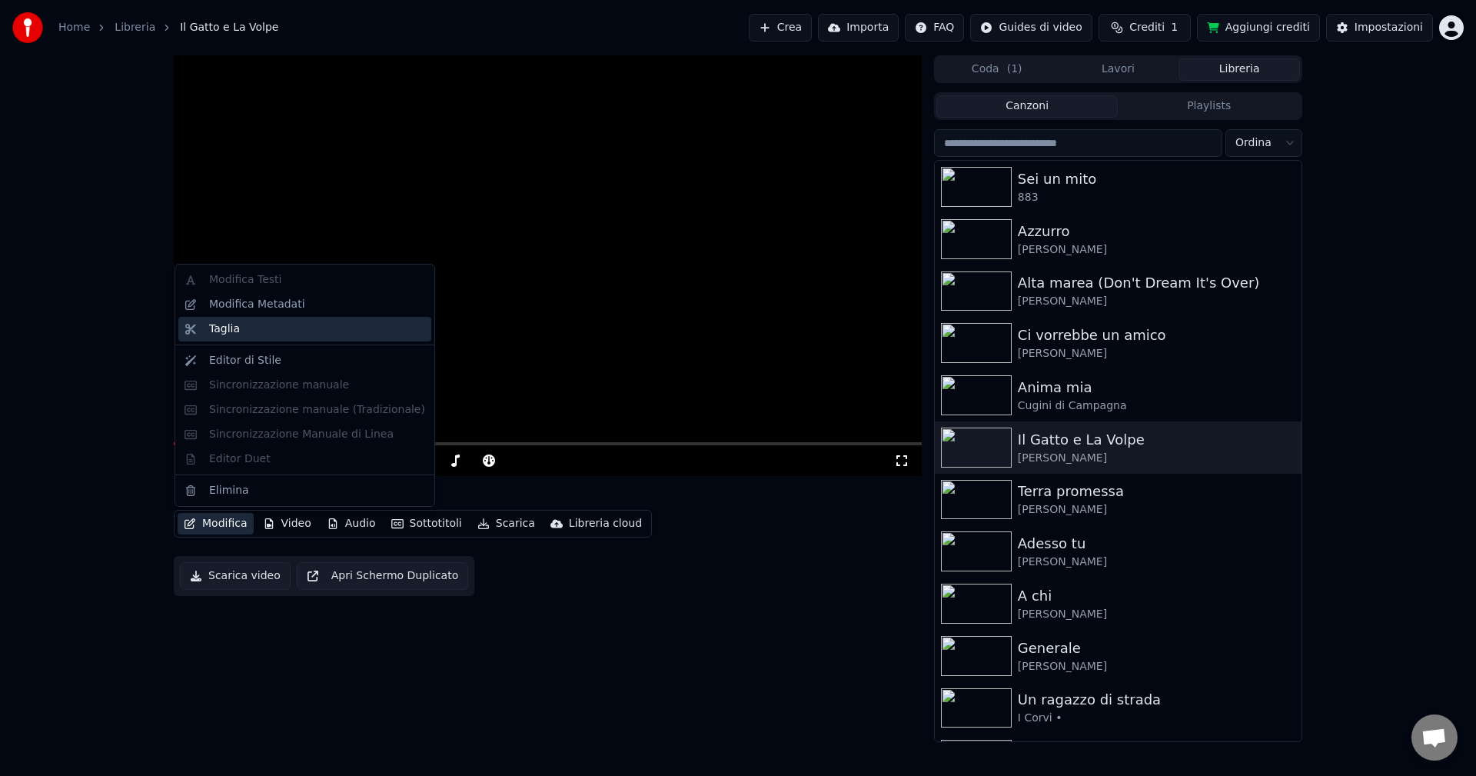
click at [224, 330] on div "Taglia" at bounding box center [224, 328] width 31 height 15
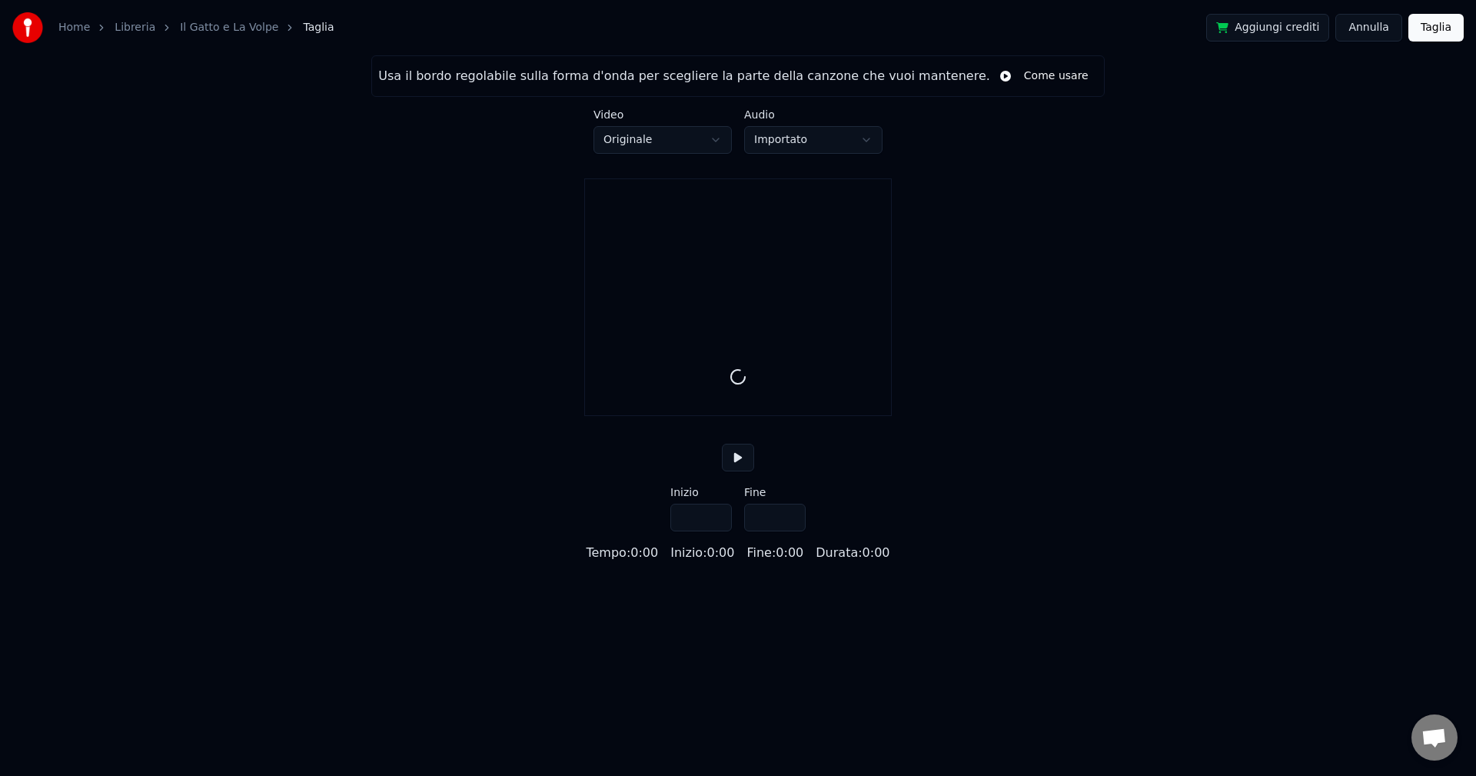
click at [1370, 29] on button "Annulla" at bounding box center [1368, 28] width 67 height 28
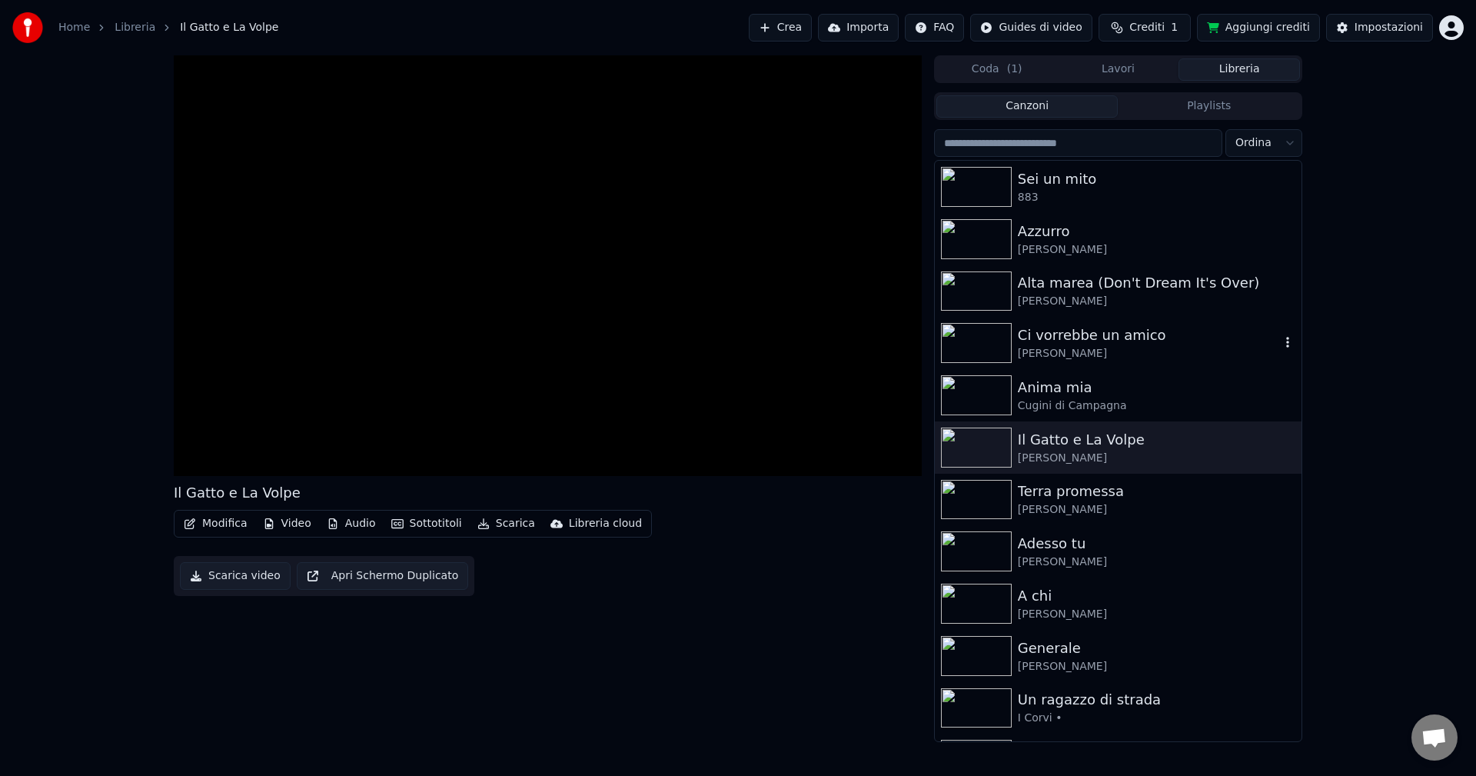
click at [1038, 337] on div "Ci vorrebbe un amico" at bounding box center [1149, 335] width 262 height 22
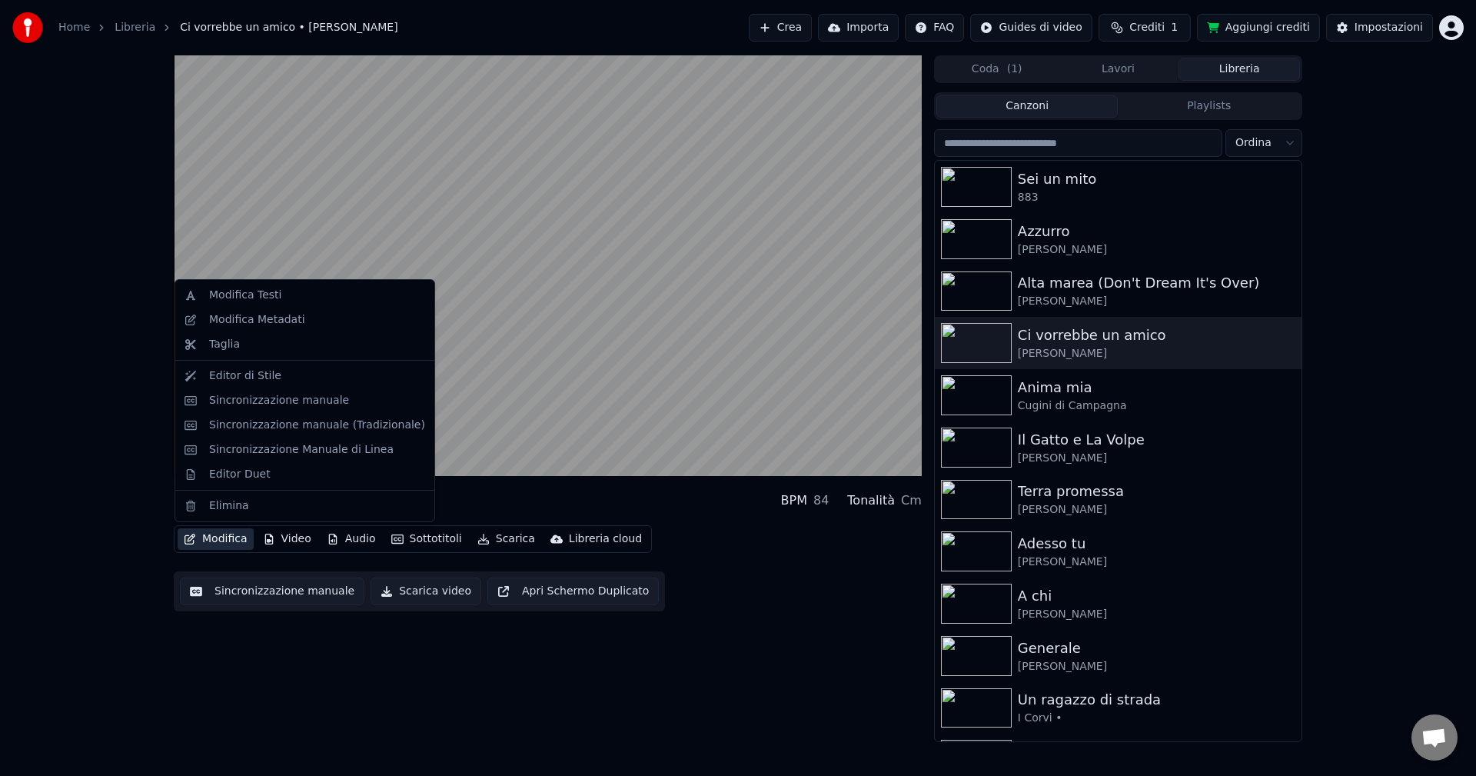
click at [233, 542] on button "Modifica" at bounding box center [216, 539] width 76 height 22
click at [219, 347] on div "Taglia" at bounding box center [224, 344] width 31 height 15
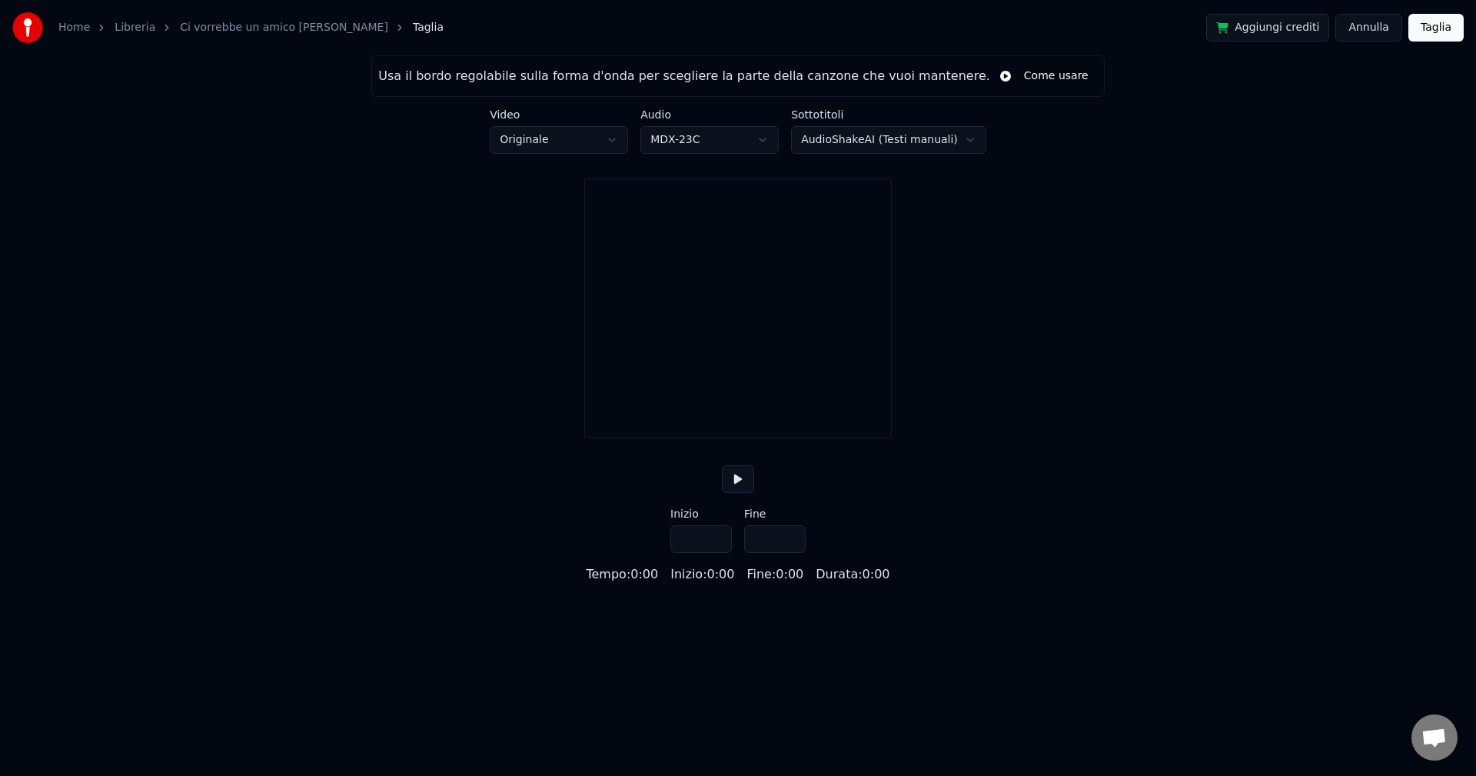
type input "*****"
click at [1367, 25] on button "Annulla" at bounding box center [1368, 28] width 67 height 28
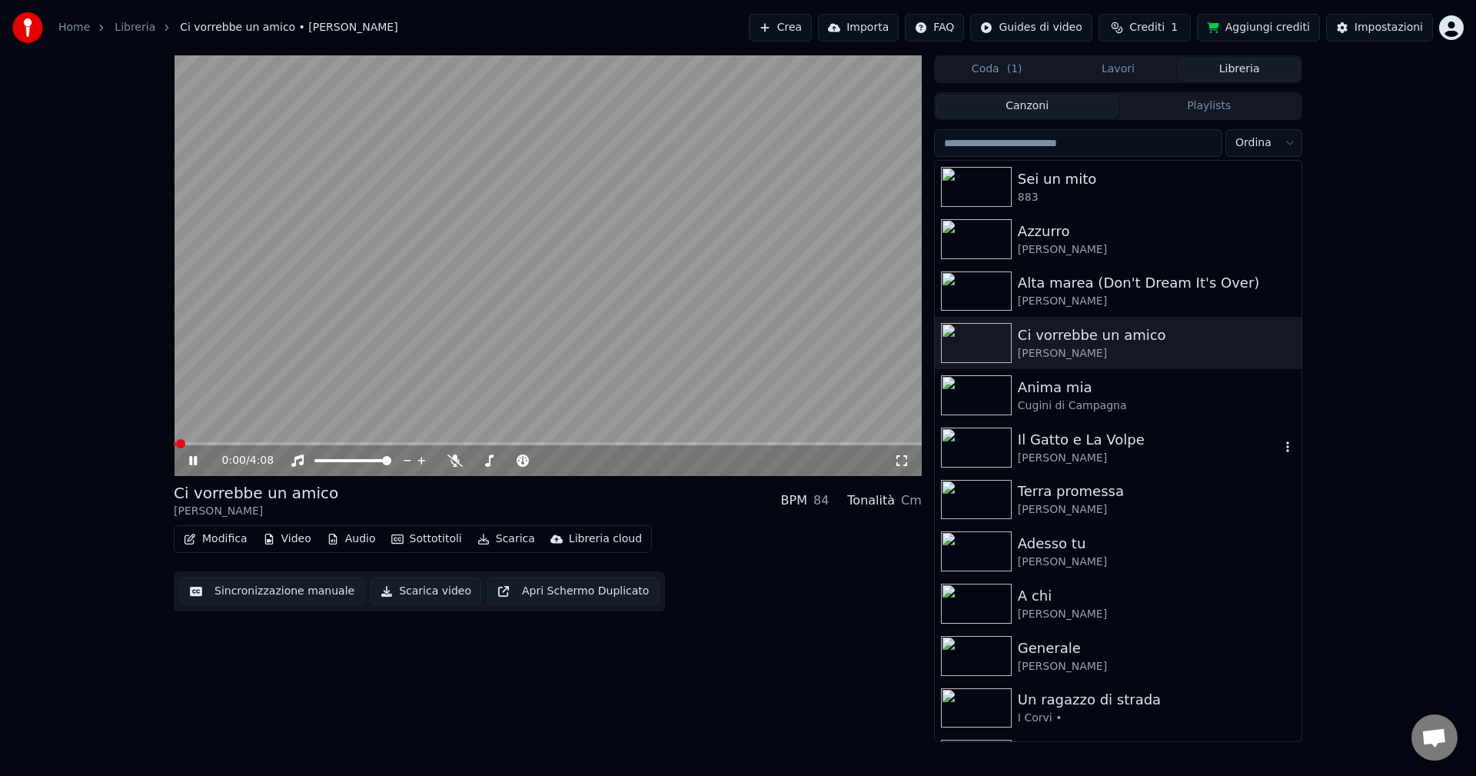
click at [999, 440] on img at bounding box center [976, 447] width 71 height 40
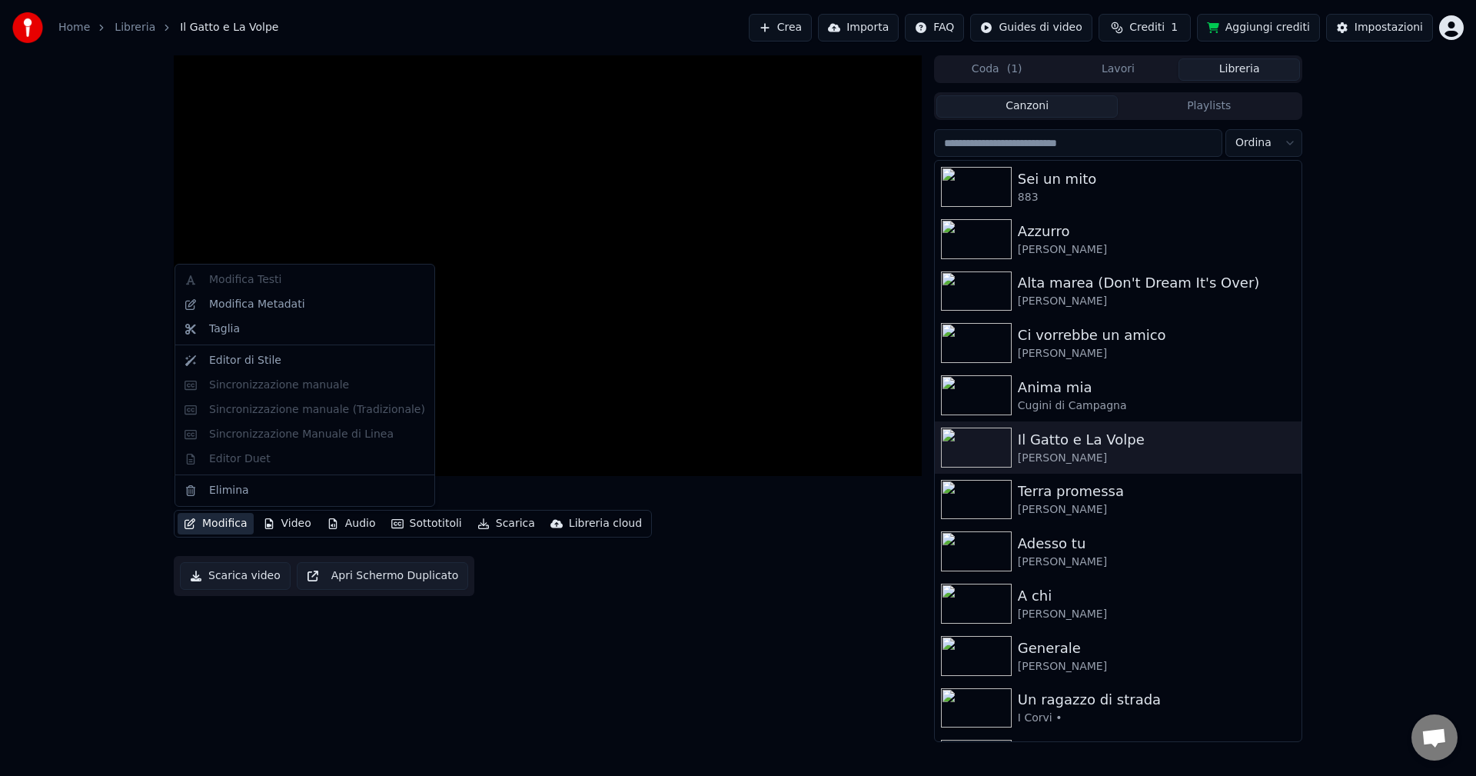
click at [223, 525] on button "Modifica" at bounding box center [216, 524] width 76 height 22
click at [231, 333] on div "Taglia" at bounding box center [224, 328] width 31 height 15
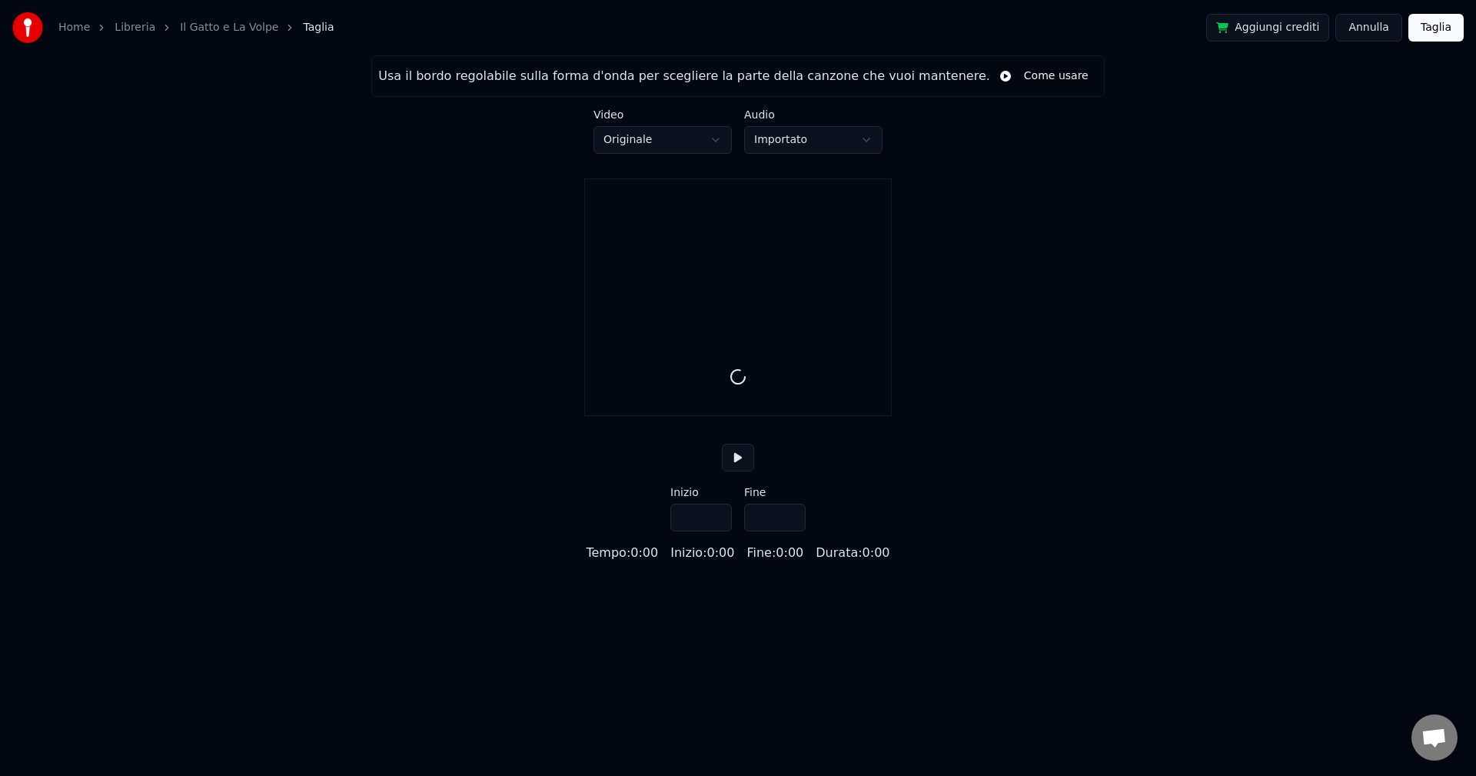
click at [1349, 28] on button "Annulla" at bounding box center [1368, 28] width 67 height 28
